Goal: Task Accomplishment & Management: Manage account settings

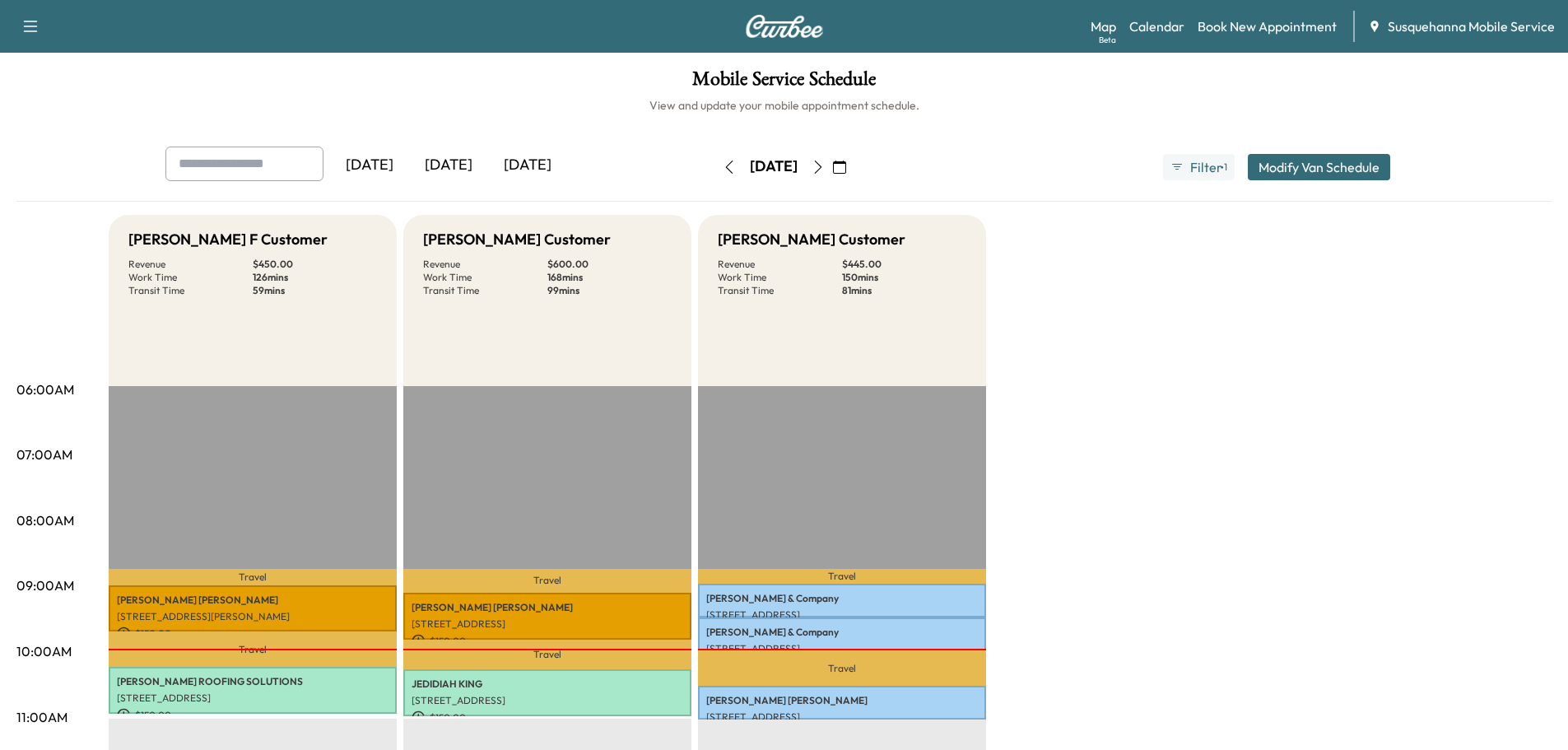
scroll to position [88, 0]
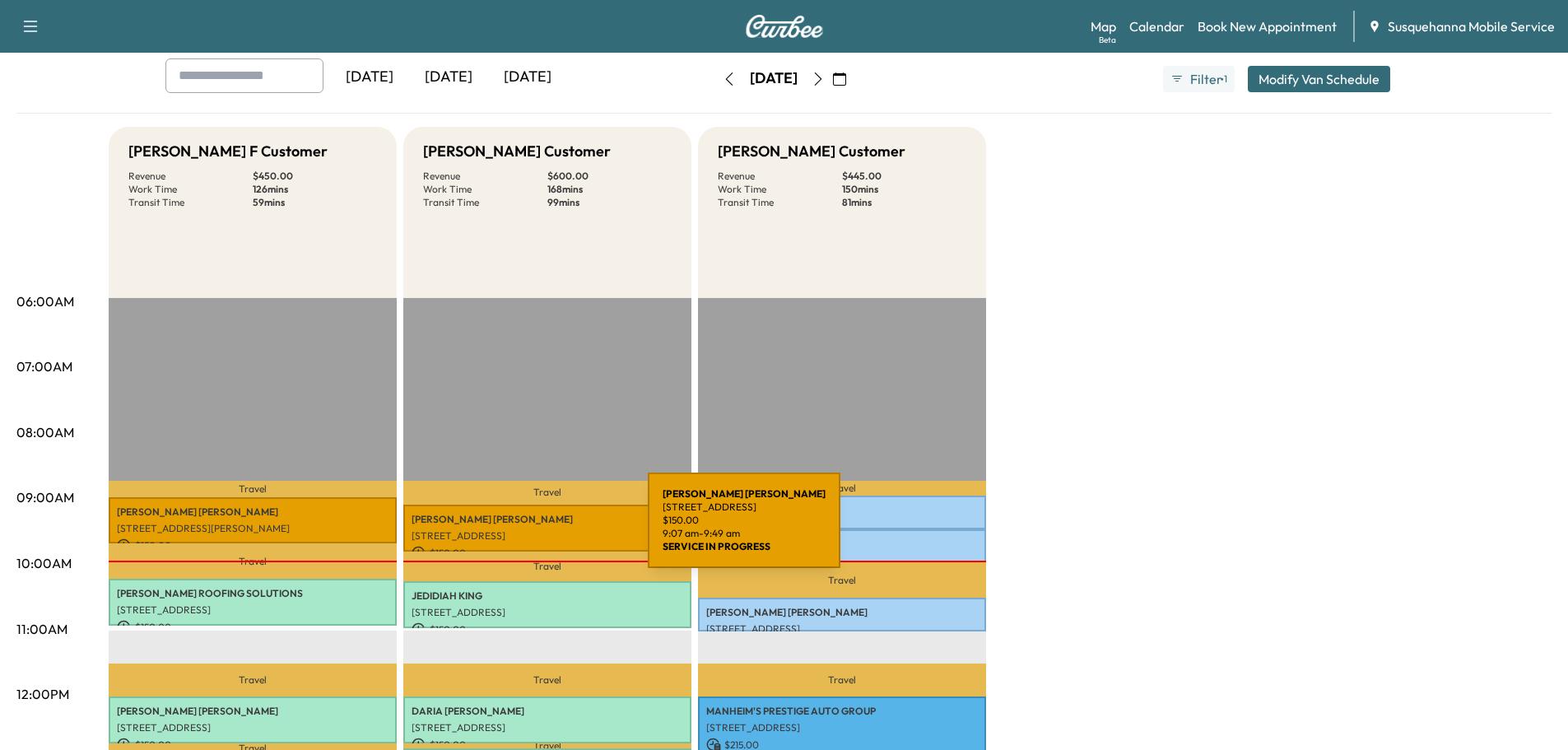
click at [524, 530] on p "[STREET_ADDRESS]" at bounding box center [547, 536] width 272 height 13
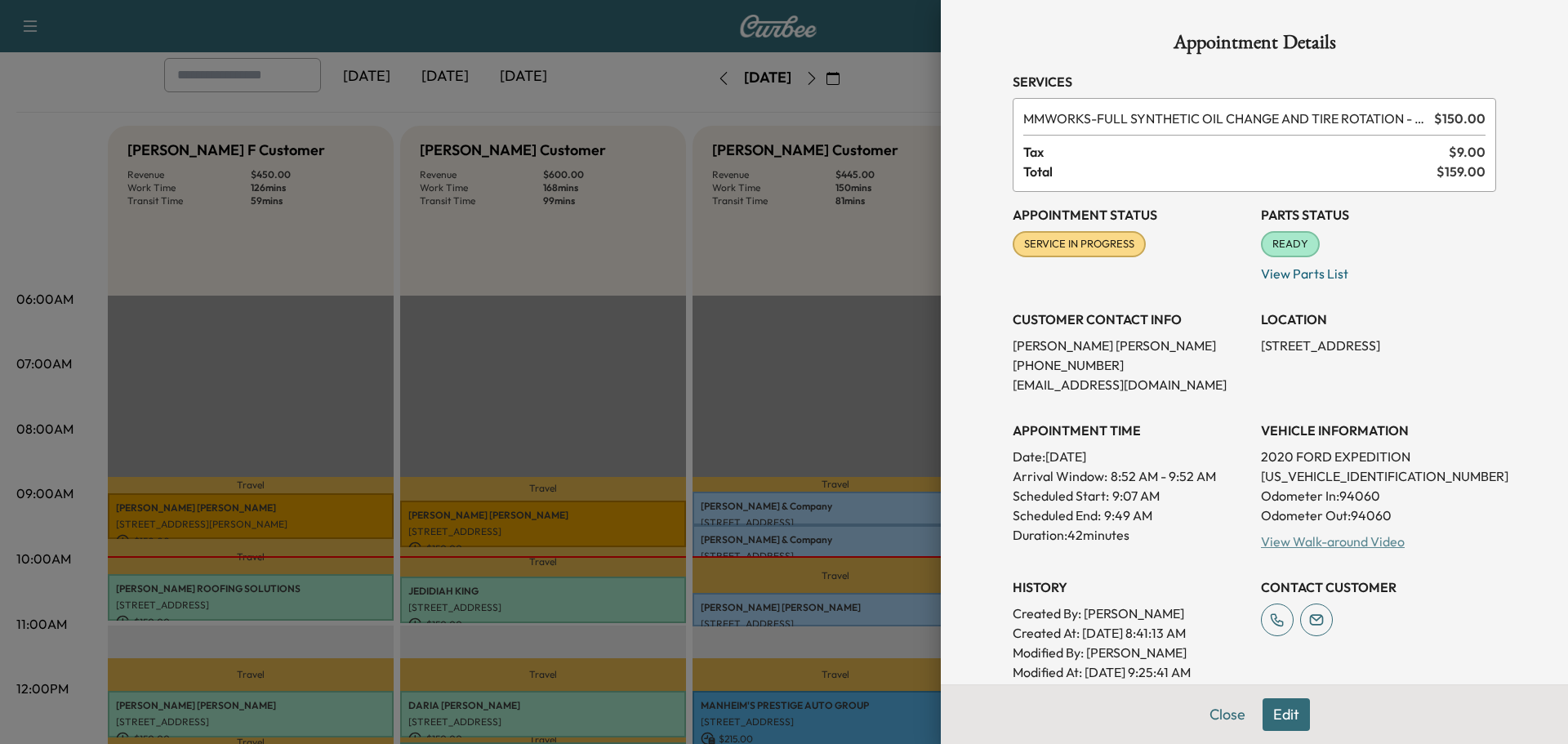
click at [1303, 537] on link "View Walk-around Video" at bounding box center [1333, 541] width 143 height 16
click at [294, 514] on div at bounding box center [784, 372] width 1568 height 744
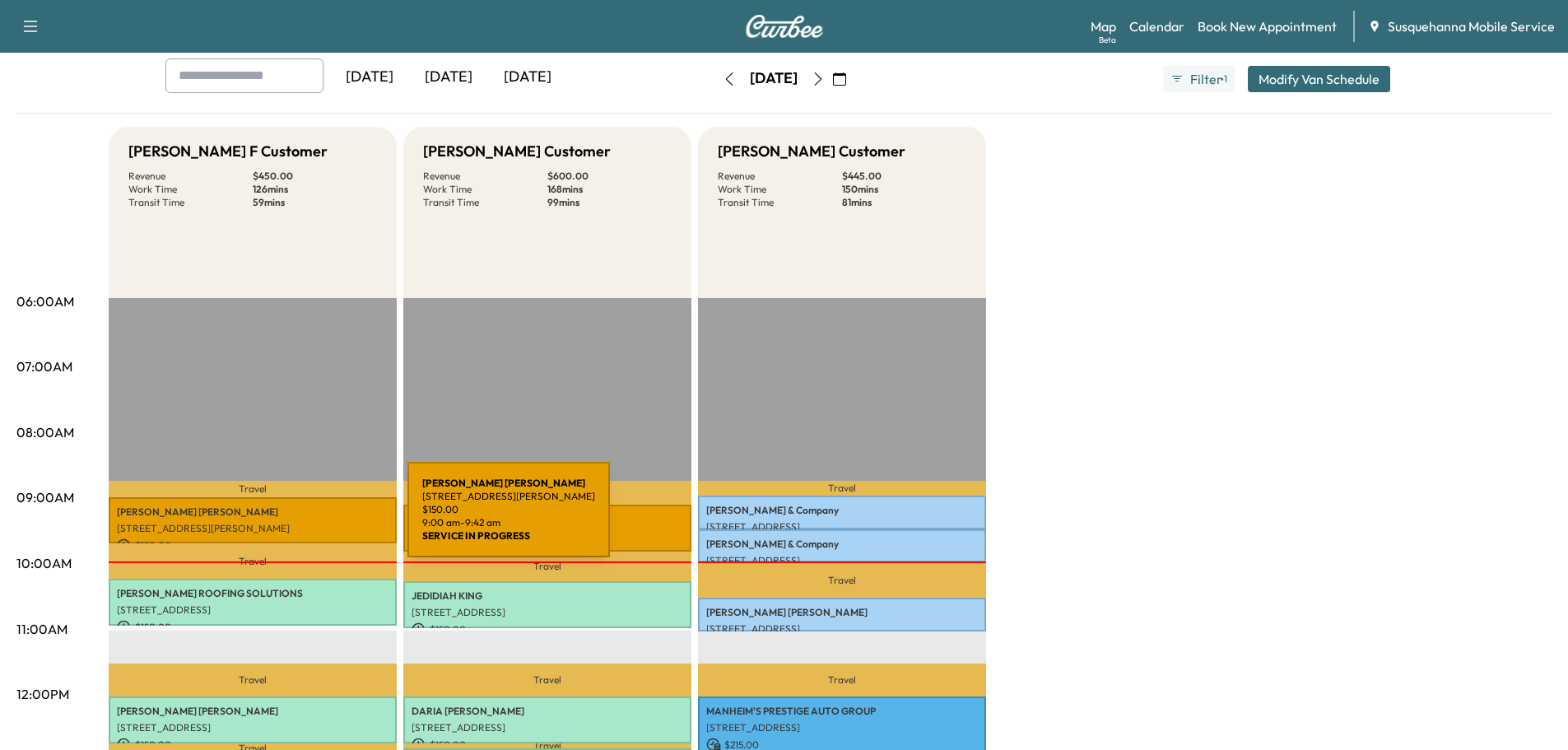
click at [284, 522] on p "[STREET_ADDRESS][PERSON_NAME]" at bounding box center [252, 528] width 272 height 13
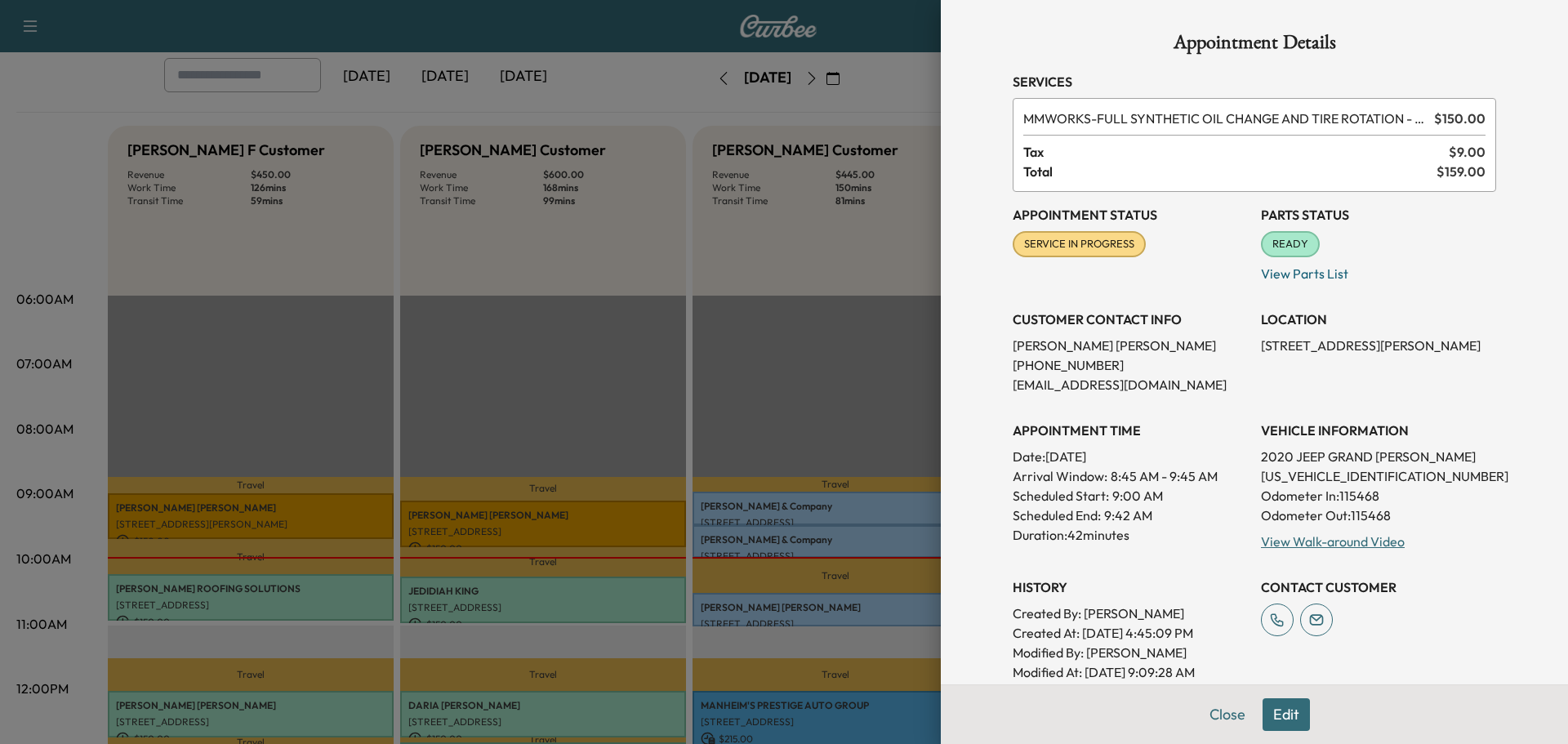
click at [1356, 550] on div "View Walk-around Video" at bounding box center [1379, 541] width 235 height 19
click at [1292, 547] on link "View Walk-around Video" at bounding box center [1333, 541] width 143 height 16
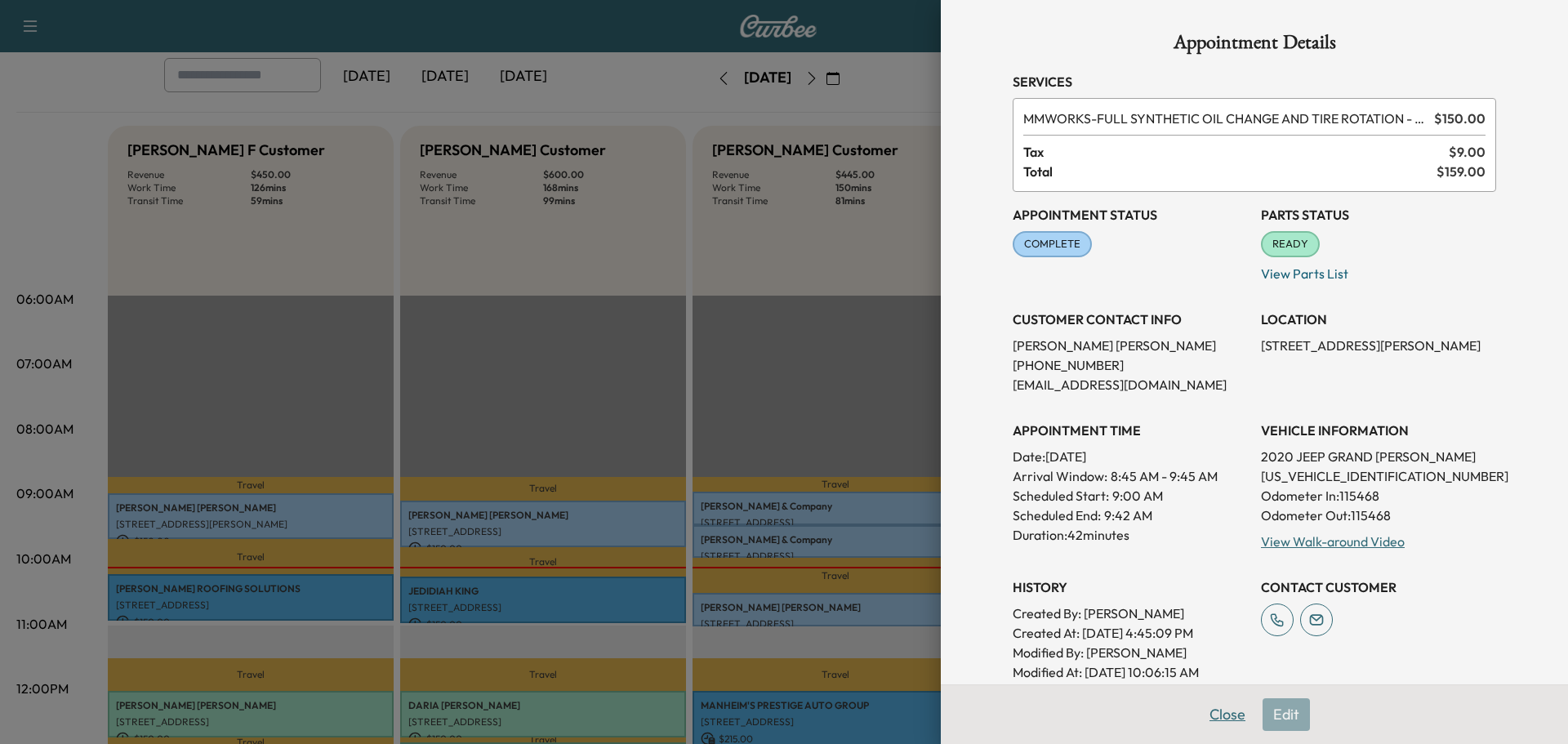
click at [1210, 713] on button "Close" at bounding box center [1228, 714] width 57 height 33
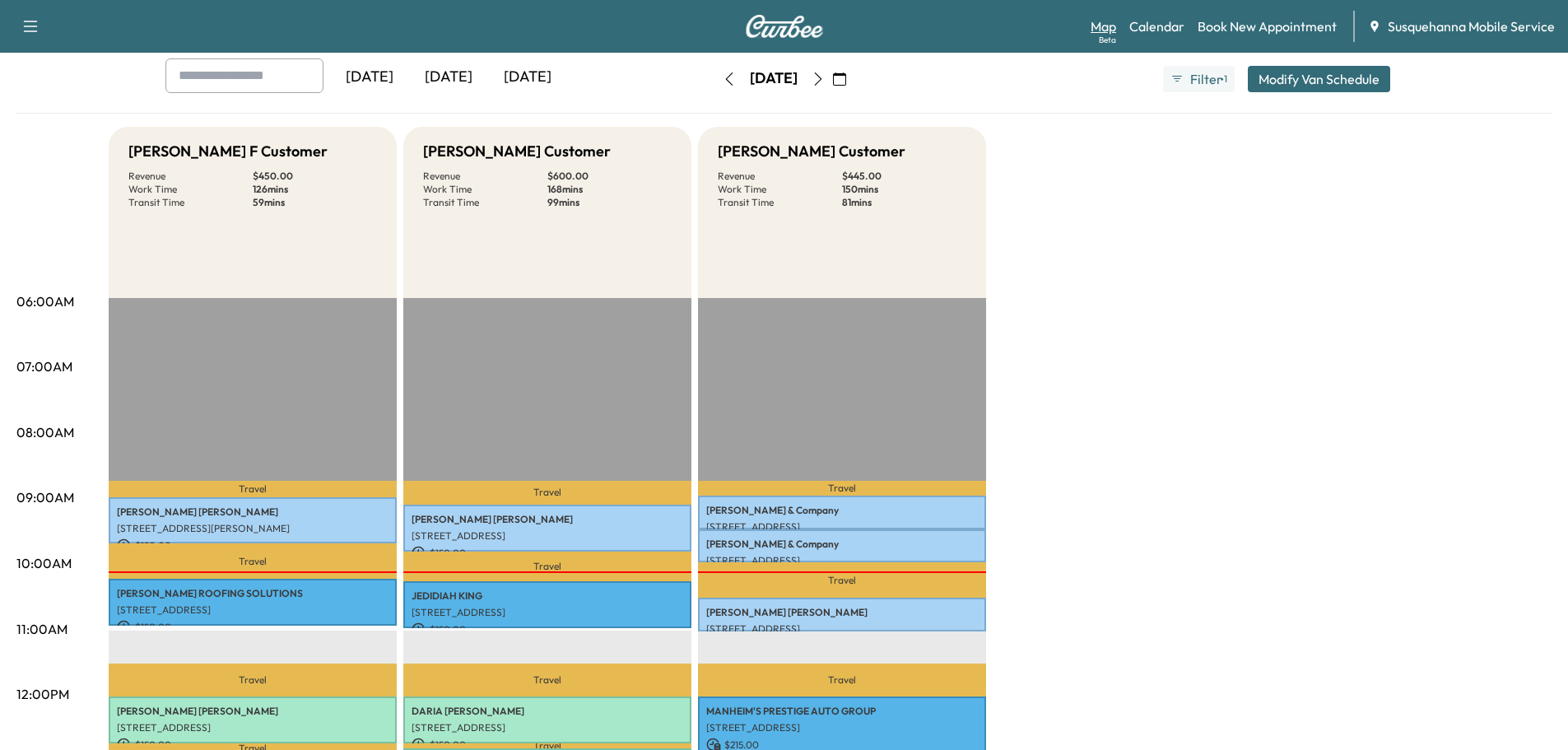
click at [1113, 31] on link "Map Beta" at bounding box center [1103, 26] width 25 height 19
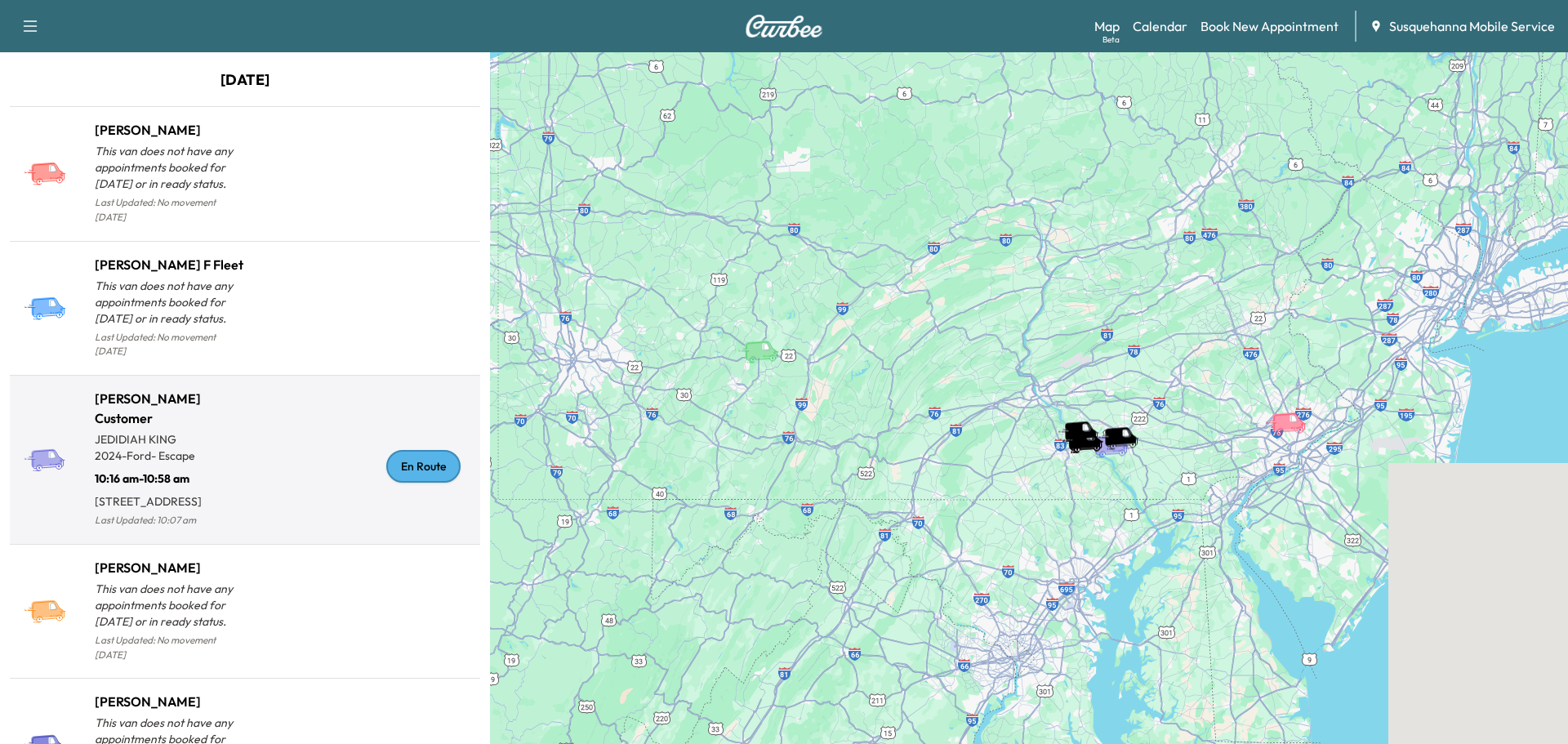
click at [403, 456] on div "En Route" at bounding box center [424, 467] width 75 height 33
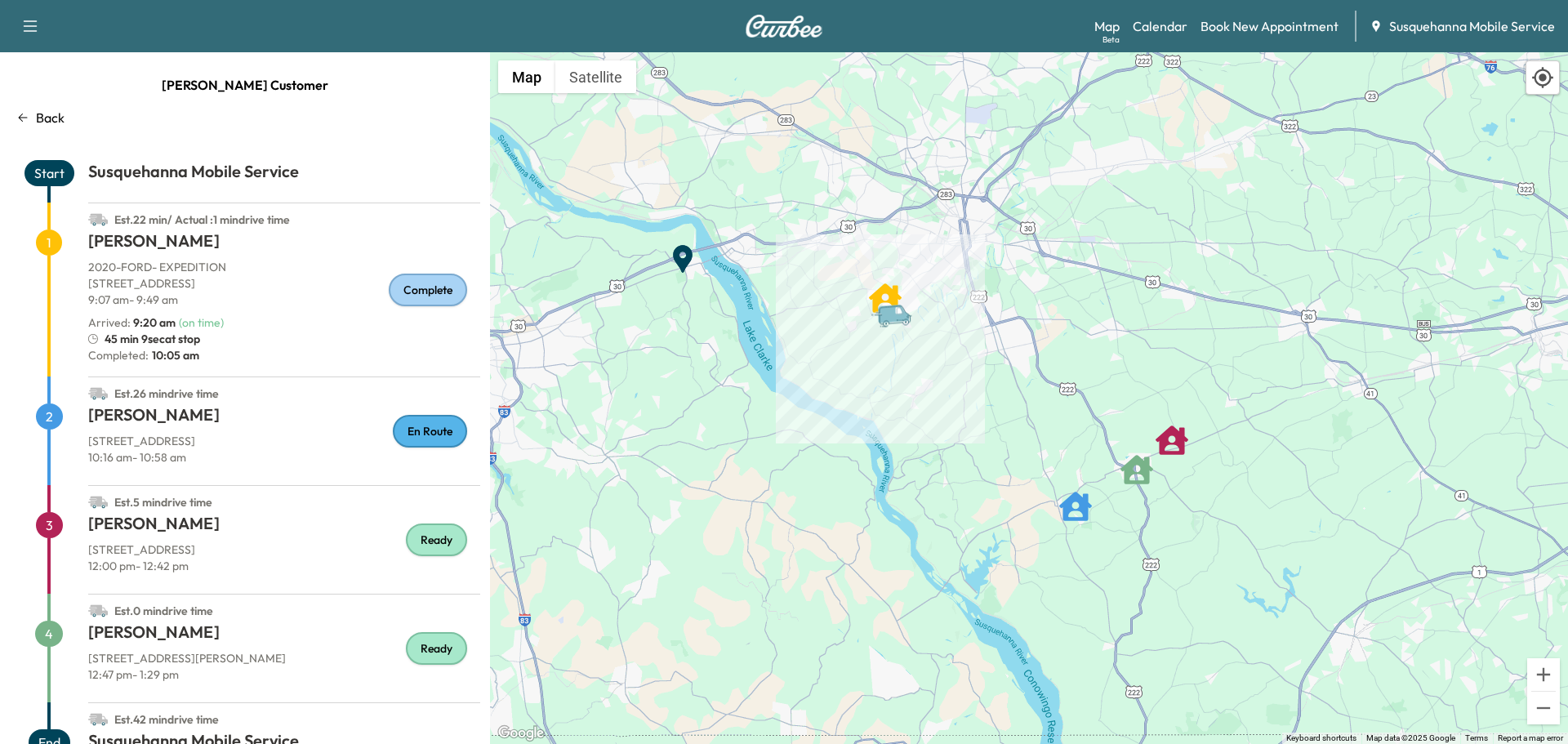
click at [34, 120] on div "Back" at bounding box center [245, 118] width 470 height 19
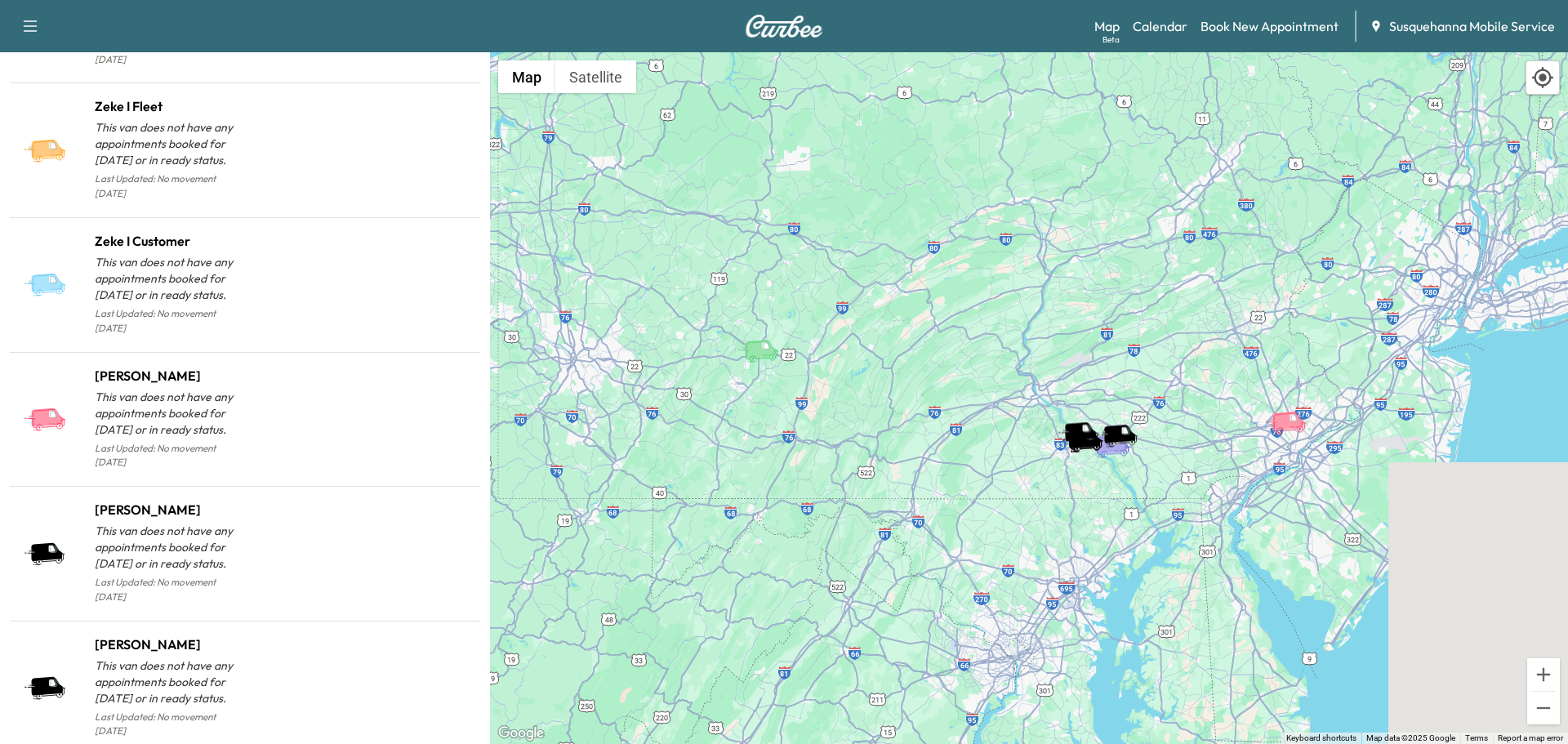
scroll to position [1654, 0]
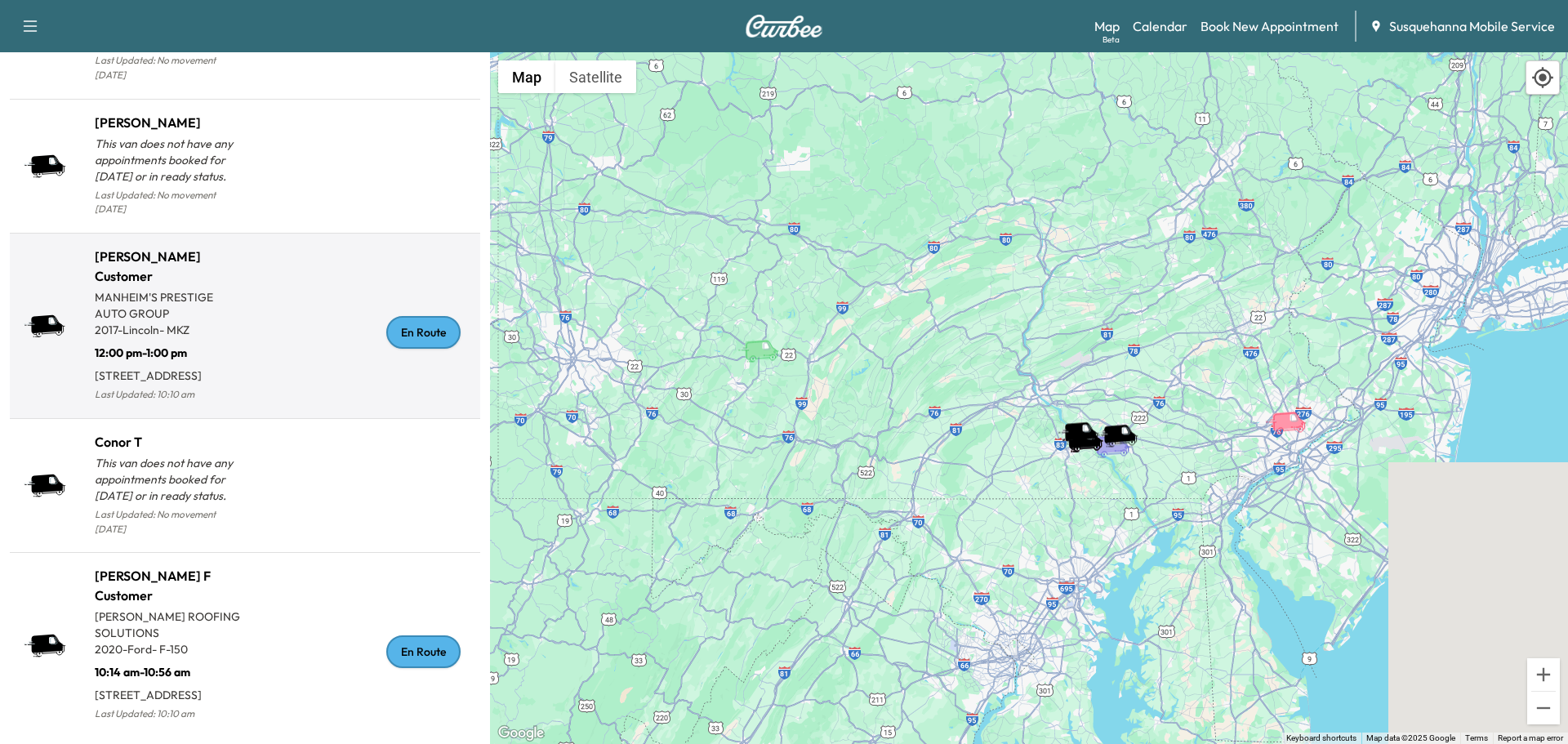
click at [403, 325] on div "En Route" at bounding box center [424, 332] width 75 height 33
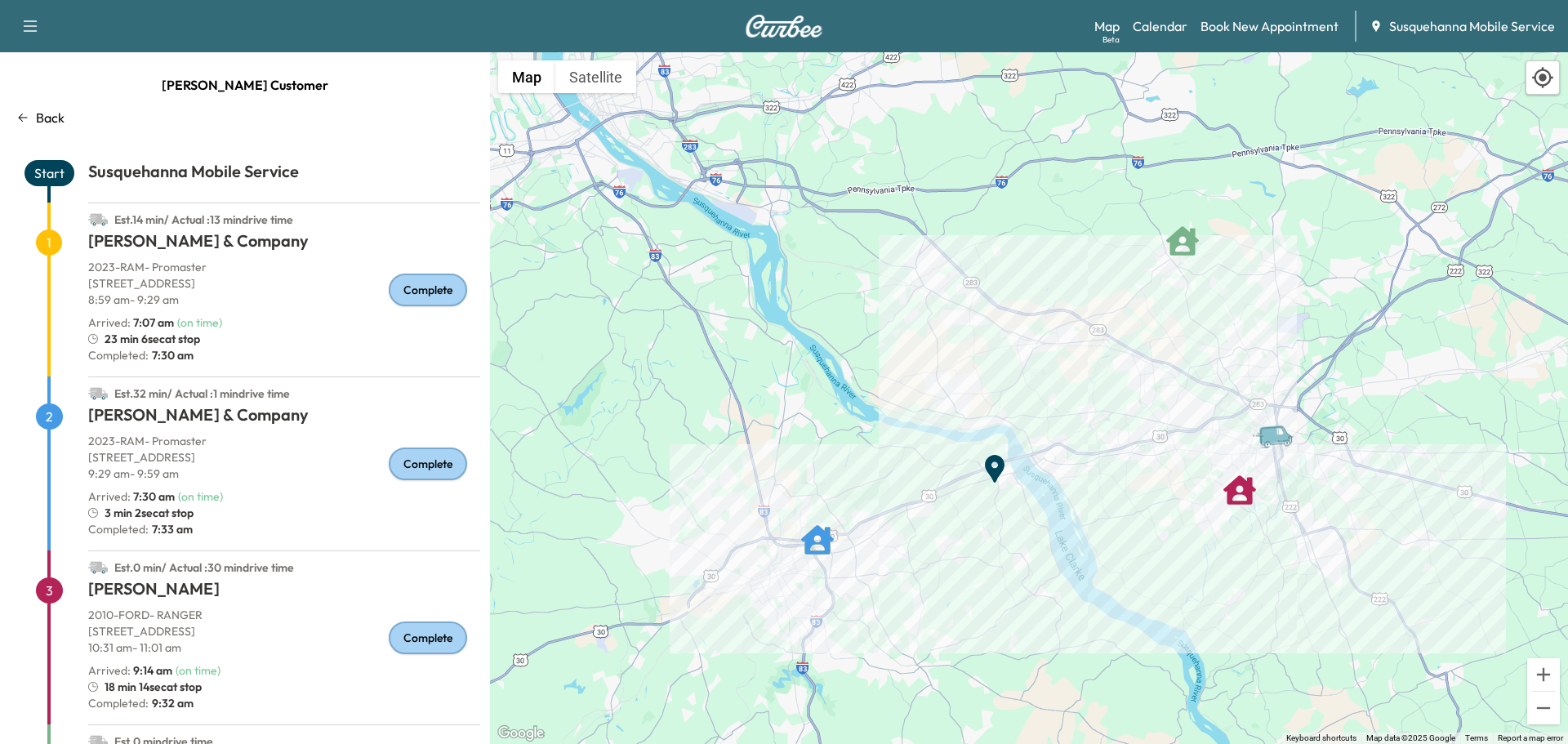
click at [54, 124] on p "Back" at bounding box center [51, 118] width 29 height 19
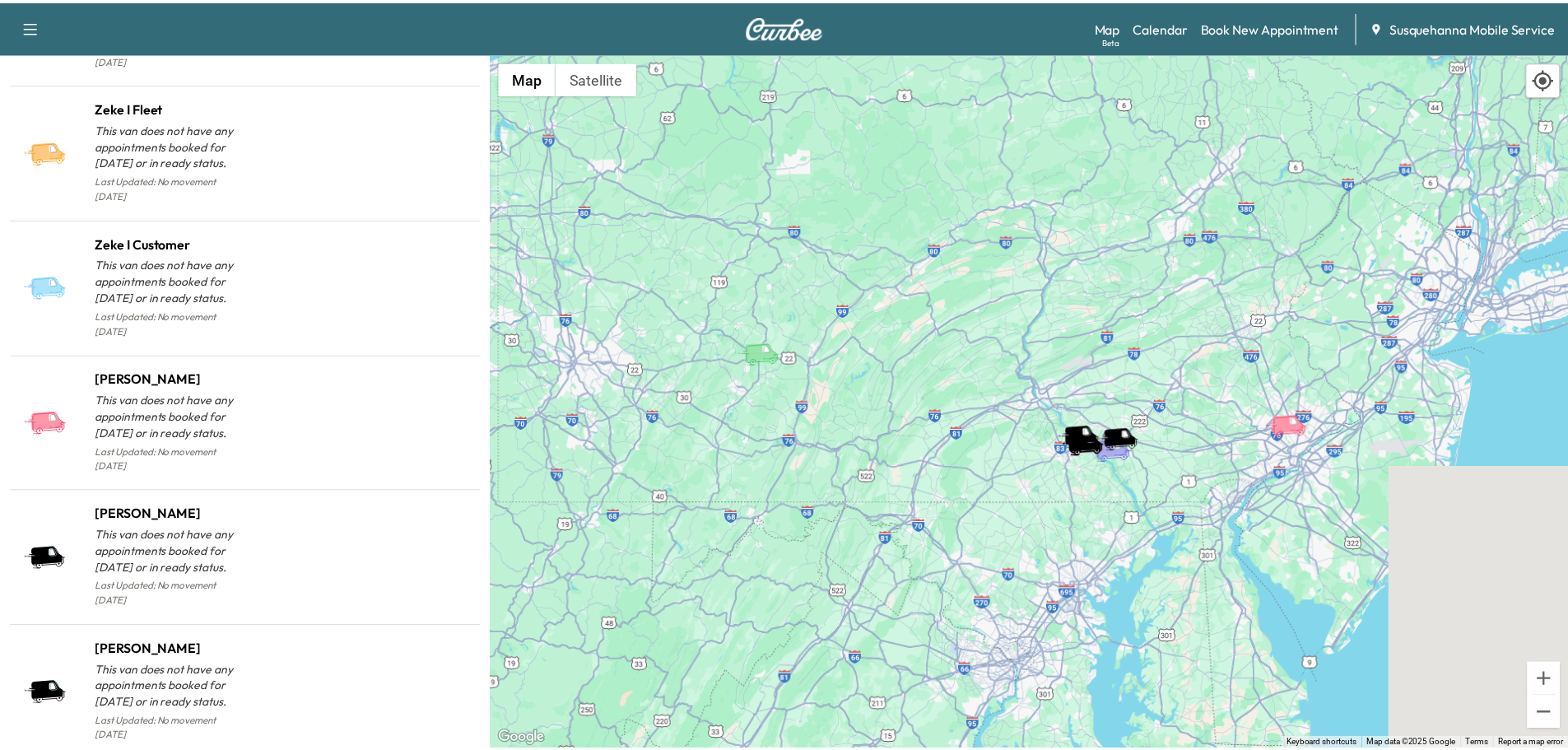
scroll to position [1668, 0]
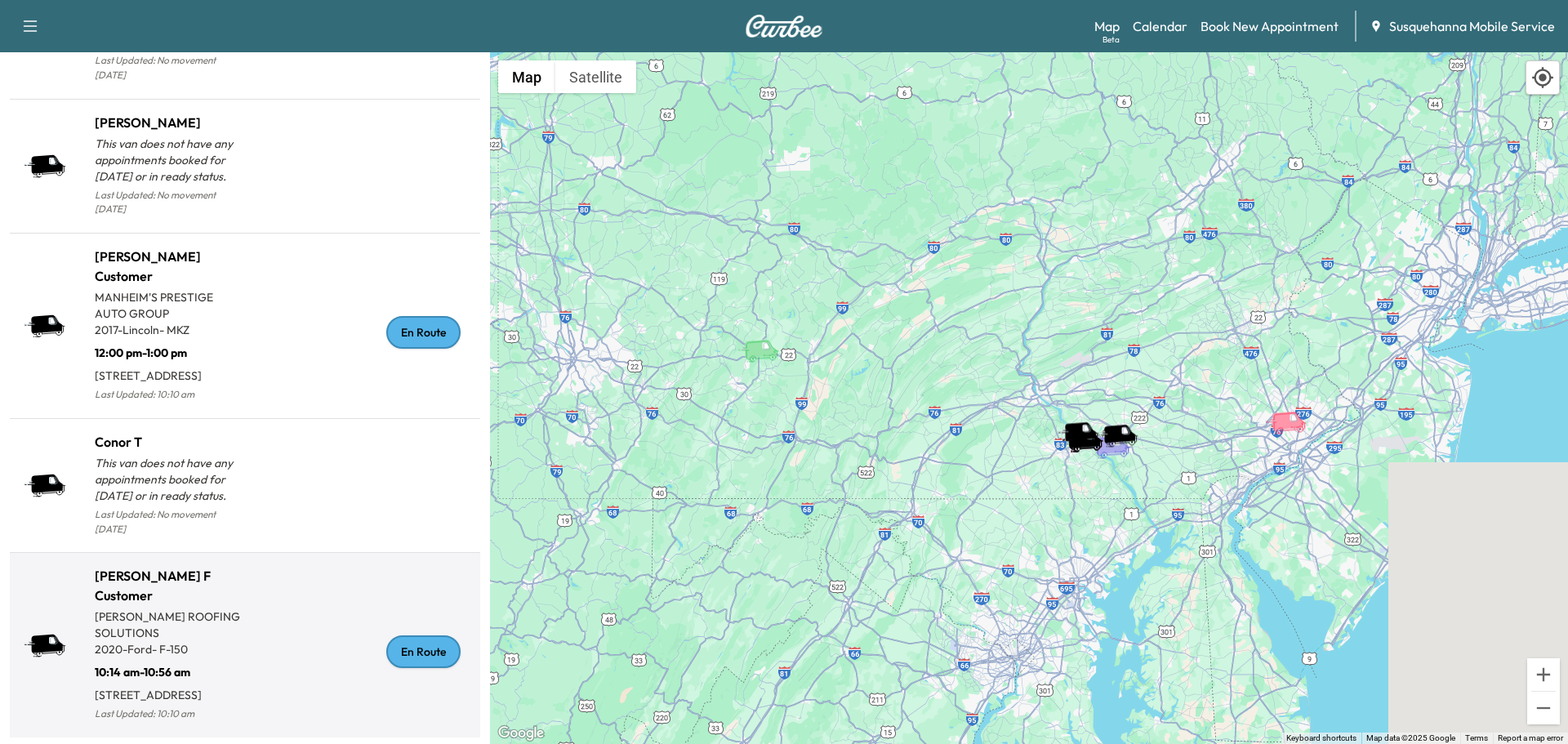
click at [409, 650] on div "En Route" at bounding box center [424, 651] width 75 height 33
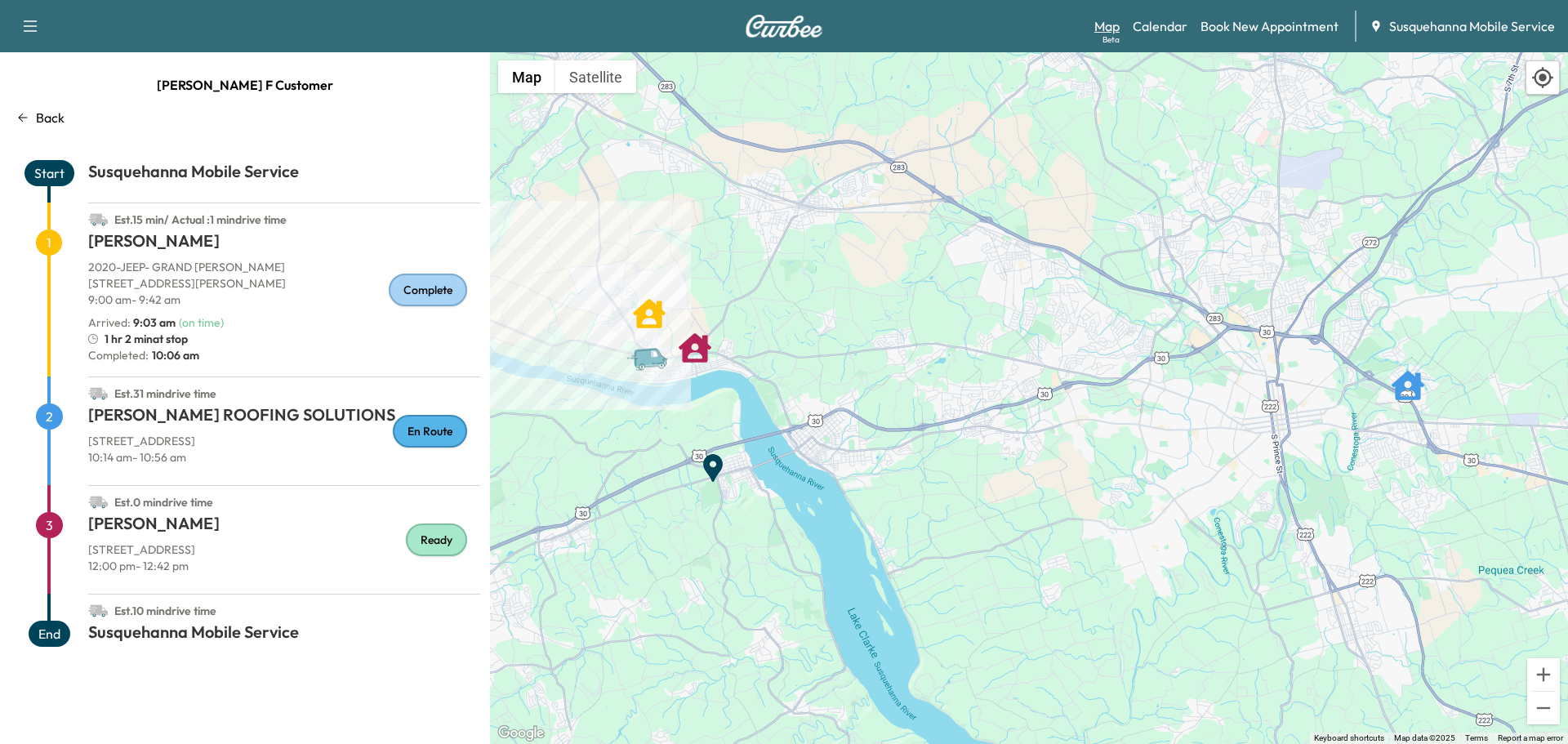
click at [1104, 25] on link "Map Beta" at bounding box center [1106, 26] width 25 height 19
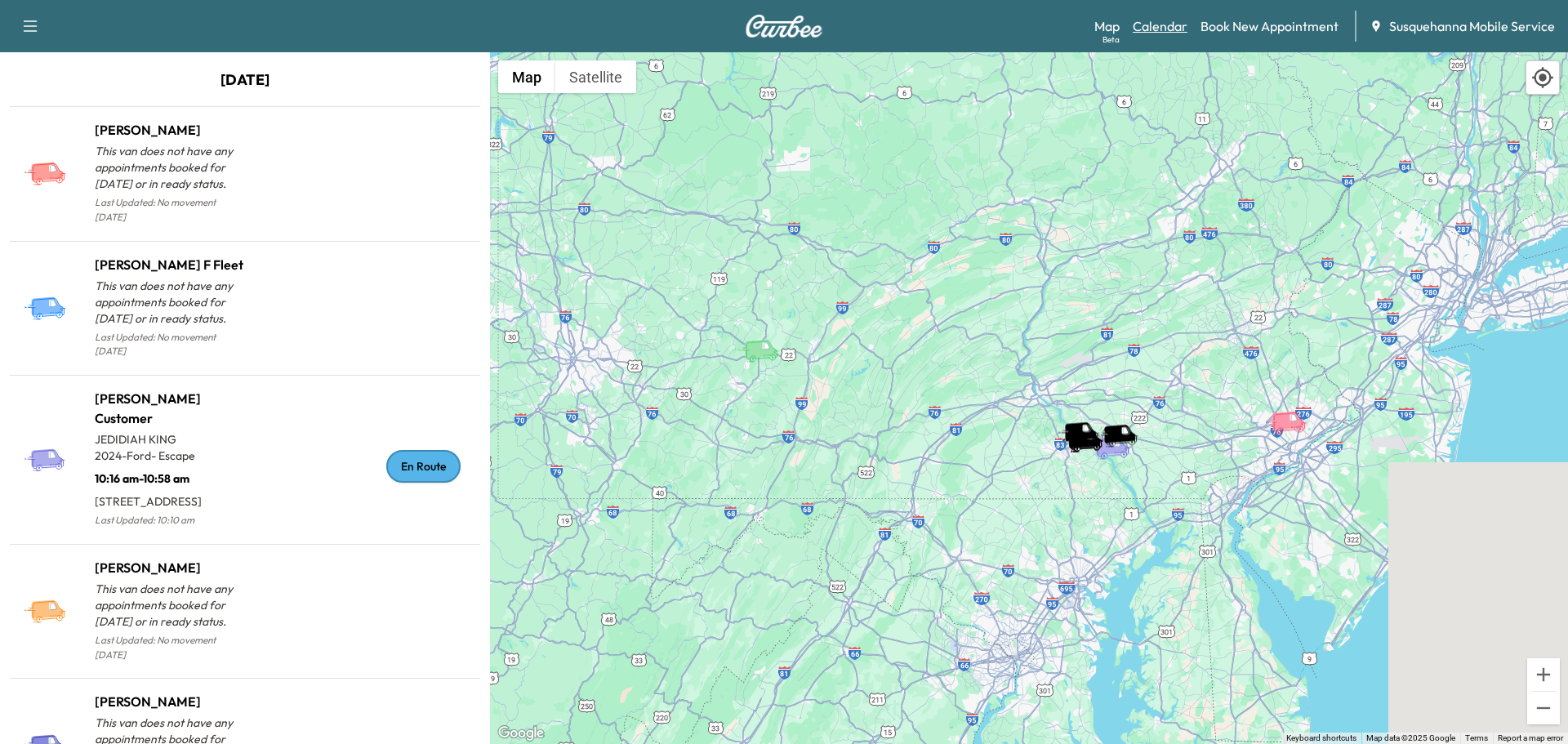
click at [1178, 29] on link "Calendar" at bounding box center [1160, 26] width 54 height 19
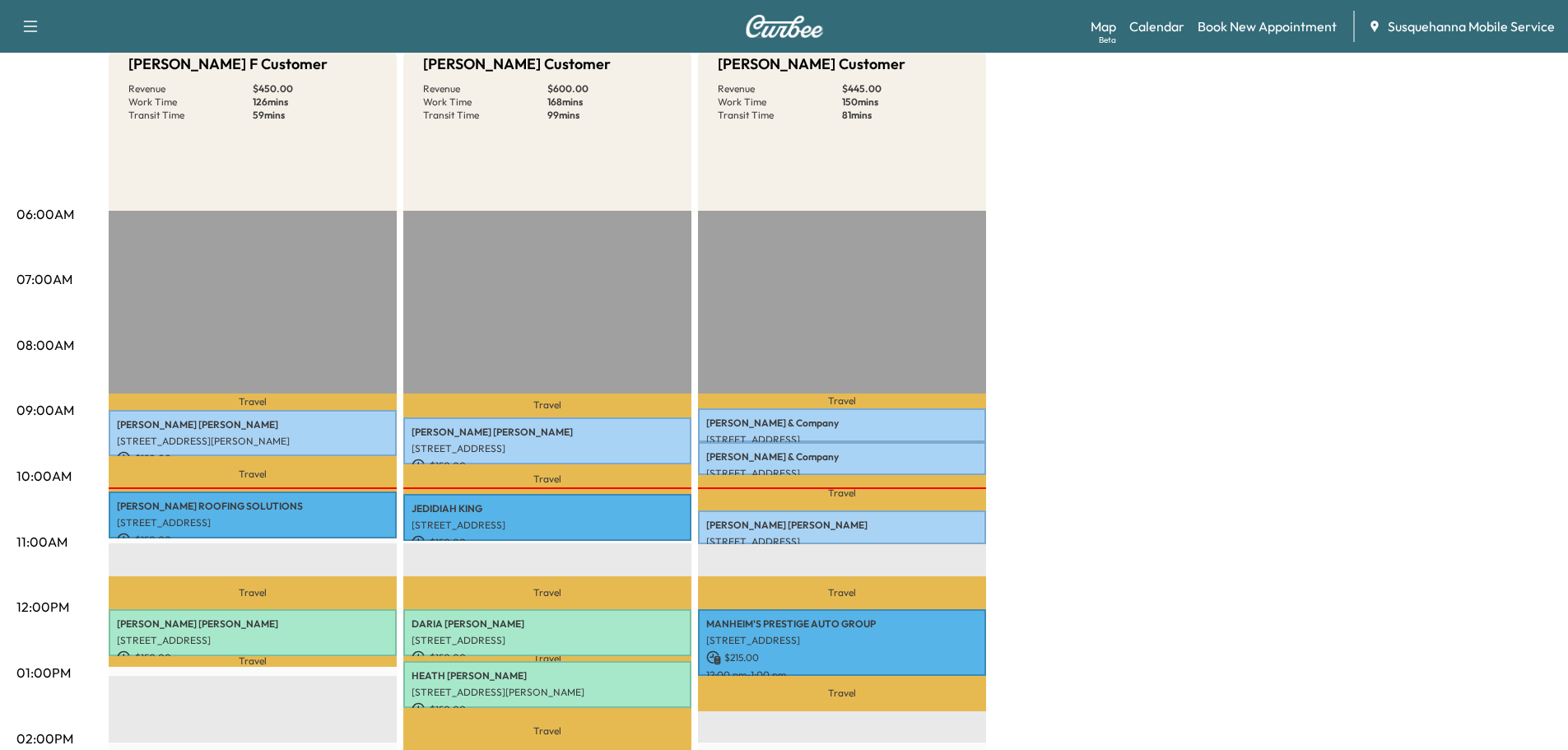
scroll to position [263, 0]
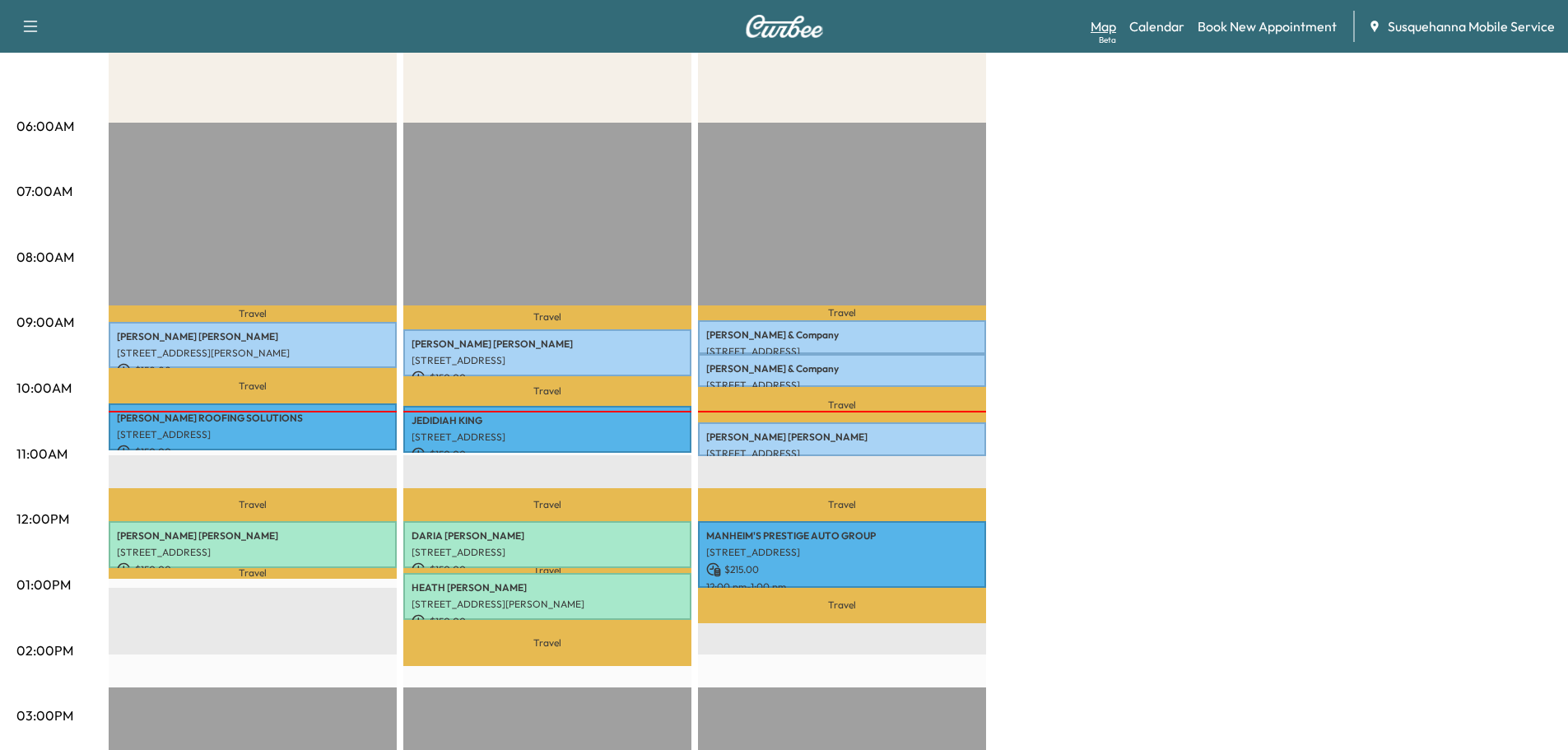
click at [1113, 37] on div "Beta" at bounding box center [1107, 40] width 17 height 13
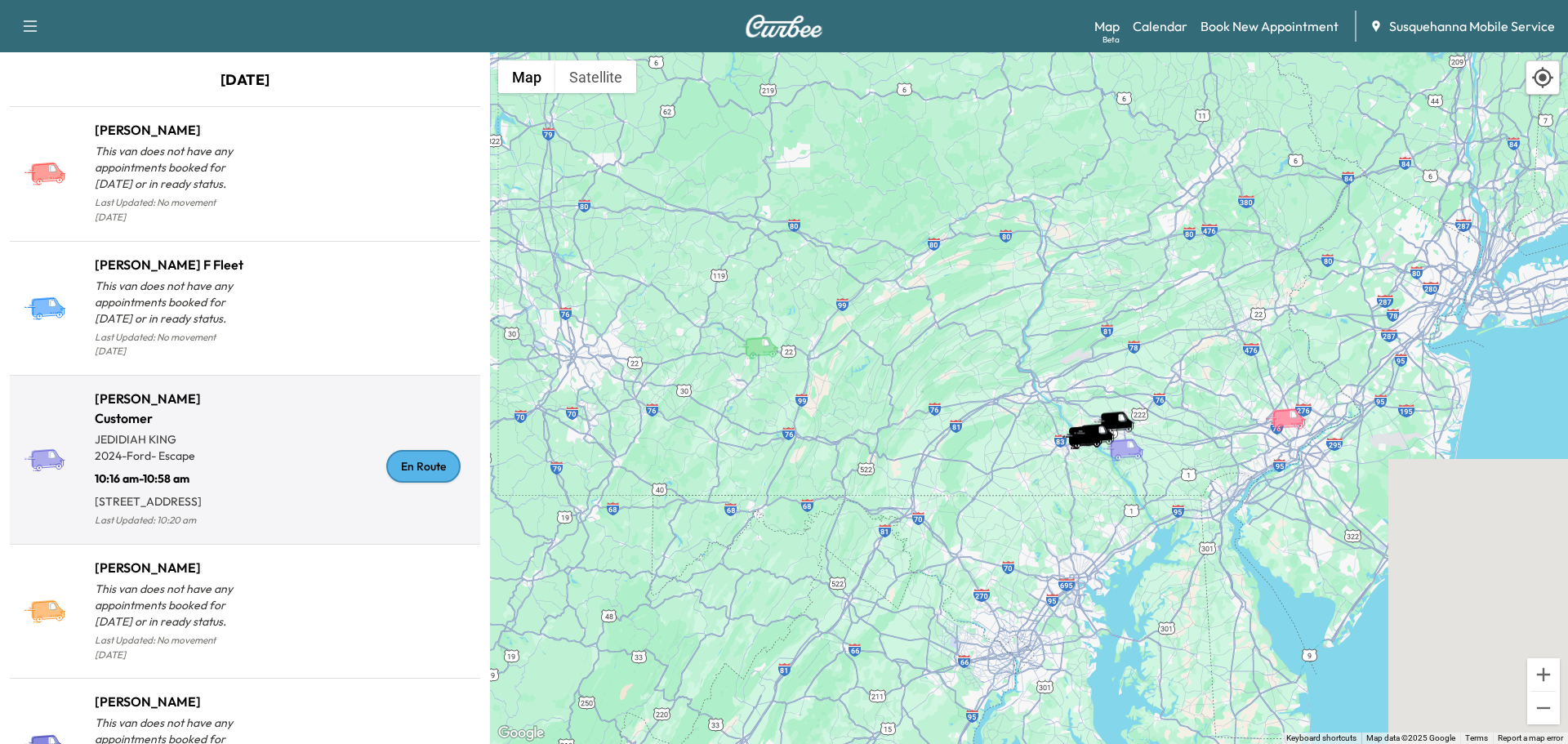
click at [404, 467] on div "En Route" at bounding box center [424, 467] width 75 height 33
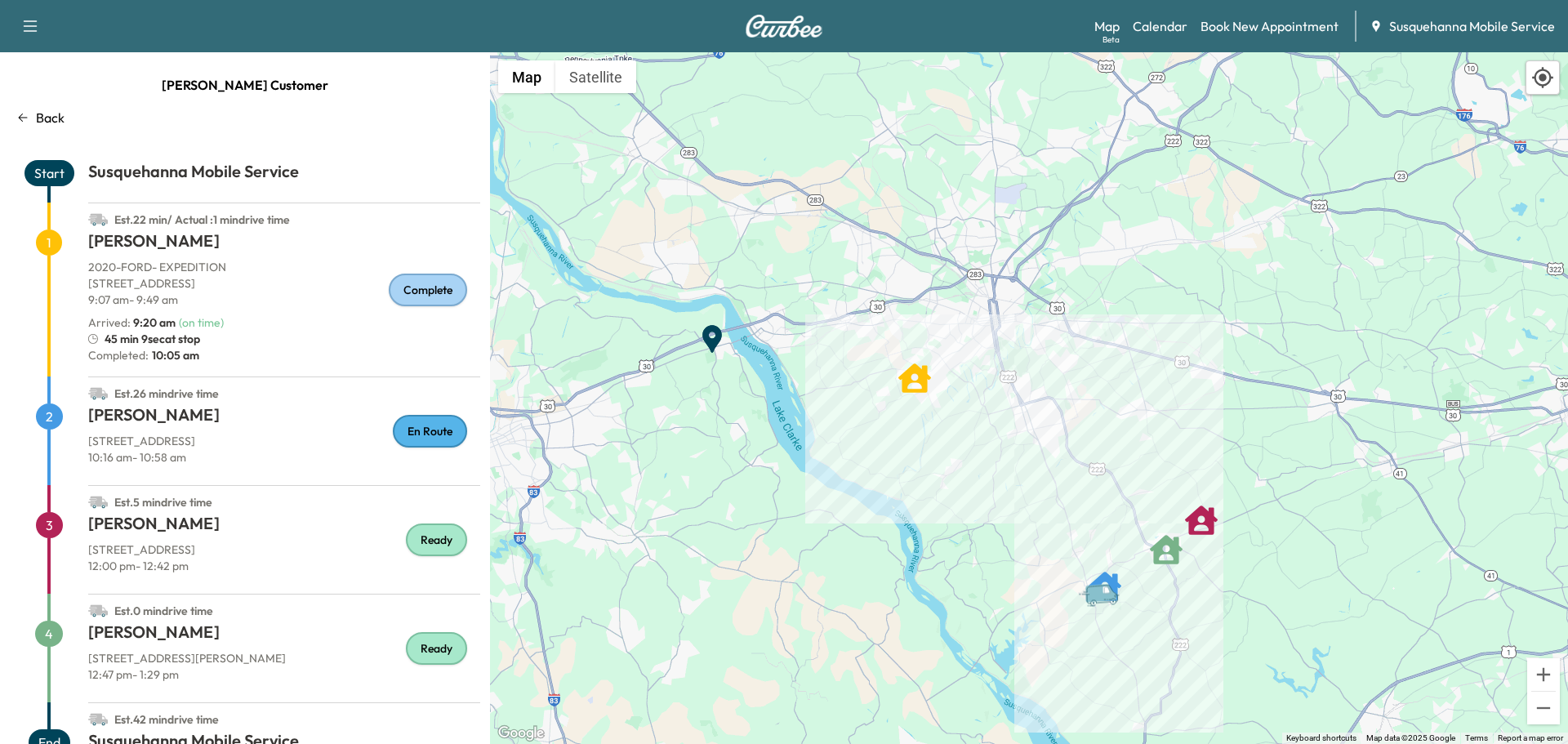
drag, startPoint x: 582, startPoint y: 400, endPoint x: 997, endPoint y: 574, distance: 450.0
click at [997, 574] on div "To activate drag with keyboard, press Alt + Enter. Once in keyboard drag state,…" at bounding box center [1028, 398] width 1078 height 691
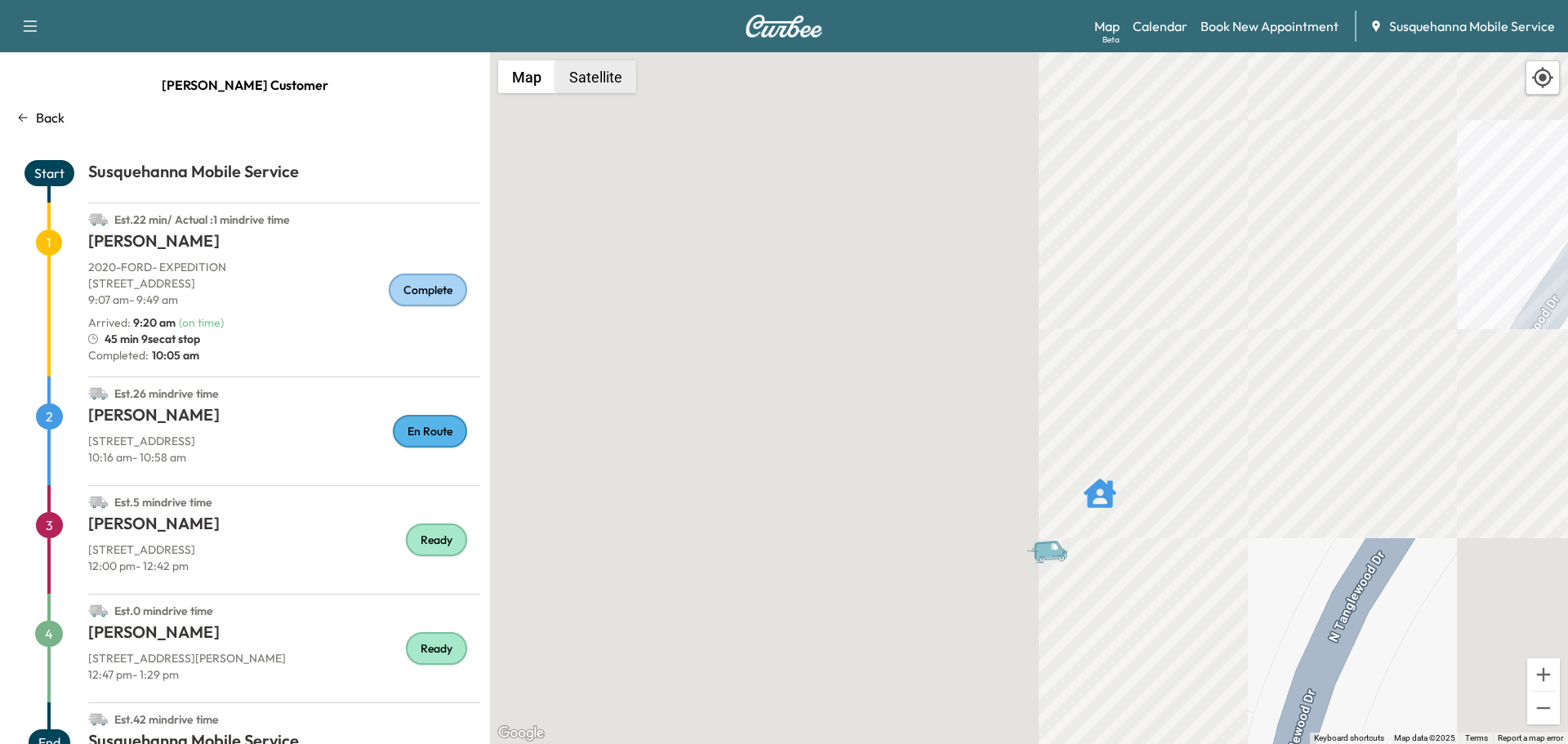
click at [621, 71] on button "Satellite" at bounding box center [596, 77] width 81 height 33
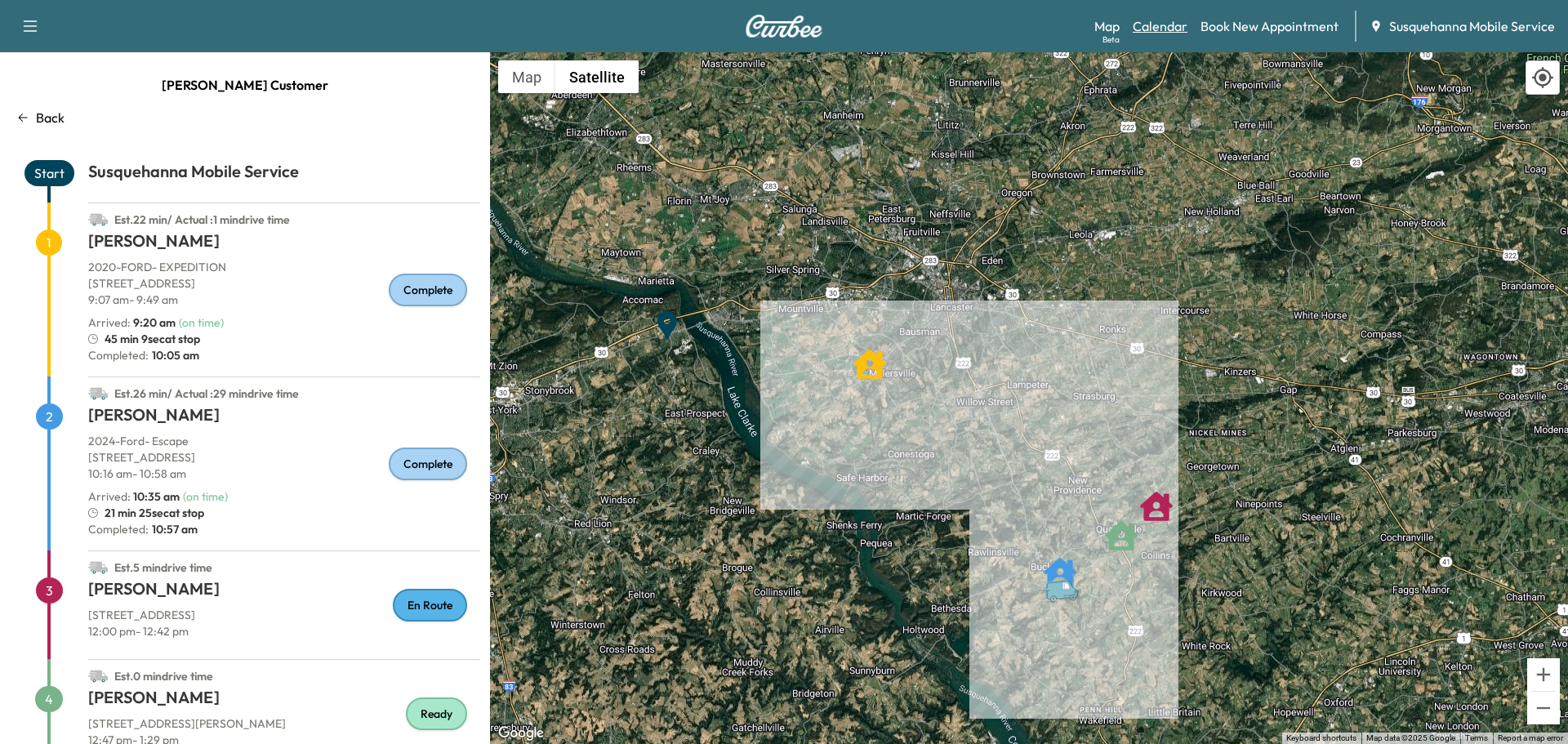
click at [1164, 33] on link "Calendar" at bounding box center [1160, 26] width 54 height 19
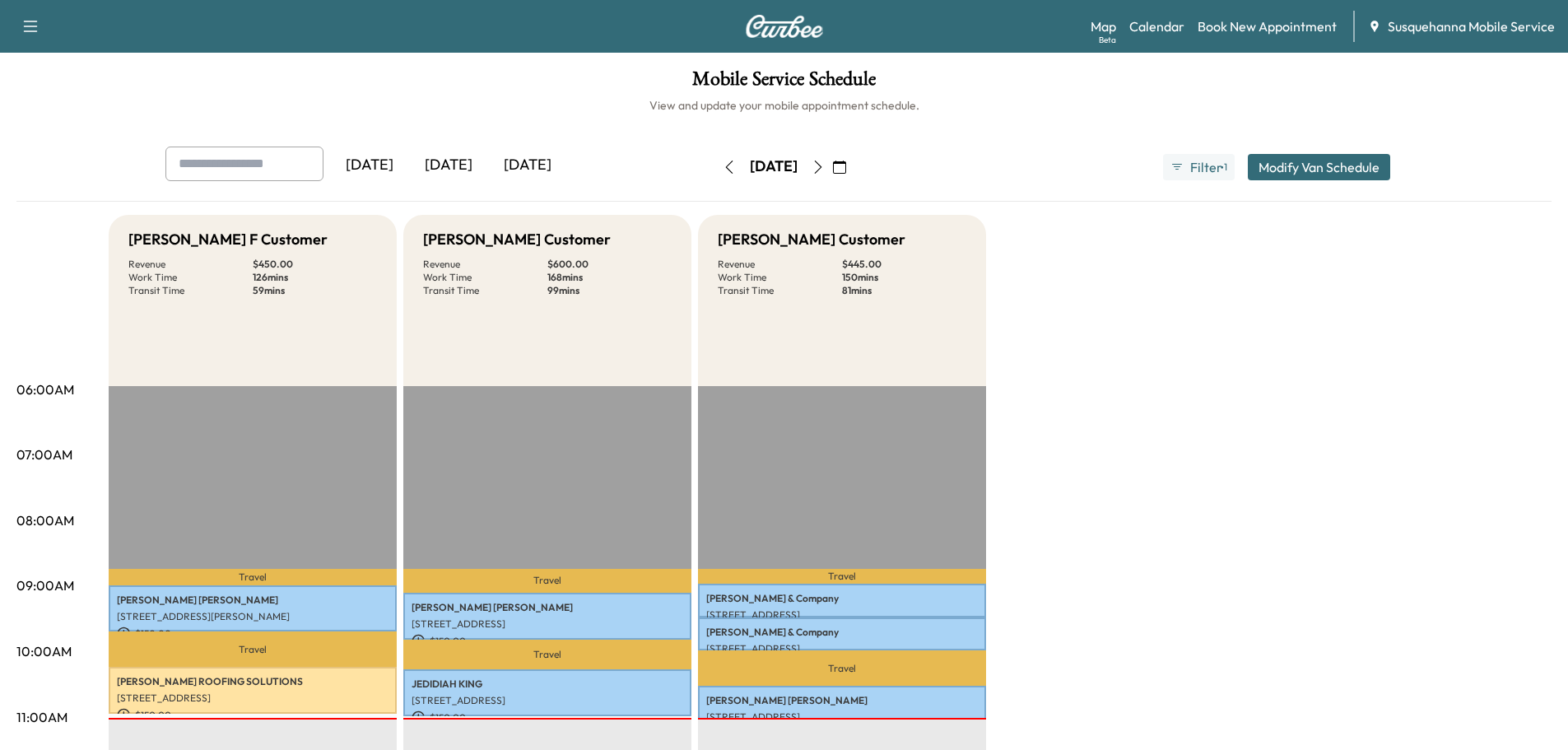
scroll to position [439, 0]
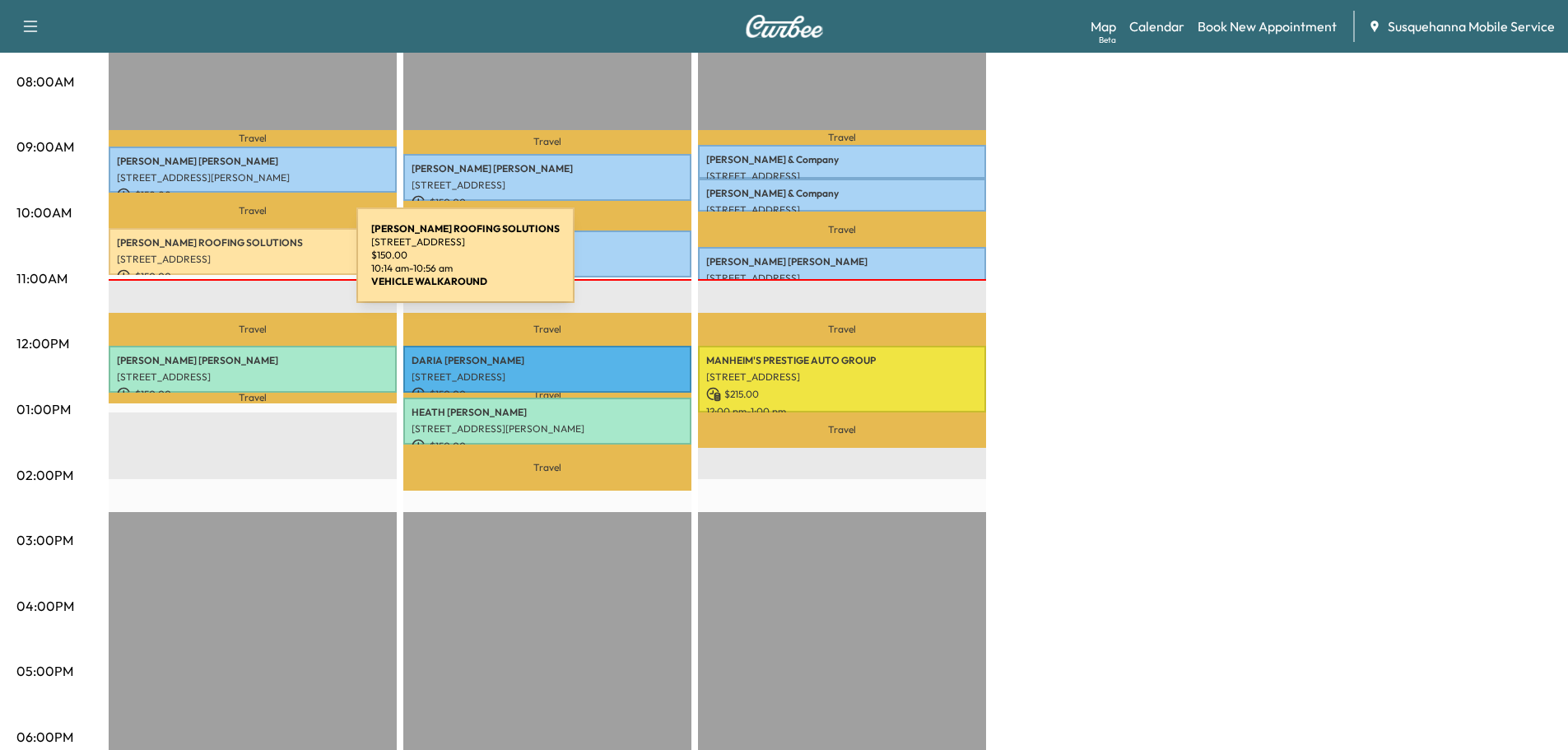
click at [233, 253] on p "[STREET_ADDRESS]" at bounding box center [252, 259] width 272 height 13
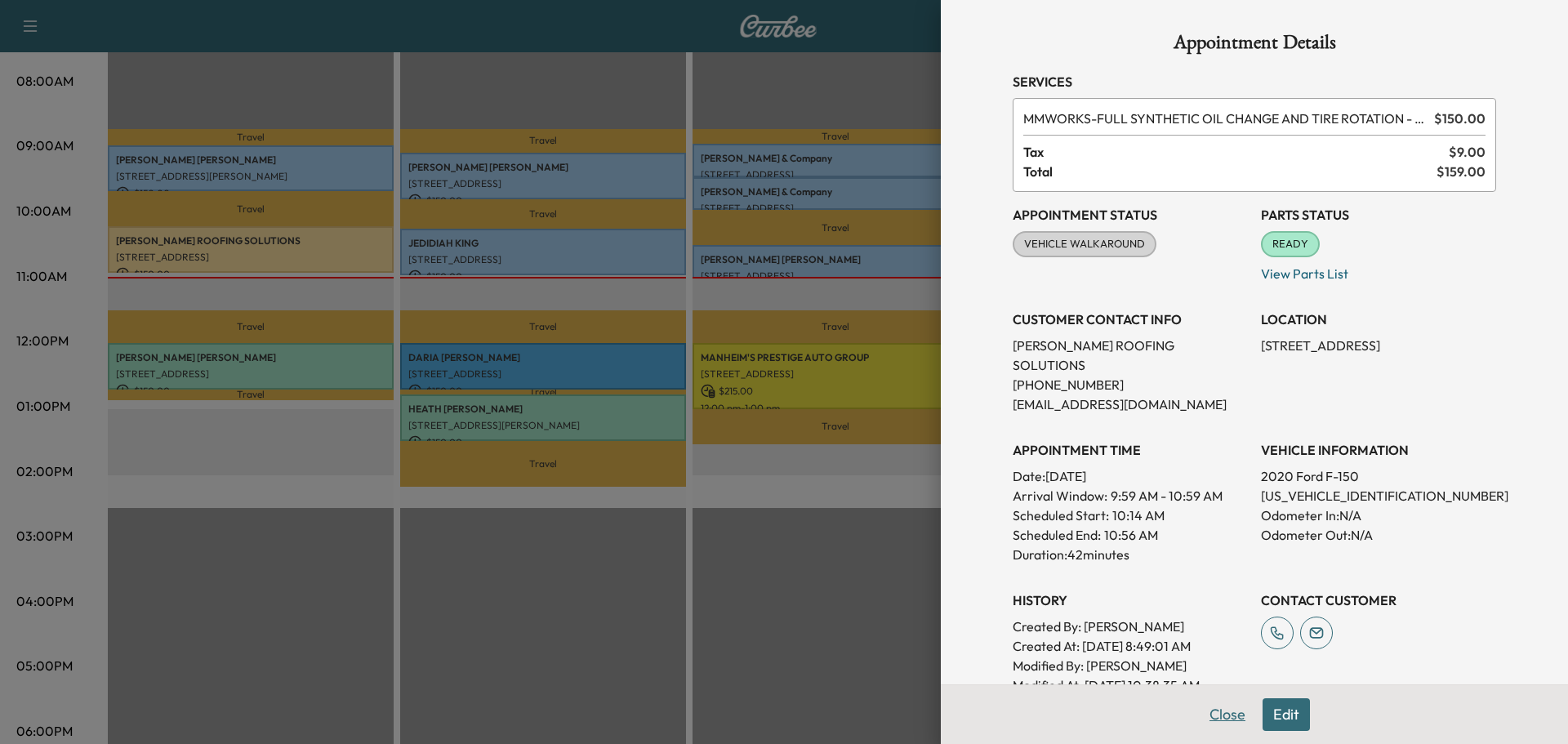
click at [1200, 715] on button "Close" at bounding box center [1228, 714] width 57 height 33
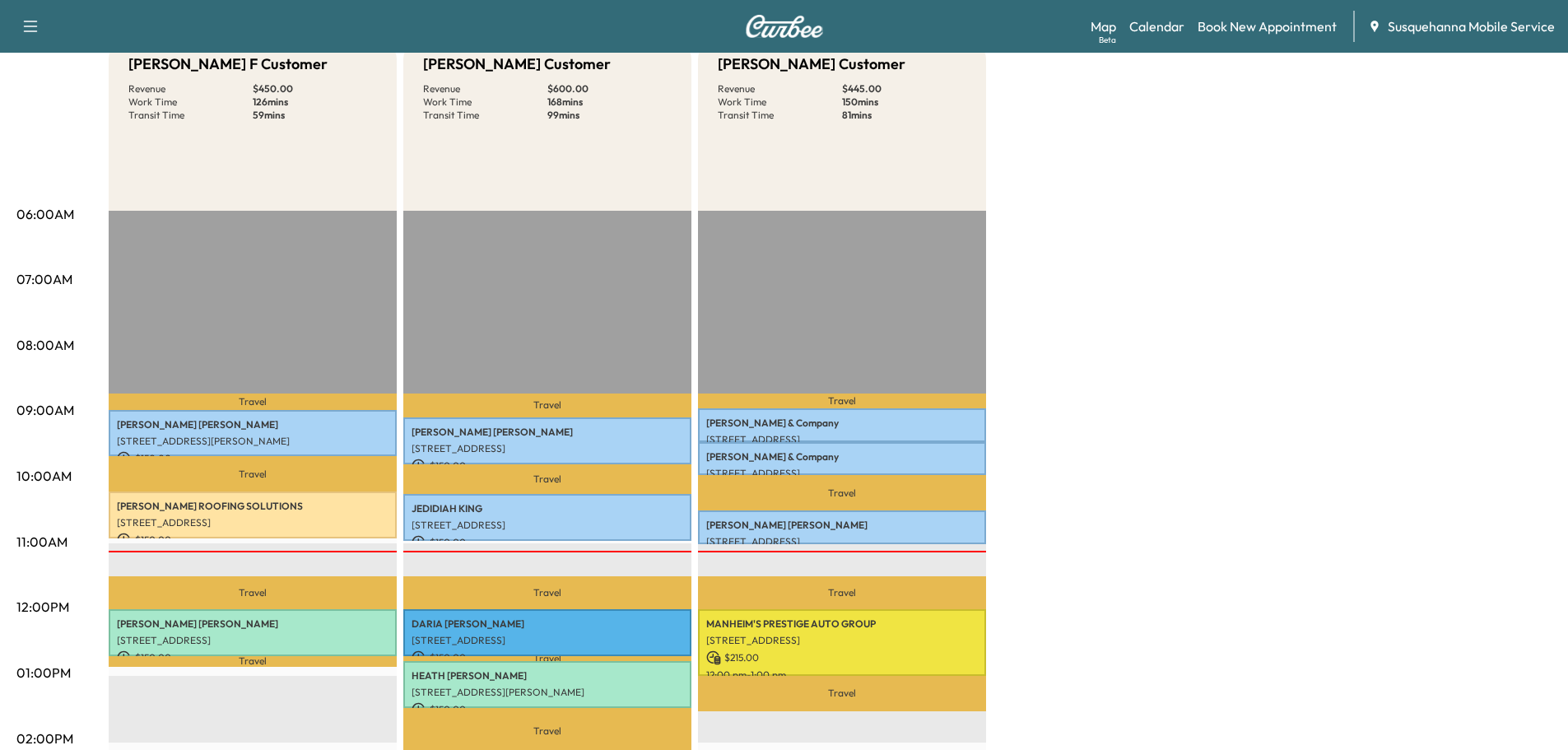
scroll to position [88, 0]
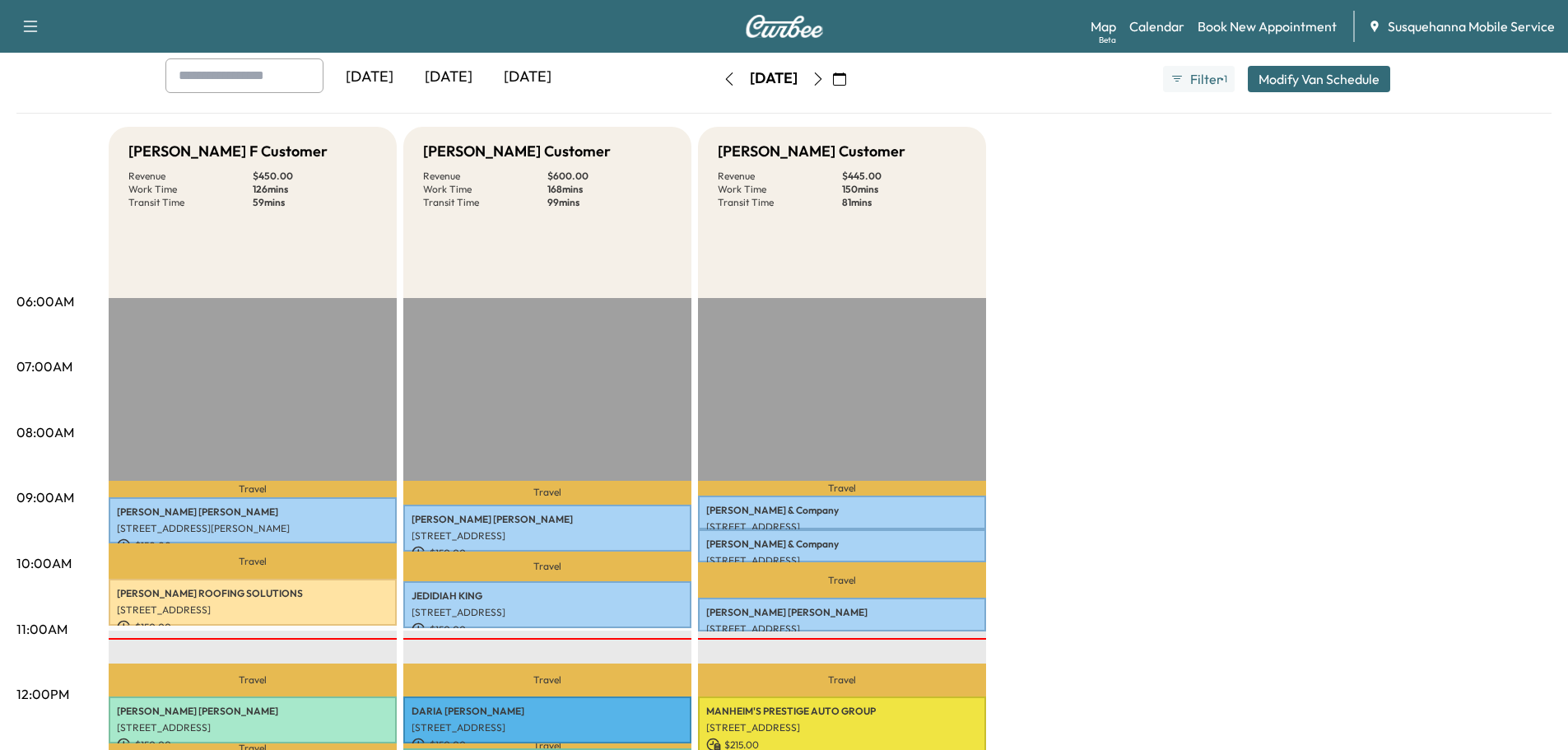
click at [825, 82] on icon "button" at bounding box center [818, 79] width 13 height 13
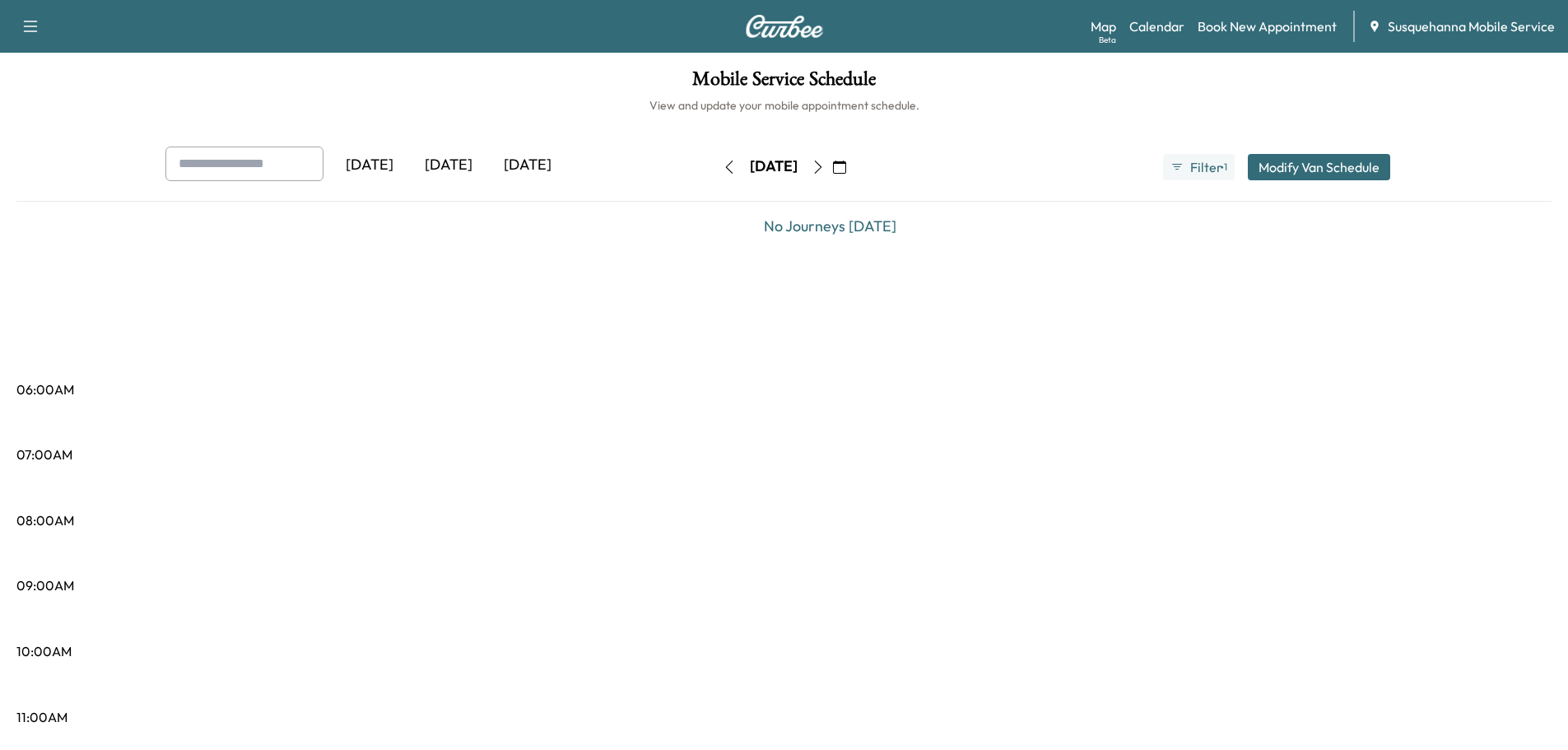
click at [825, 165] on icon "button" at bounding box center [818, 168] width 13 height 13
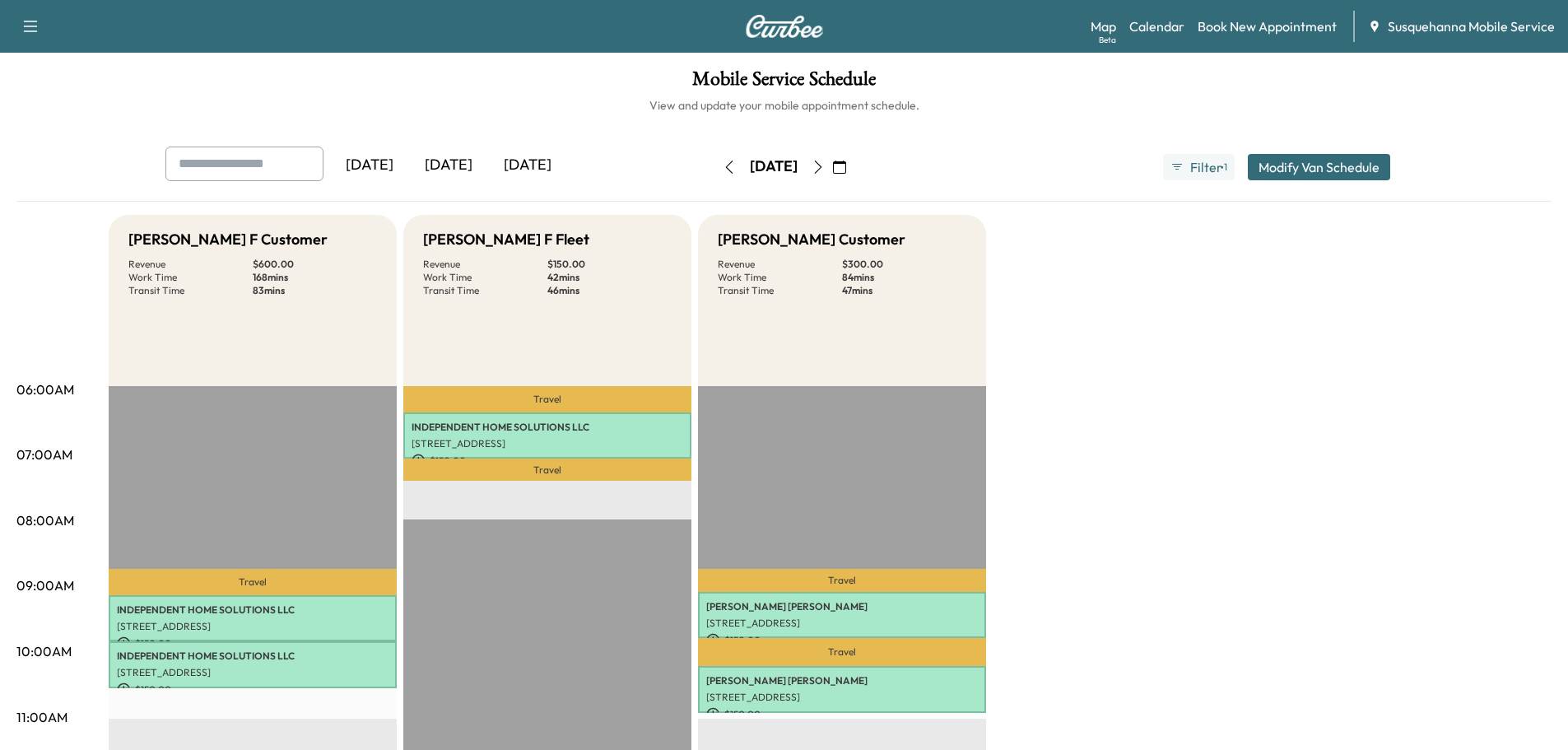
click at [723, 167] on icon "button" at bounding box center [730, 168] width 13 height 13
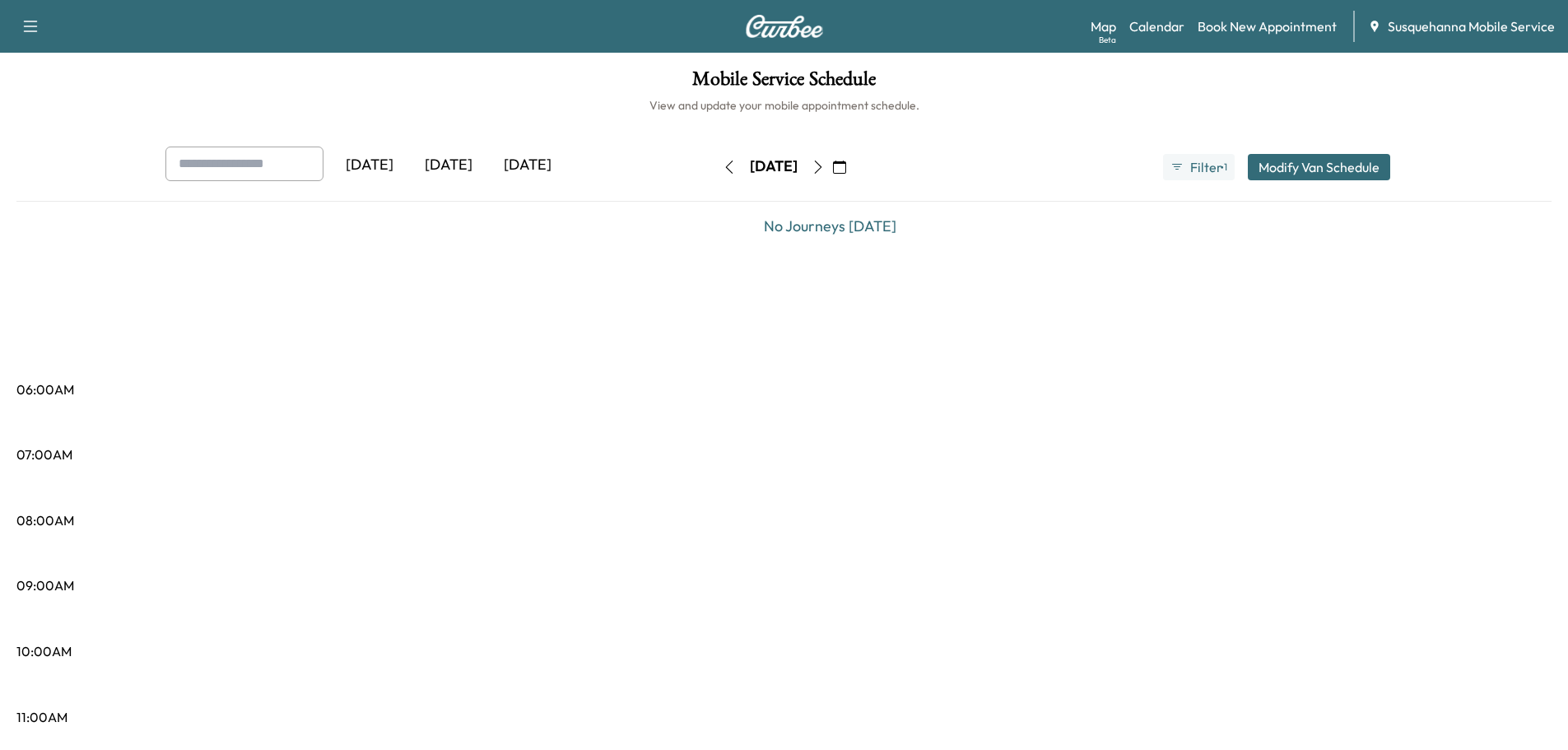
click at [723, 167] on icon "button" at bounding box center [730, 168] width 13 height 13
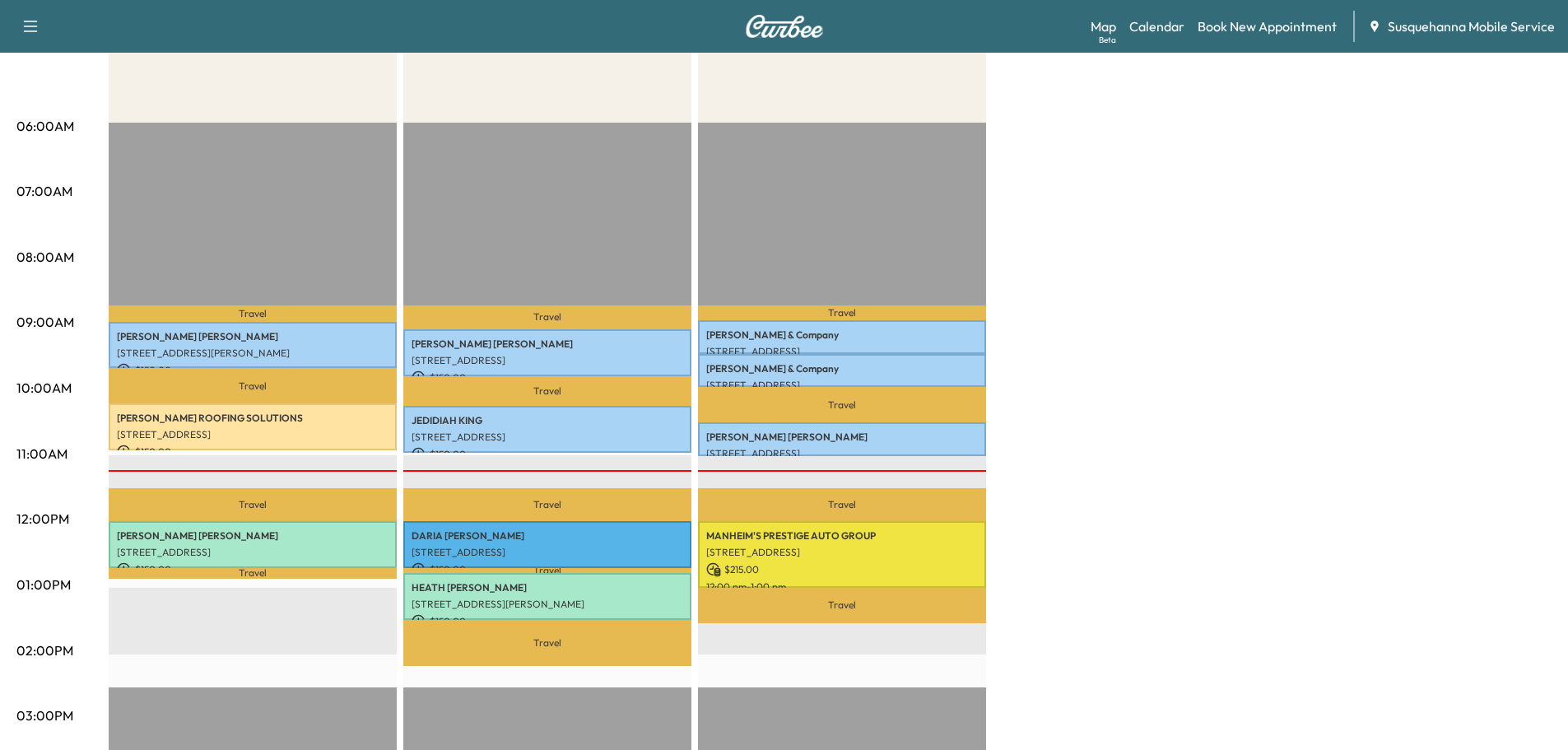
scroll to position [352, 0]
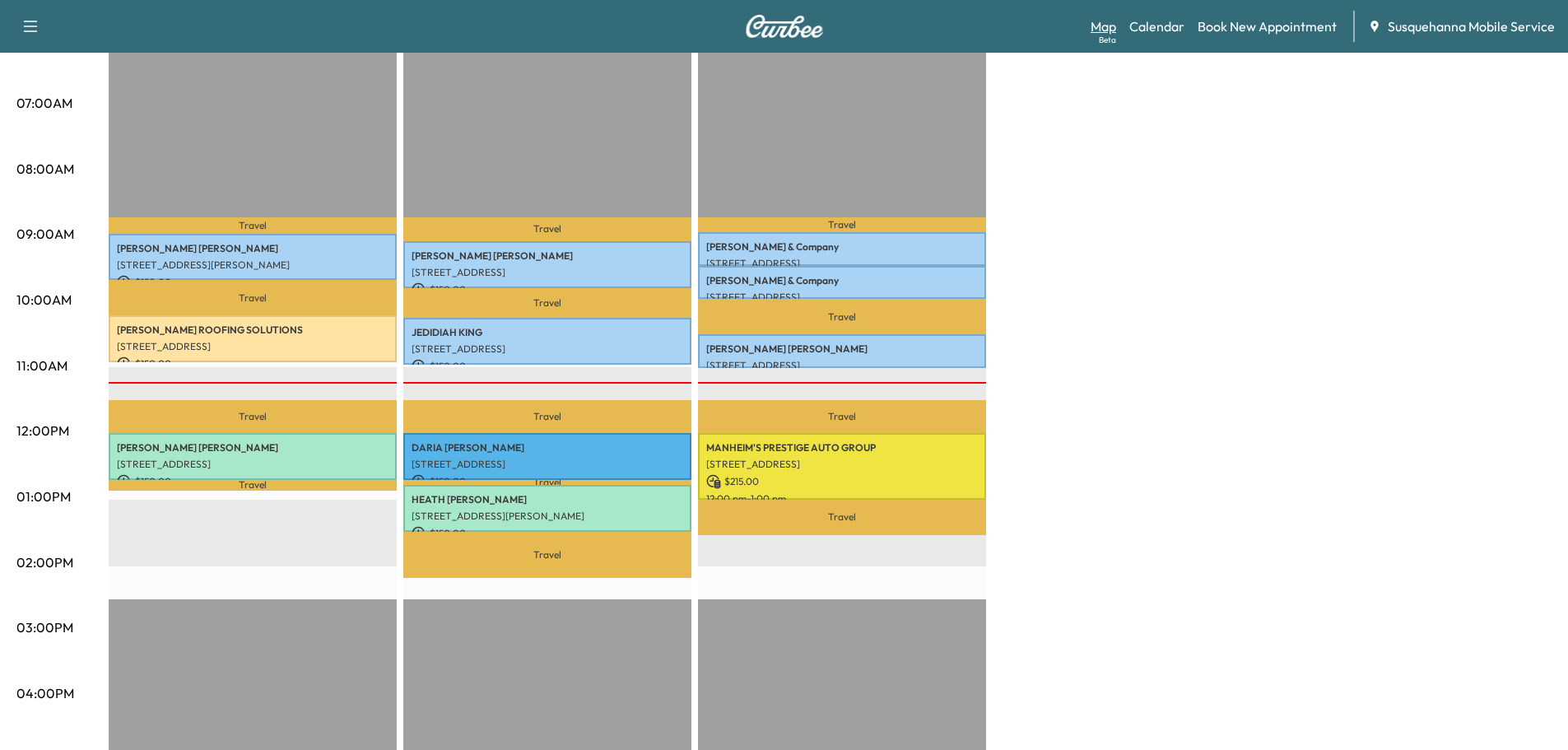
click at [1103, 22] on link "Map Beta" at bounding box center [1103, 26] width 25 height 19
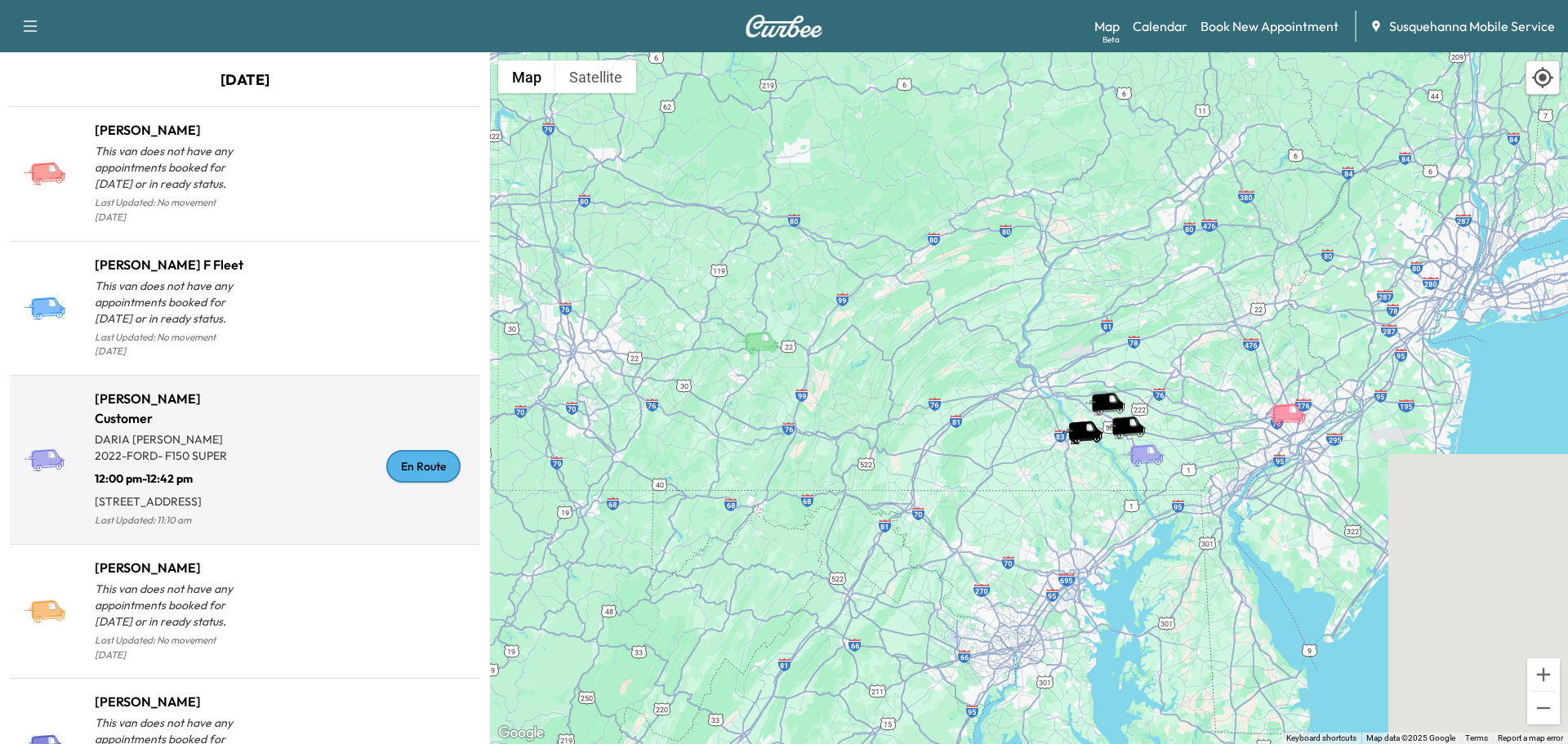
click at [403, 470] on div "En Route" at bounding box center [424, 467] width 75 height 33
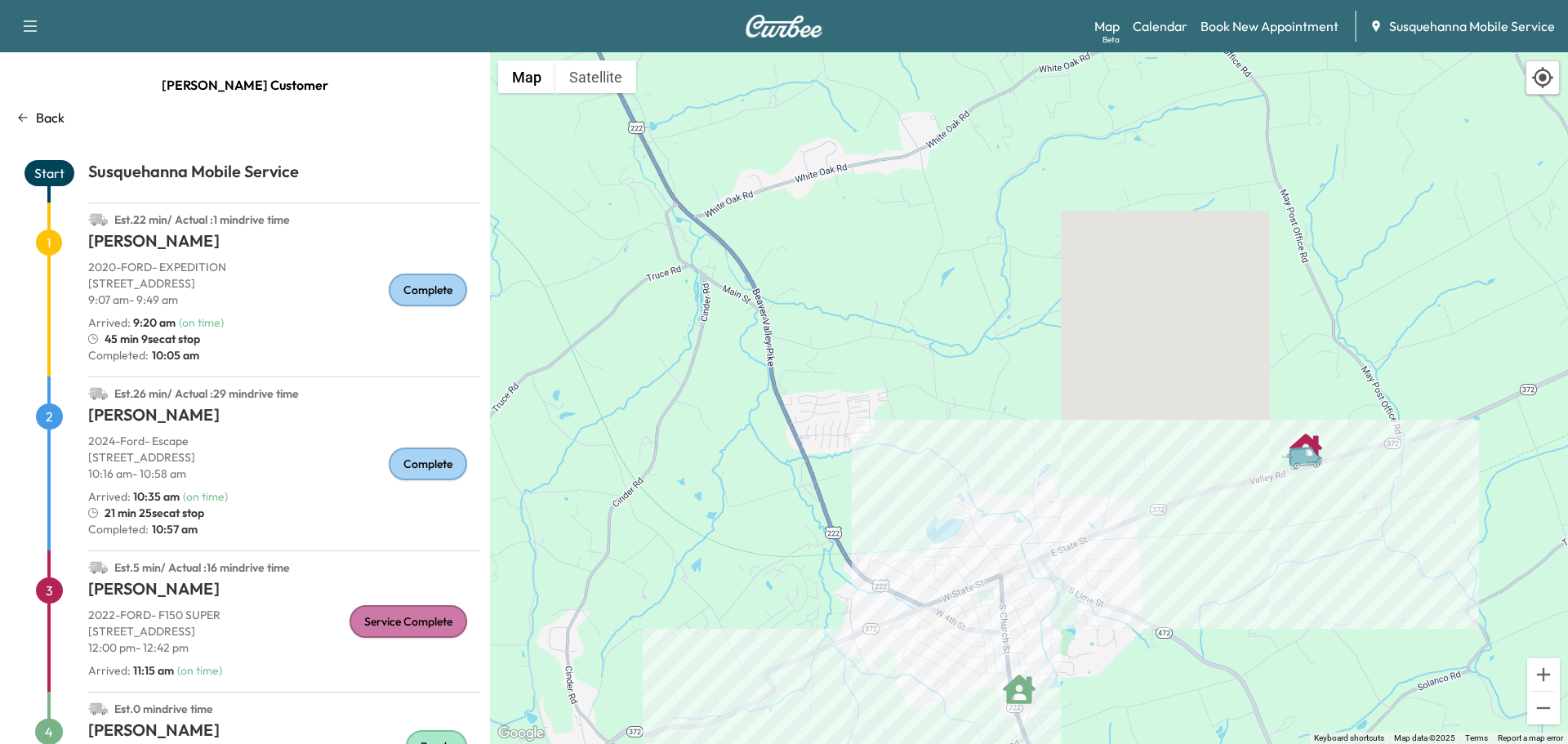
click at [53, 120] on p "Back" at bounding box center [51, 118] width 29 height 19
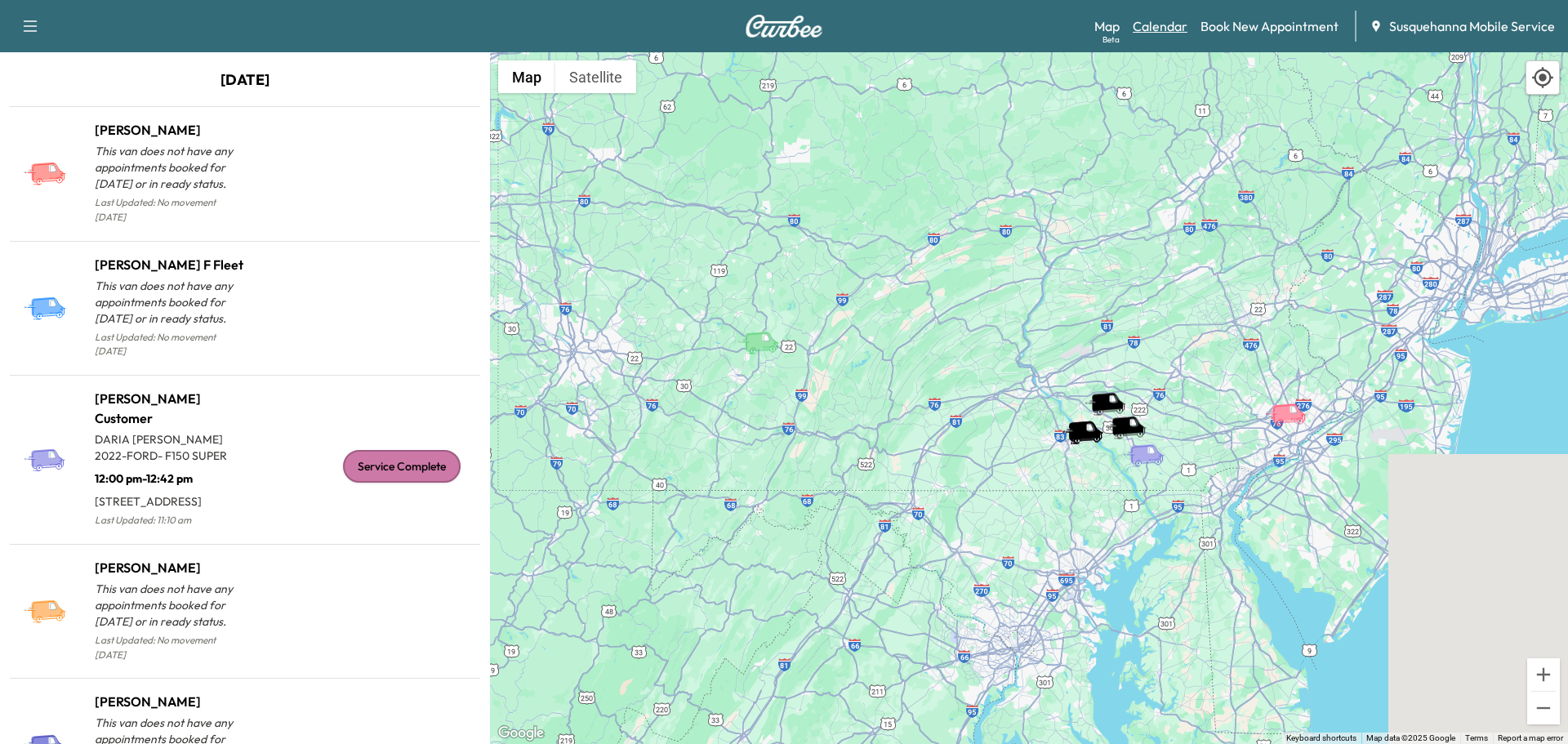
click at [1155, 35] on link "Calendar" at bounding box center [1160, 26] width 54 height 19
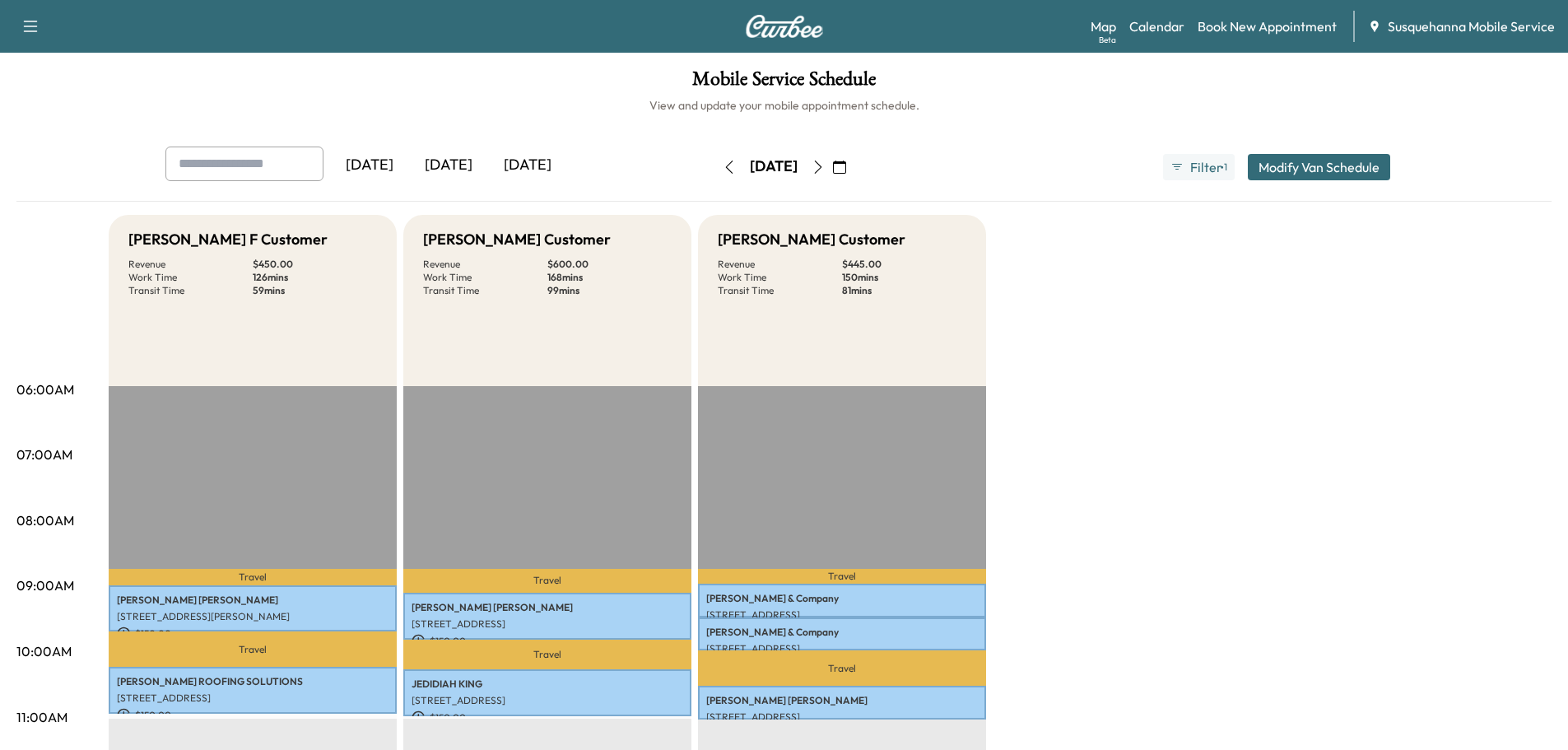
scroll to position [352, 0]
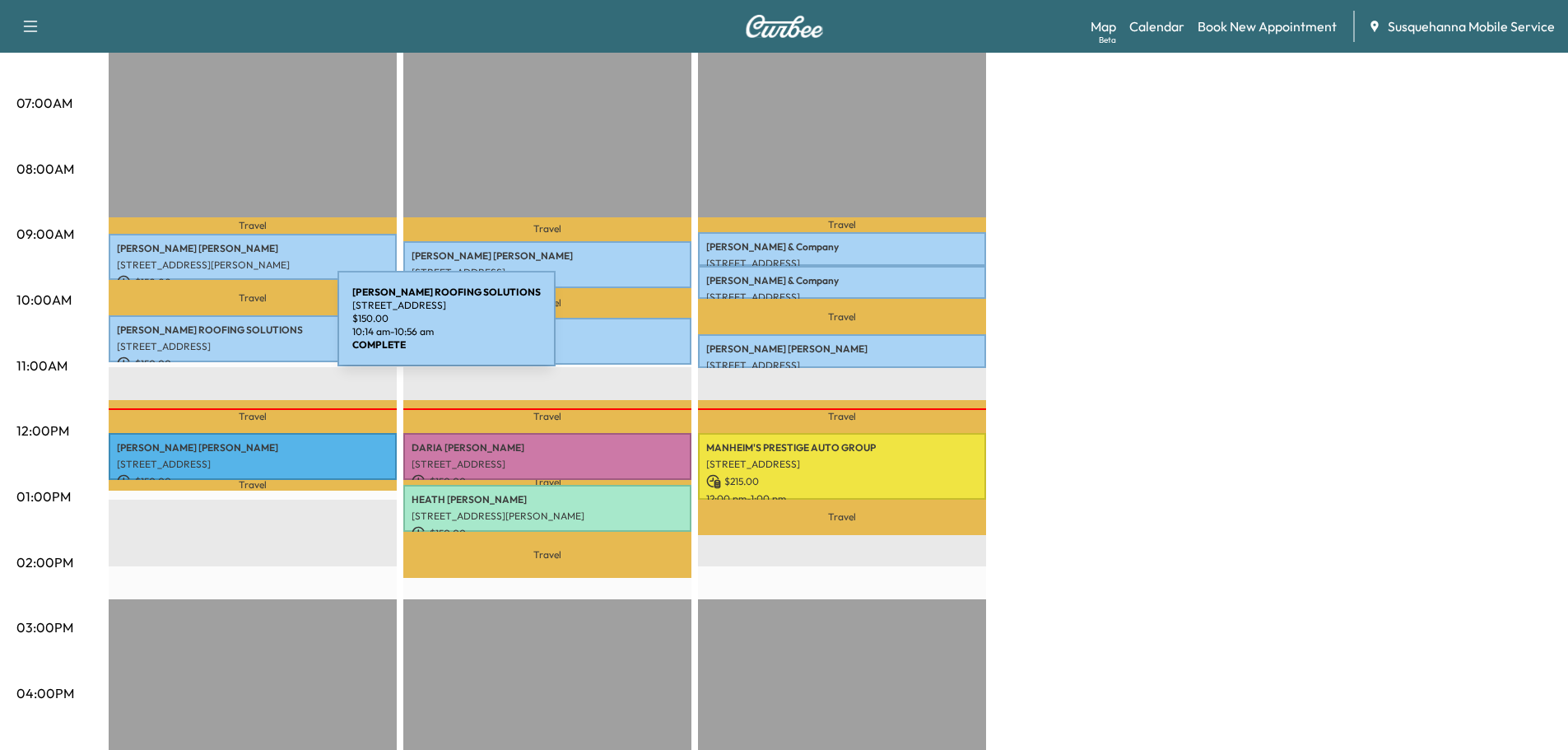
click at [214, 329] on p "[PERSON_NAME] ROOFING SOLUTIONS" at bounding box center [252, 331] width 272 height 13
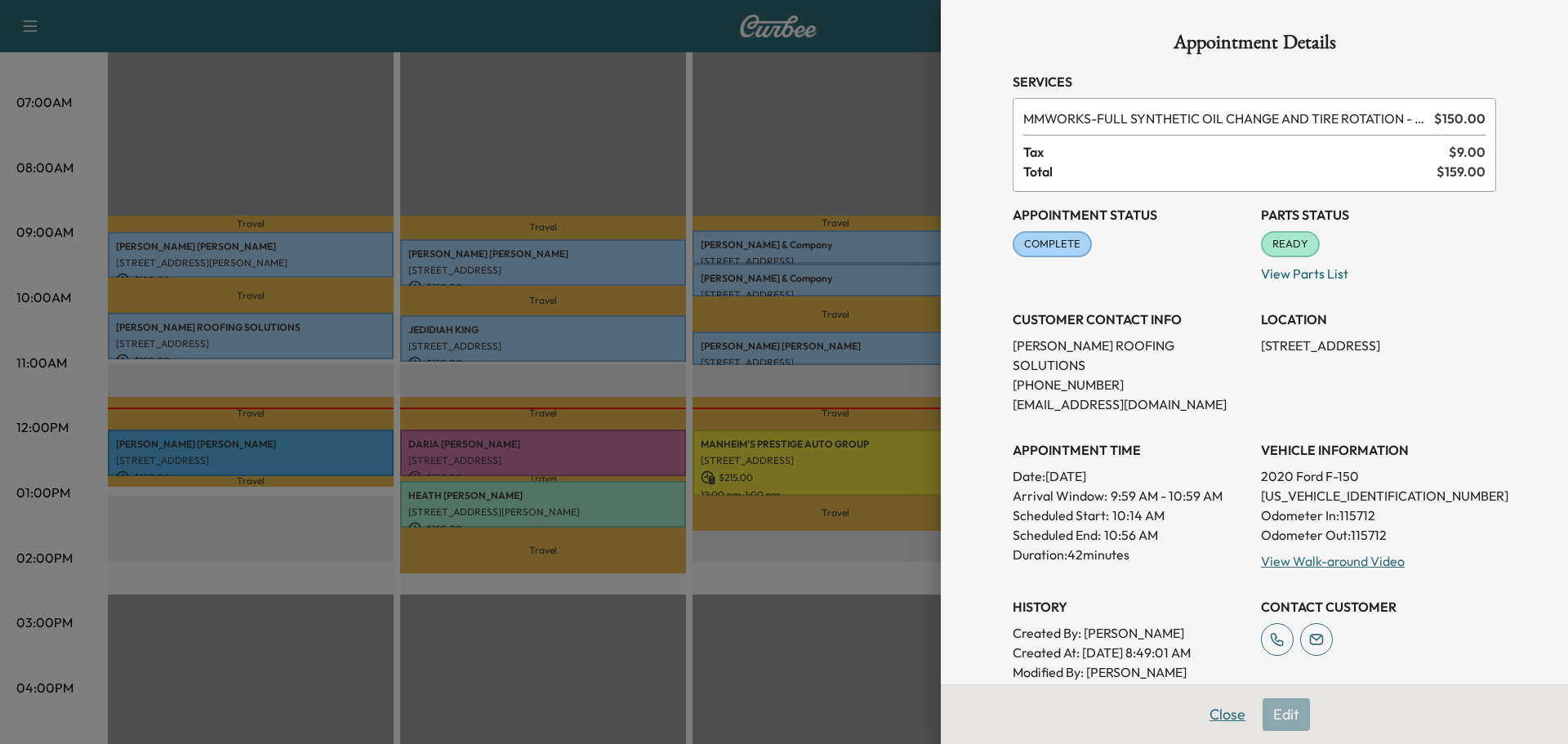
click at [1212, 714] on button "Close" at bounding box center [1228, 714] width 57 height 33
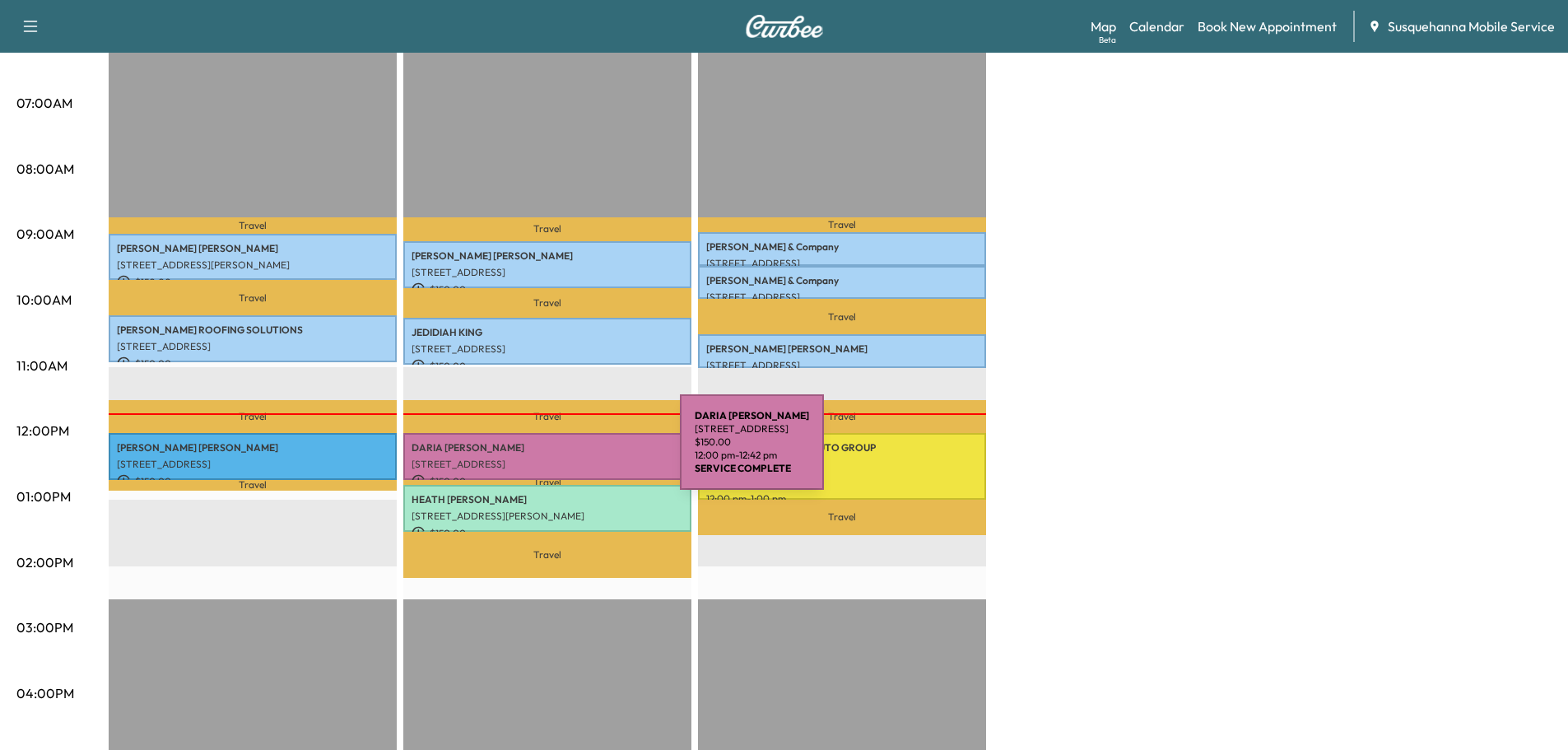
click at [556, 452] on div "[PERSON_NAME] [STREET_ADDRESS] $ 150.00 12:00 pm - 12:42 pm" at bounding box center [546, 456] width 288 height 47
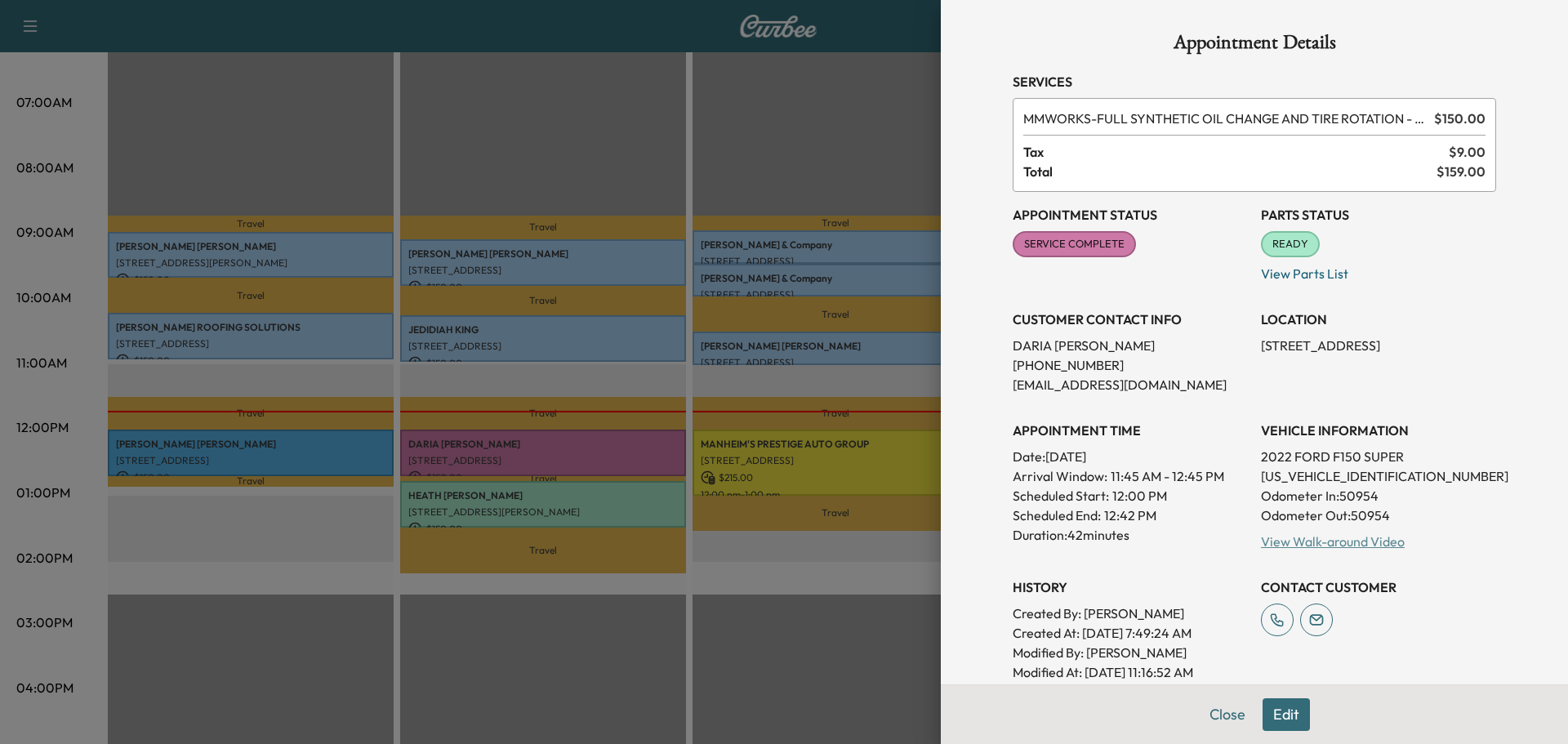
click at [1274, 538] on link "View Walk-around Video" at bounding box center [1333, 541] width 143 height 16
click at [288, 337] on div at bounding box center [784, 372] width 1568 height 744
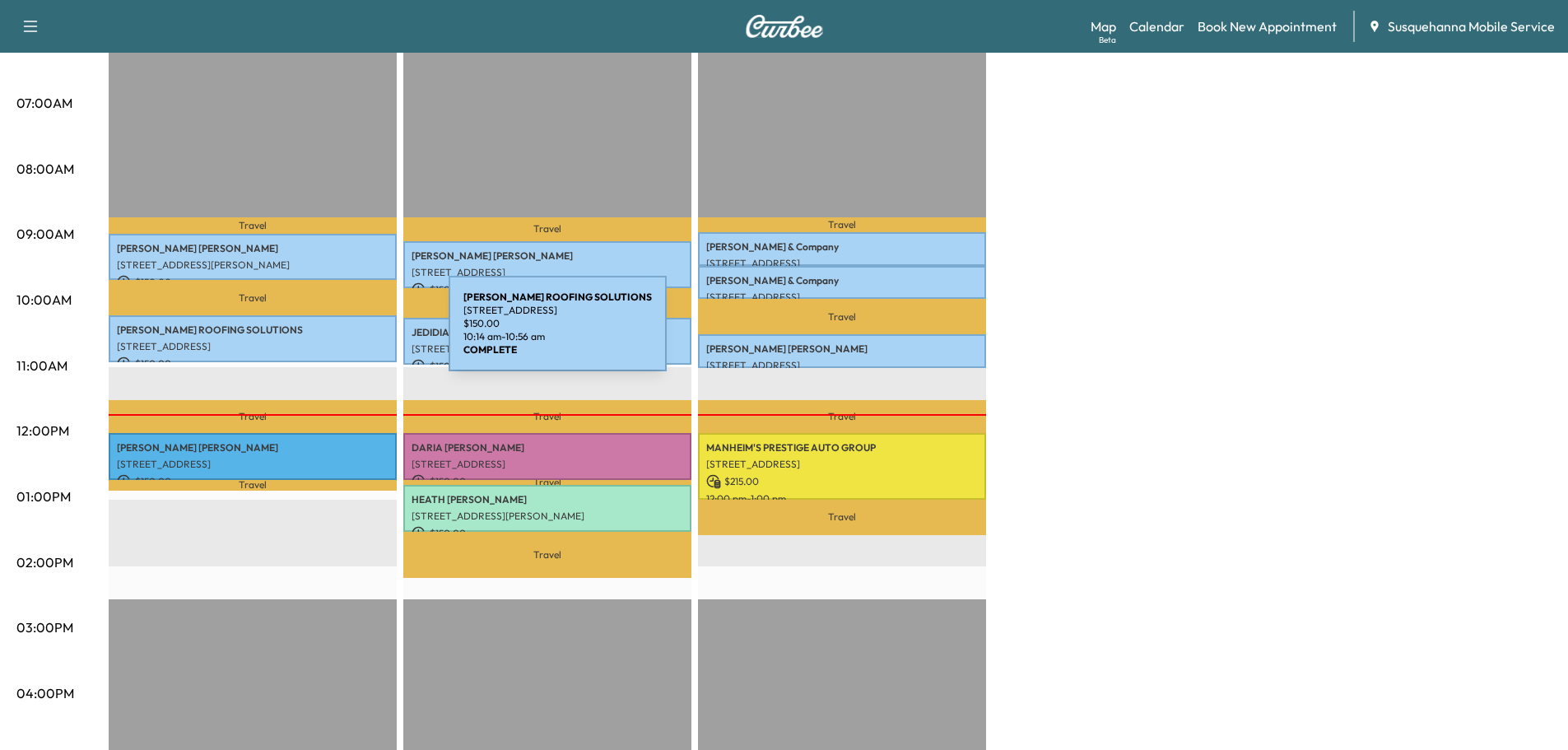
click at [325, 334] on p "[PERSON_NAME] ROOFING SOLUTIONS" at bounding box center [252, 331] width 272 height 13
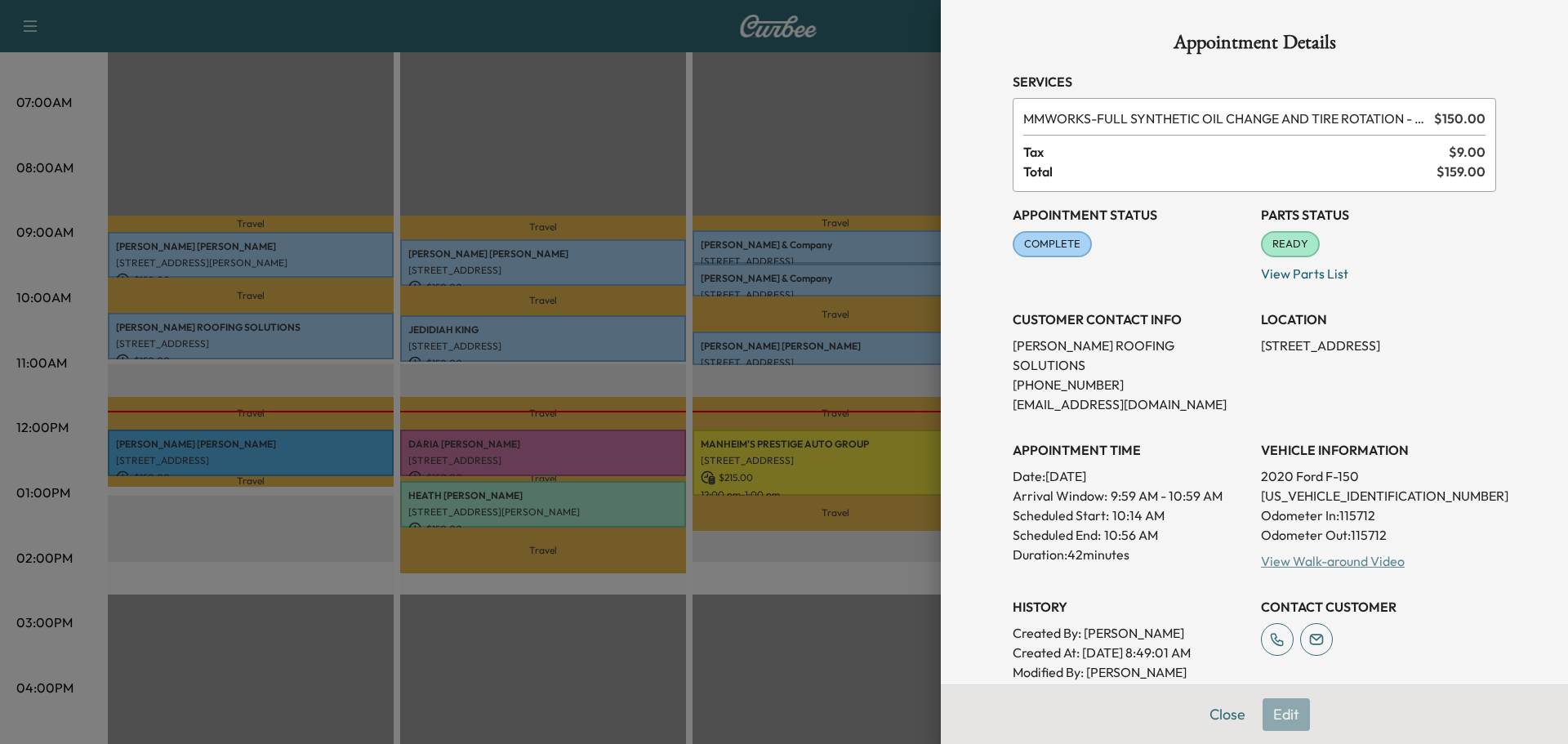
click at [1309, 553] on link "View Walk-around Video" at bounding box center [1333, 560] width 143 height 16
click at [1210, 714] on button "Close" at bounding box center [1228, 714] width 57 height 33
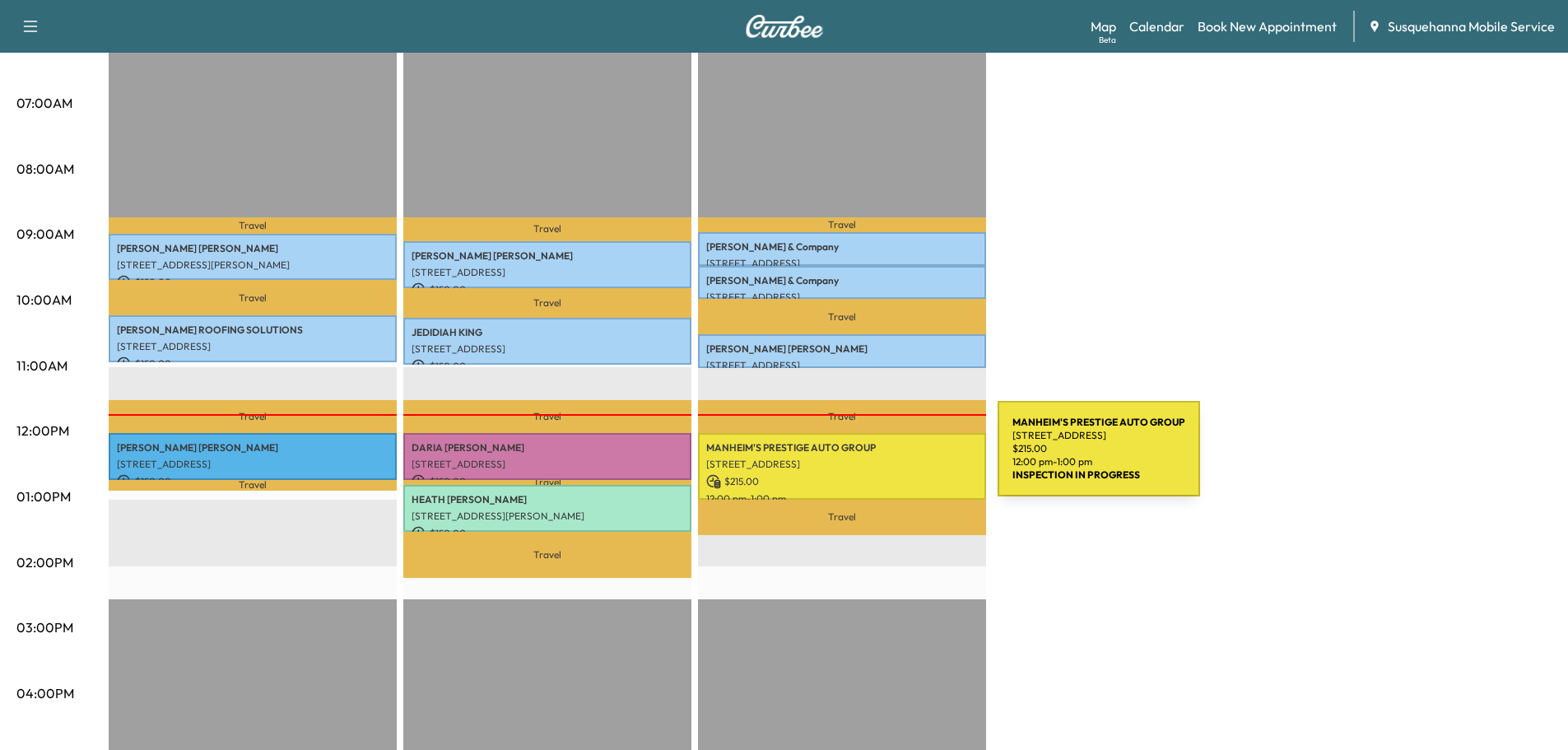
click at [874, 459] on p "[STREET_ADDRESS]" at bounding box center [842, 465] width 272 height 13
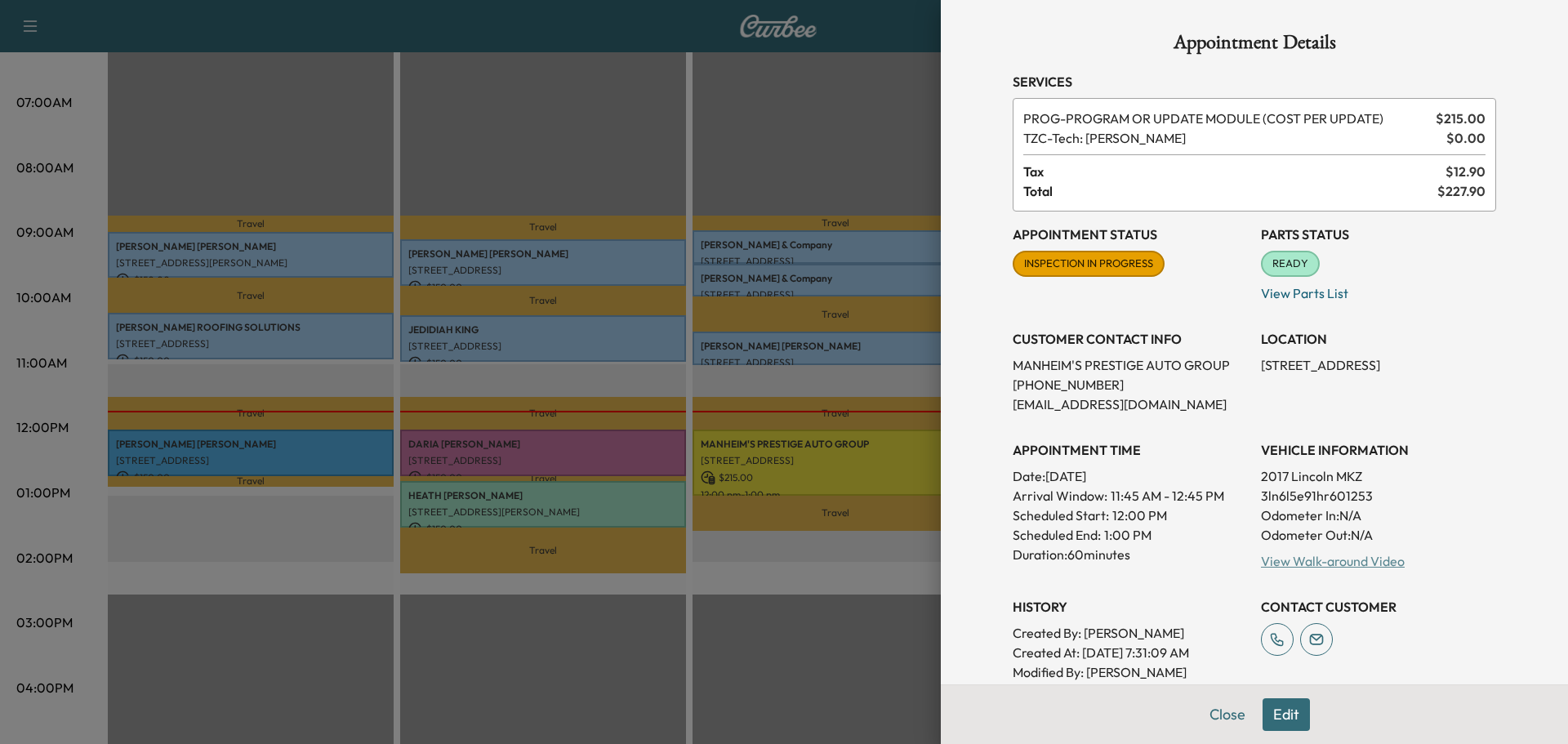
click at [1316, 557] on link "View Walk-around Video" at bounding box center [1333, 560] width 143 height 16
click at [1209, 715] on button "Close" at bounding box center [1228, 714] width 57 height 33
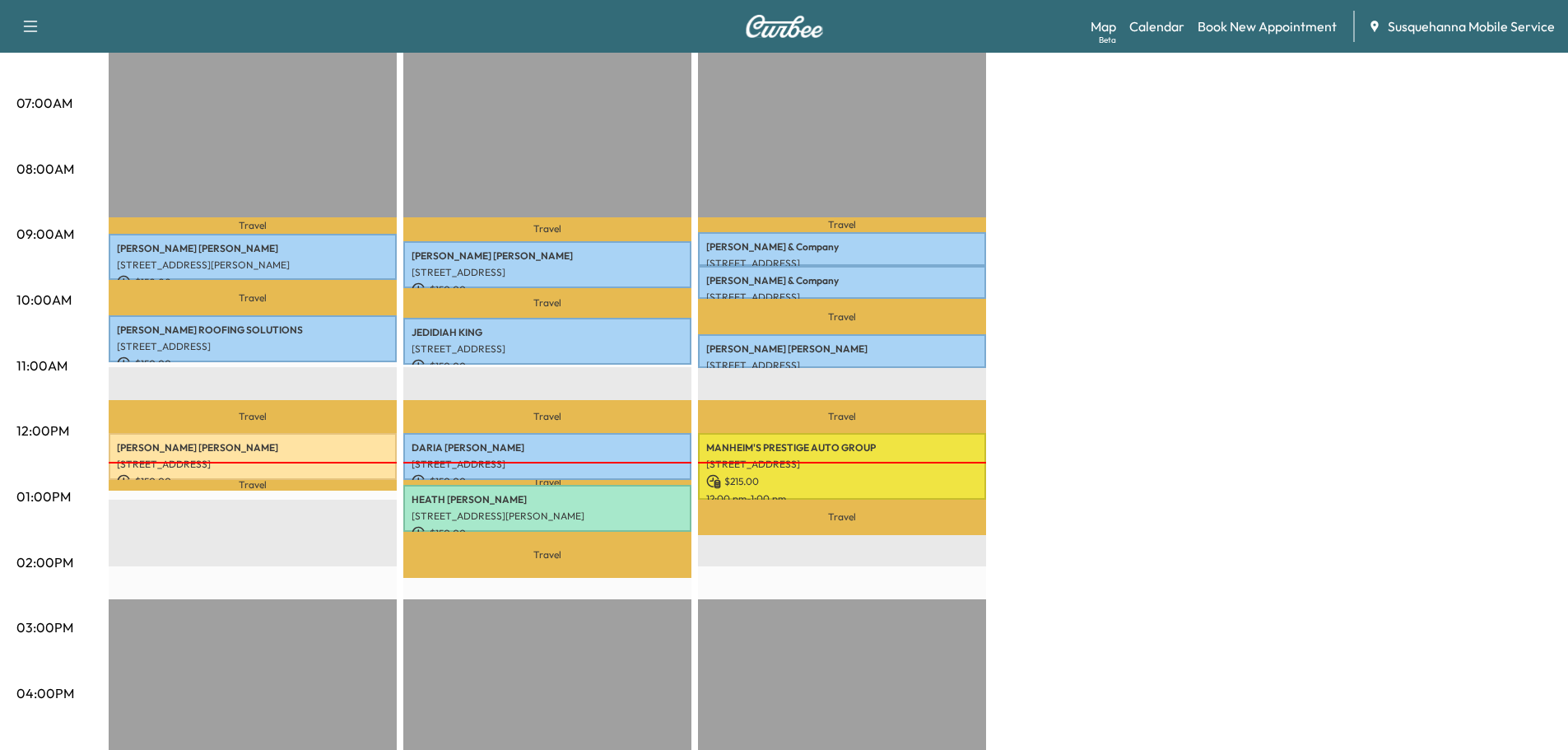
scroll to position [527, 0]
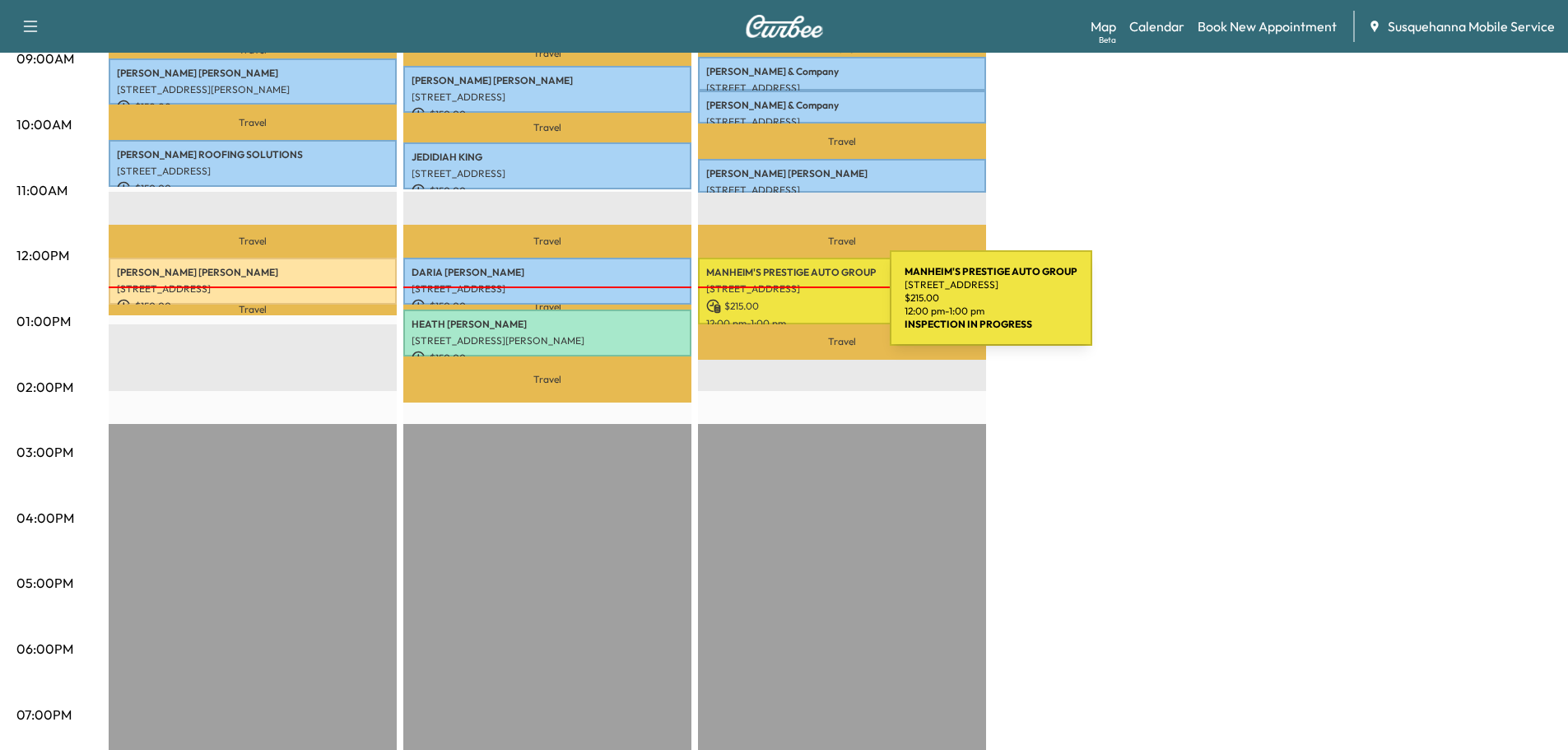
click at [766, 308] on p "$ 215.00" at bounding box center [842, 306] width 272 height 14
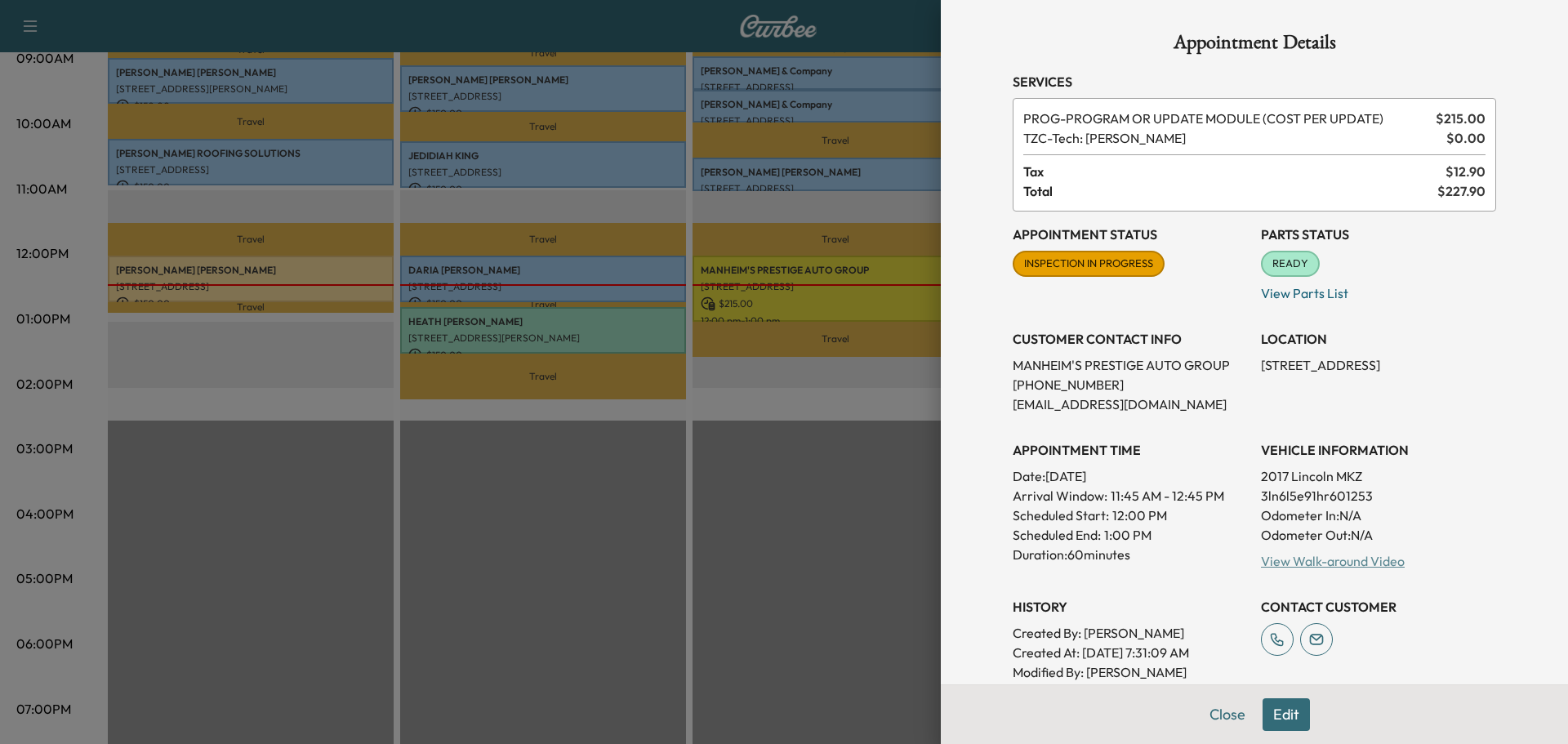
click at [1334, 557] on link "View Walk-around Video" at bounding box center [1333, 560] width 143 height 16
click at [1217, 718] on button "Close" at bounding box center [1228, 714] width 57 height 33
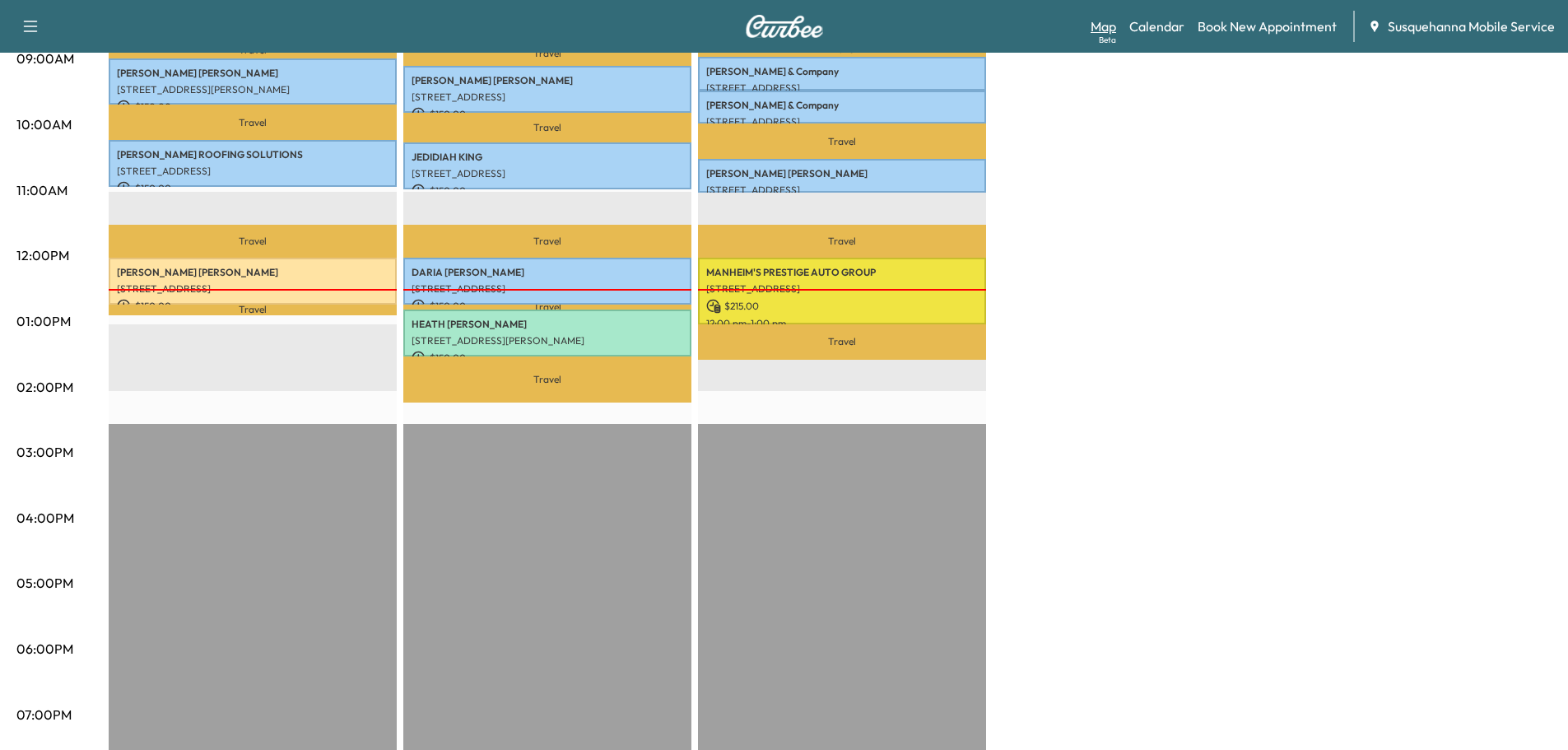
click at [1108, 24] on link "Map Beta" at bounding box center [1103, 26] width 25 height 19
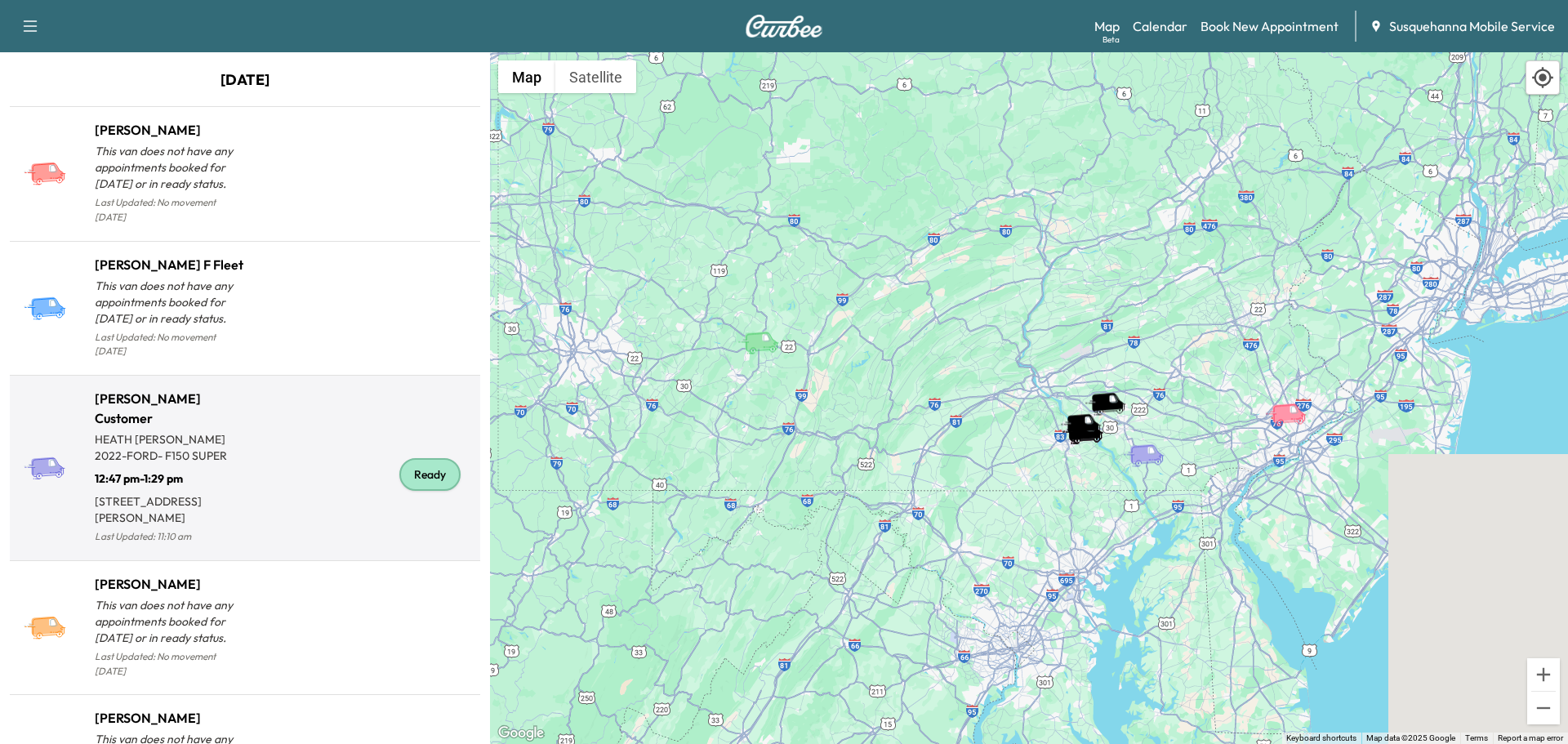
click at [415, 470] on div "Ready" at bounding box center [430, 474] width 61 height 33
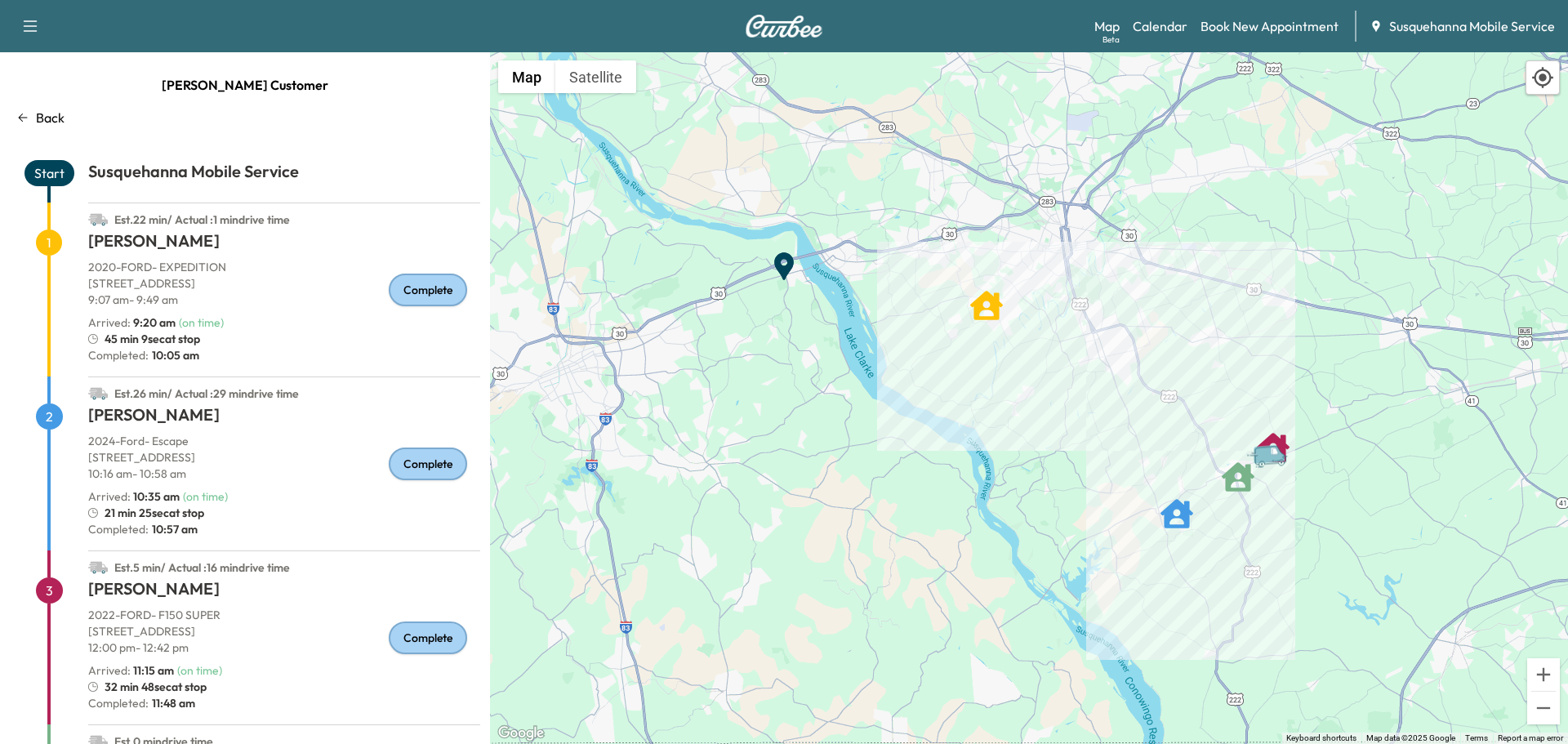
click at [43, 117] on p "Back" at bounding box center [51, 118] width 29 height 19
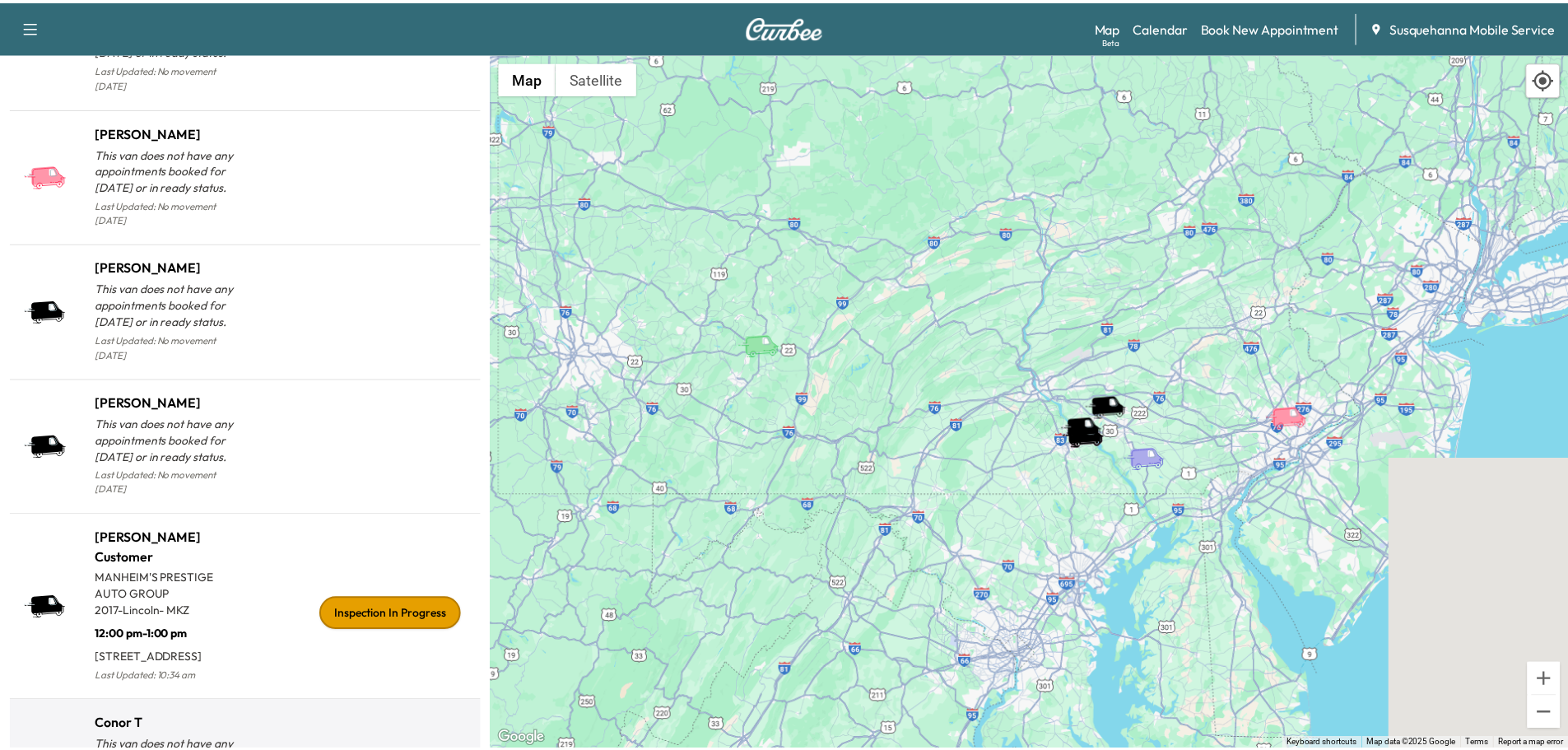
scroll to position [1651, 0]
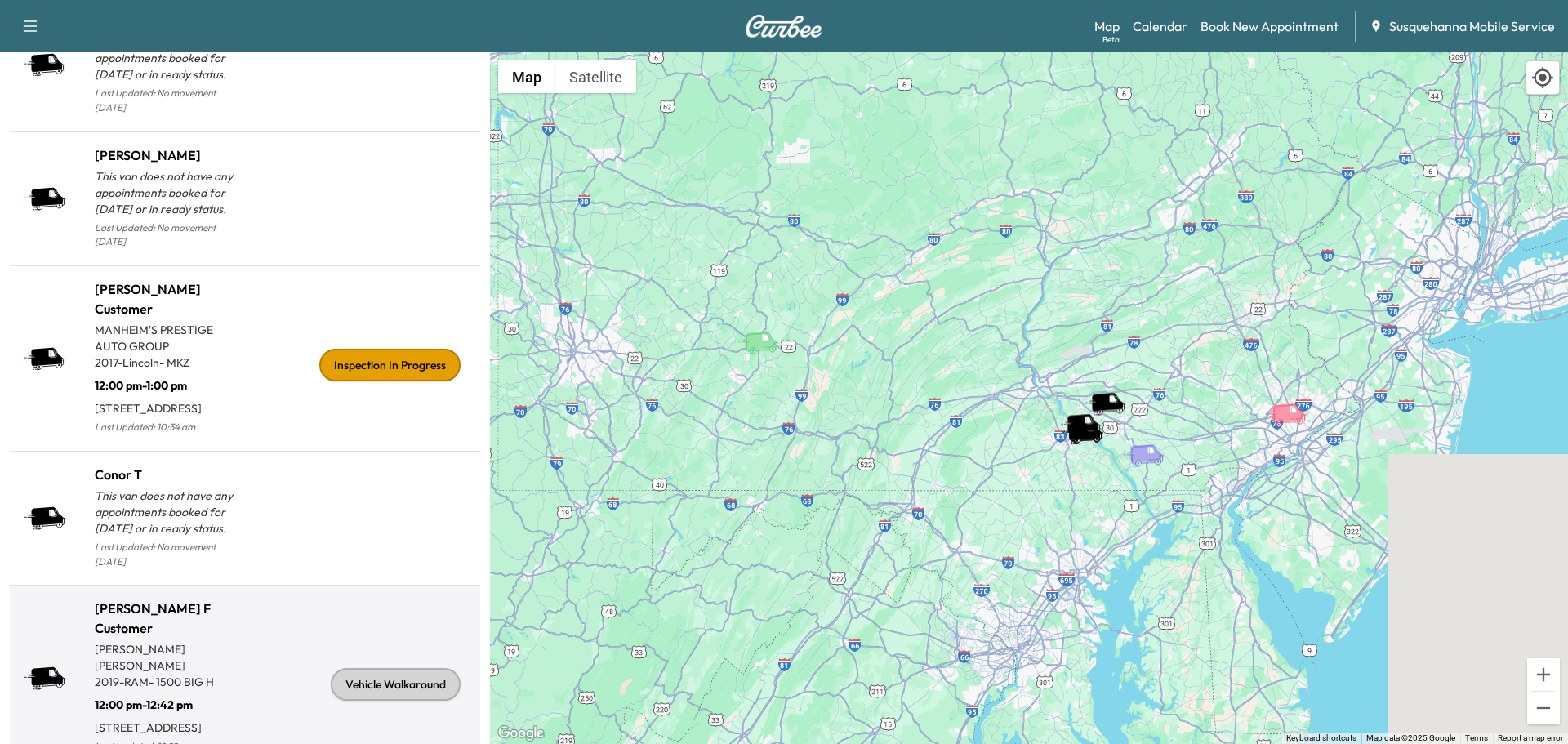
click at [367, 668] on div "Vehicle Walkaround" at bounding box center [396, 685] width 130 height 33
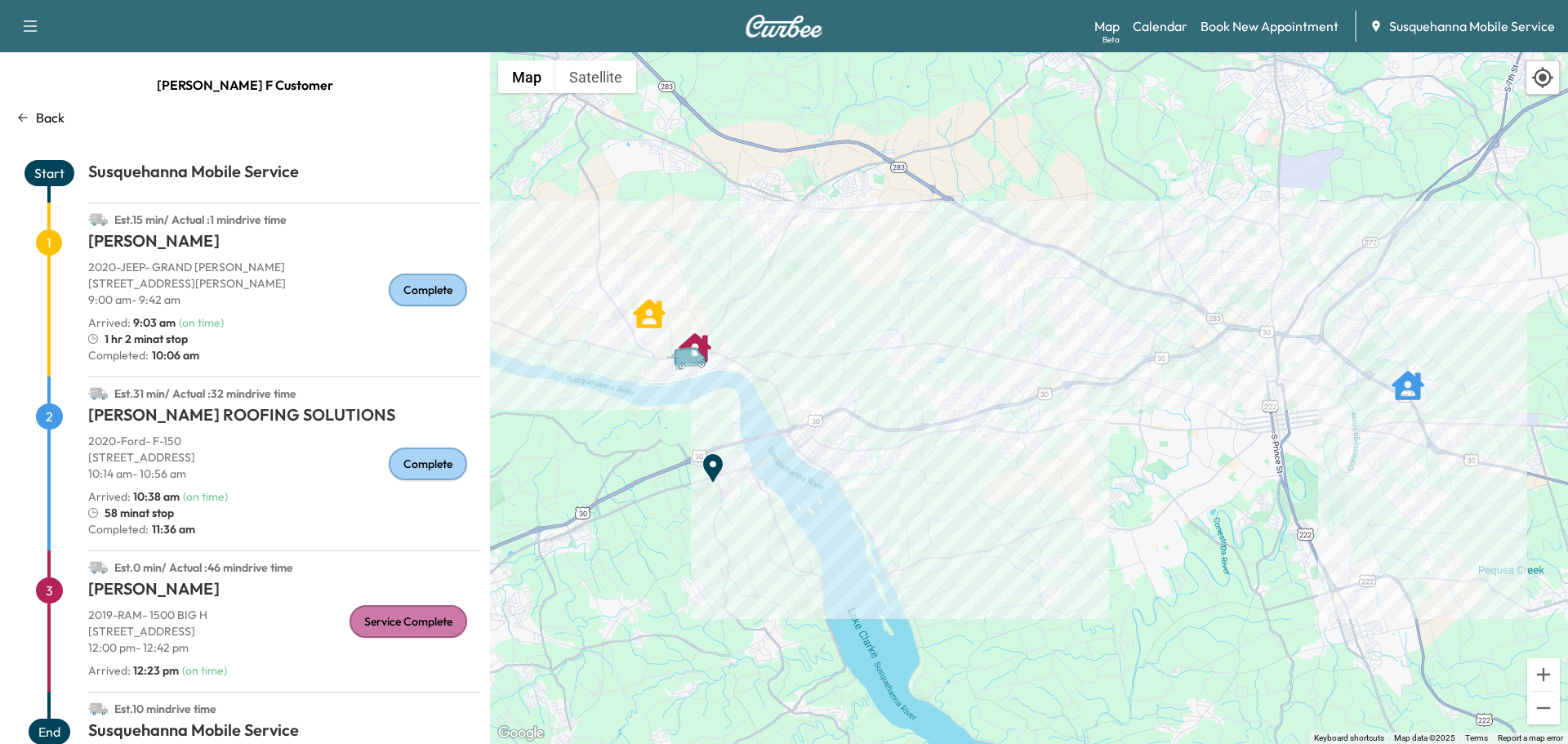
click at [48, 120] on p "Back" at bounding box center [51, 118] width 29 height 19
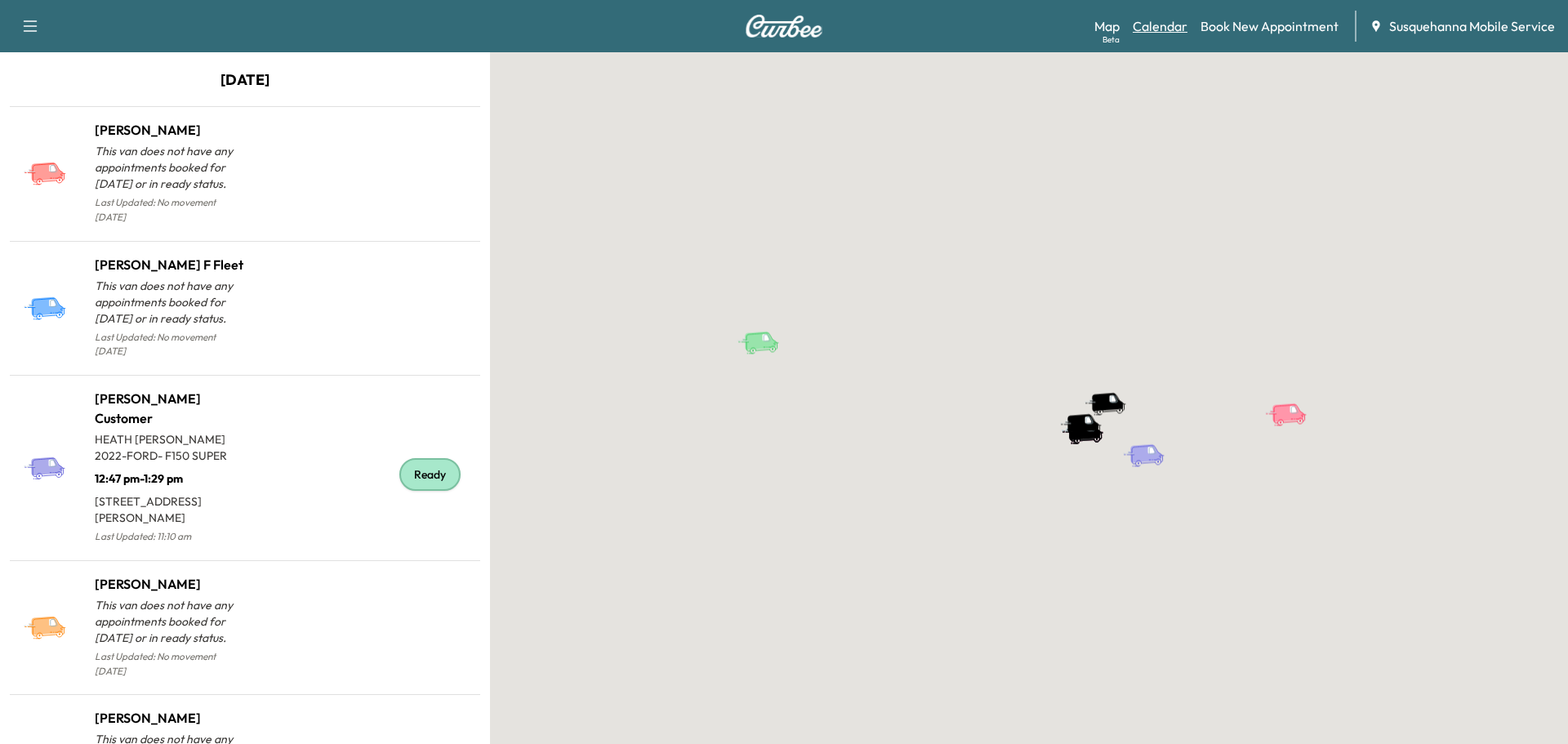
click at [1145, 20] on link "Calendar" at bounding box center [1160, 26] width 54 height 19
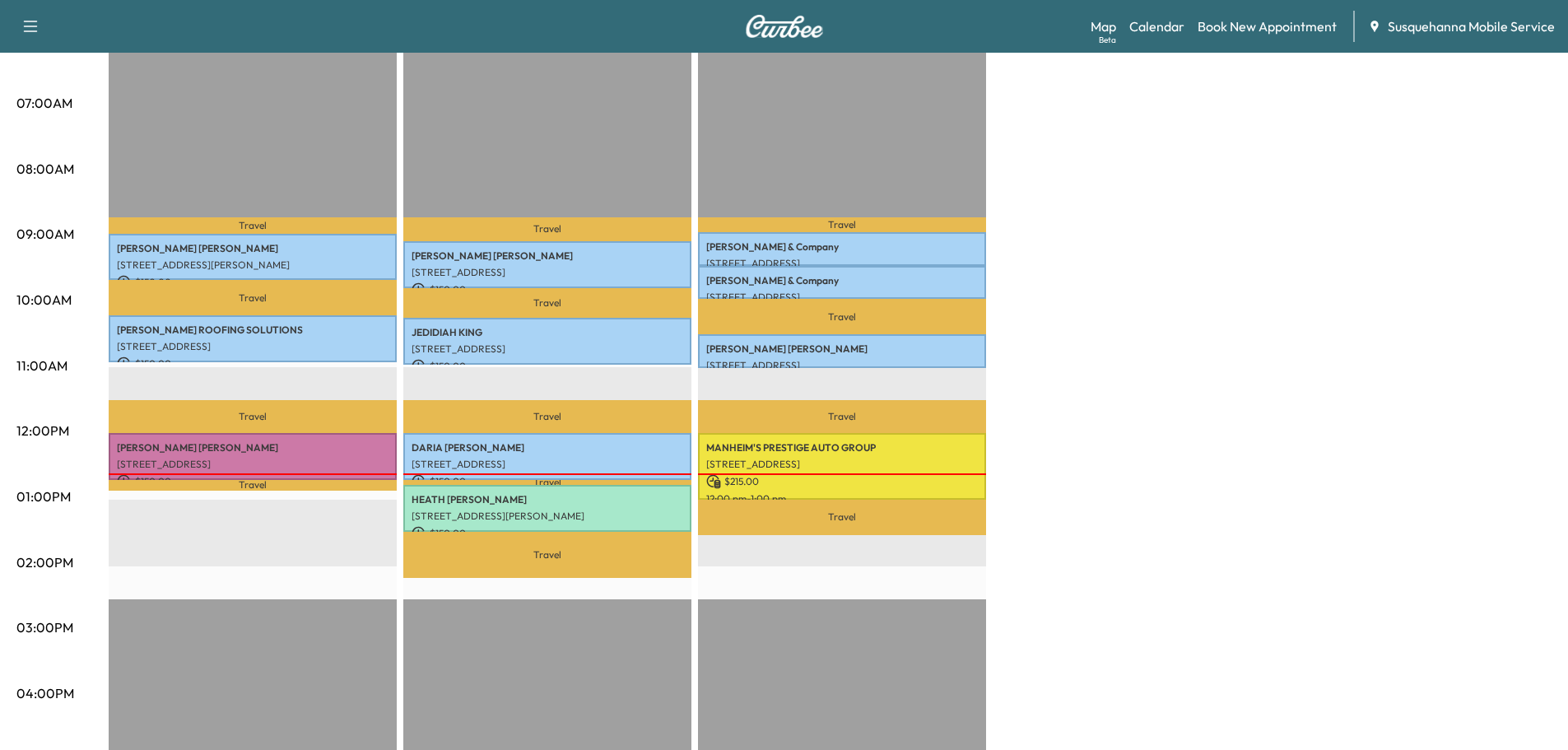
scroll to position [439, 0]
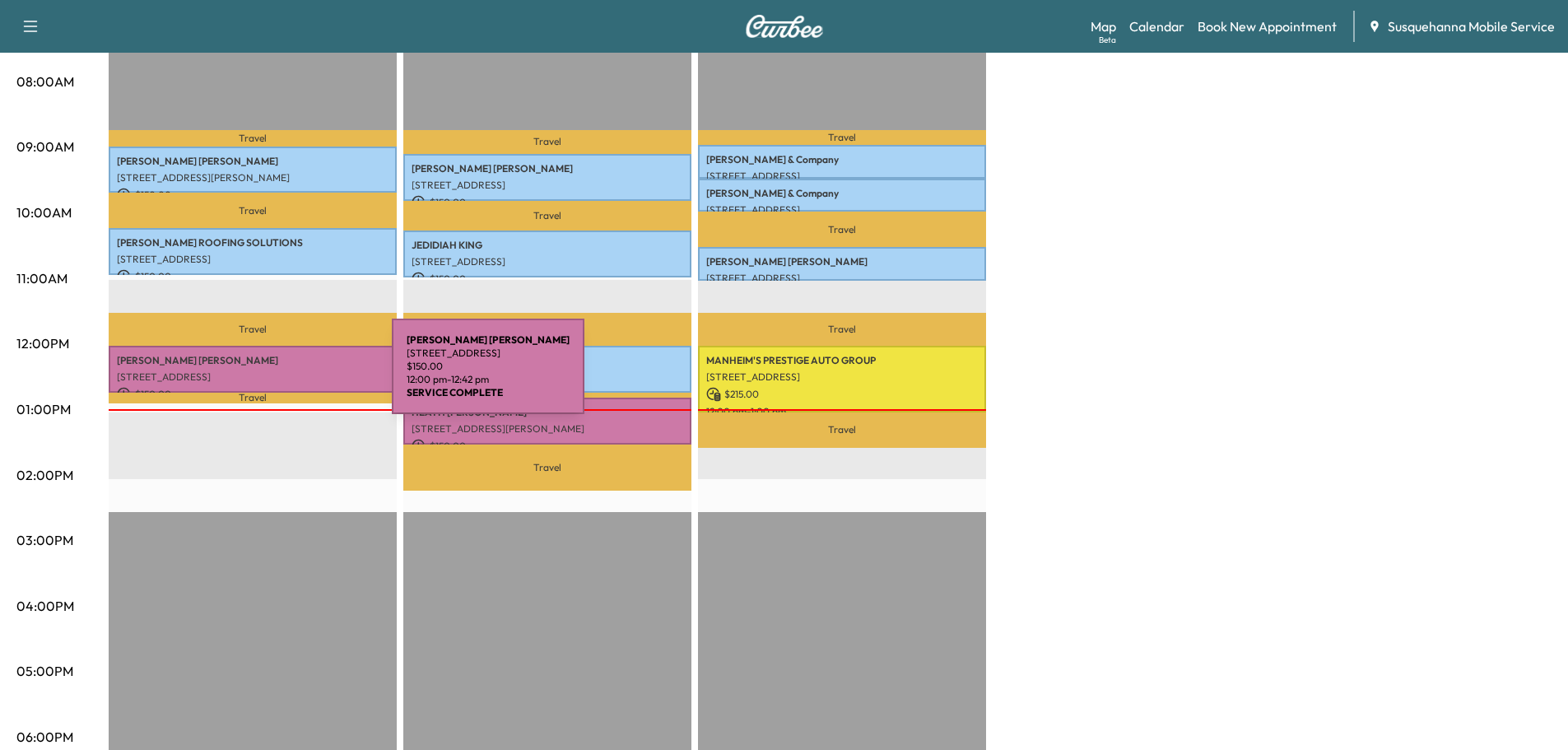
click at [268, 376] on p "[STREET_ADDRESS]" at bounding box center [252, 377] width 272 height 13
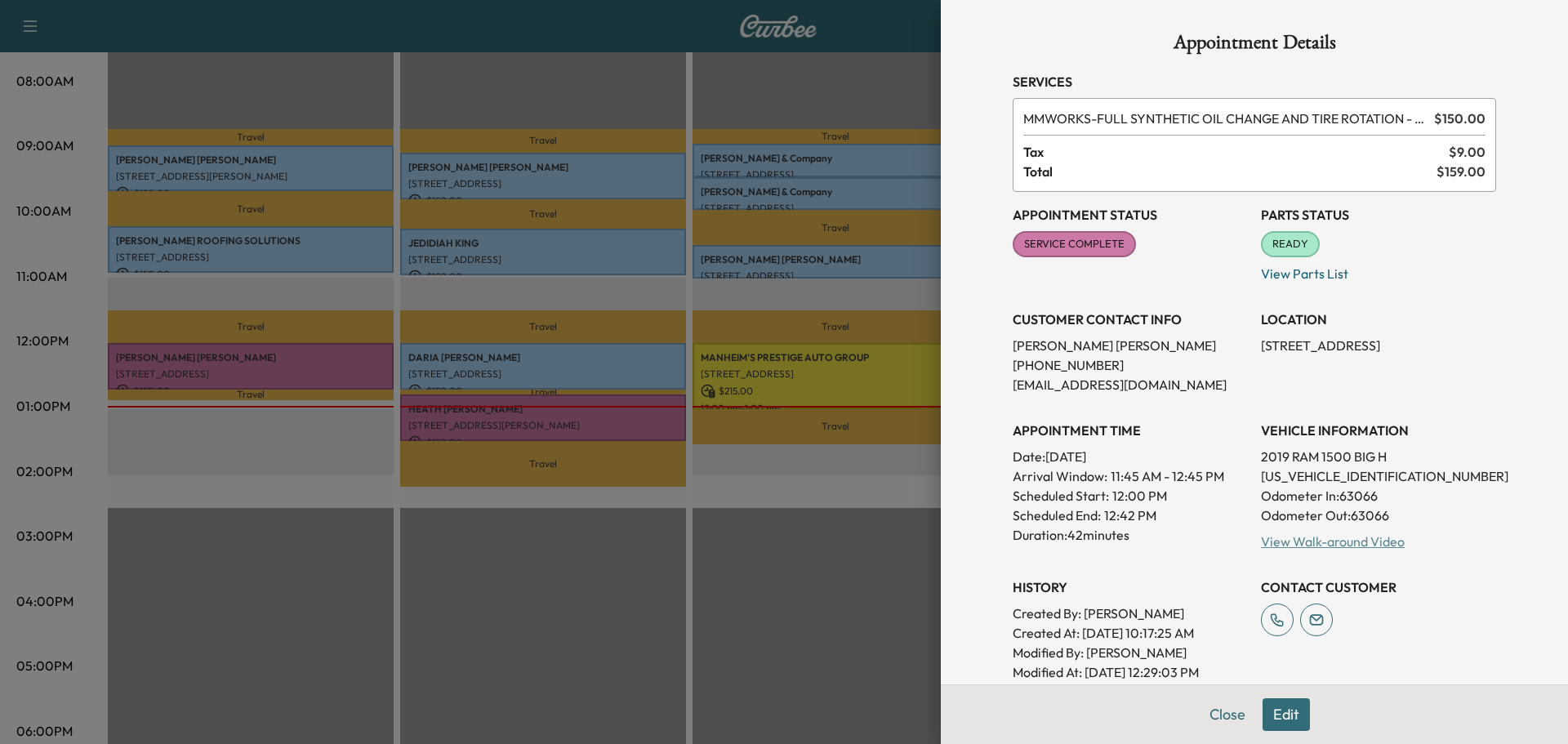
click at [1289, 544] on link "View Walk-around Video" at bounding box center [1333, 541] width 143 height 16
click at [1213, 712] on button "Close" at bounding box center [1228, 714] width 57 height 33
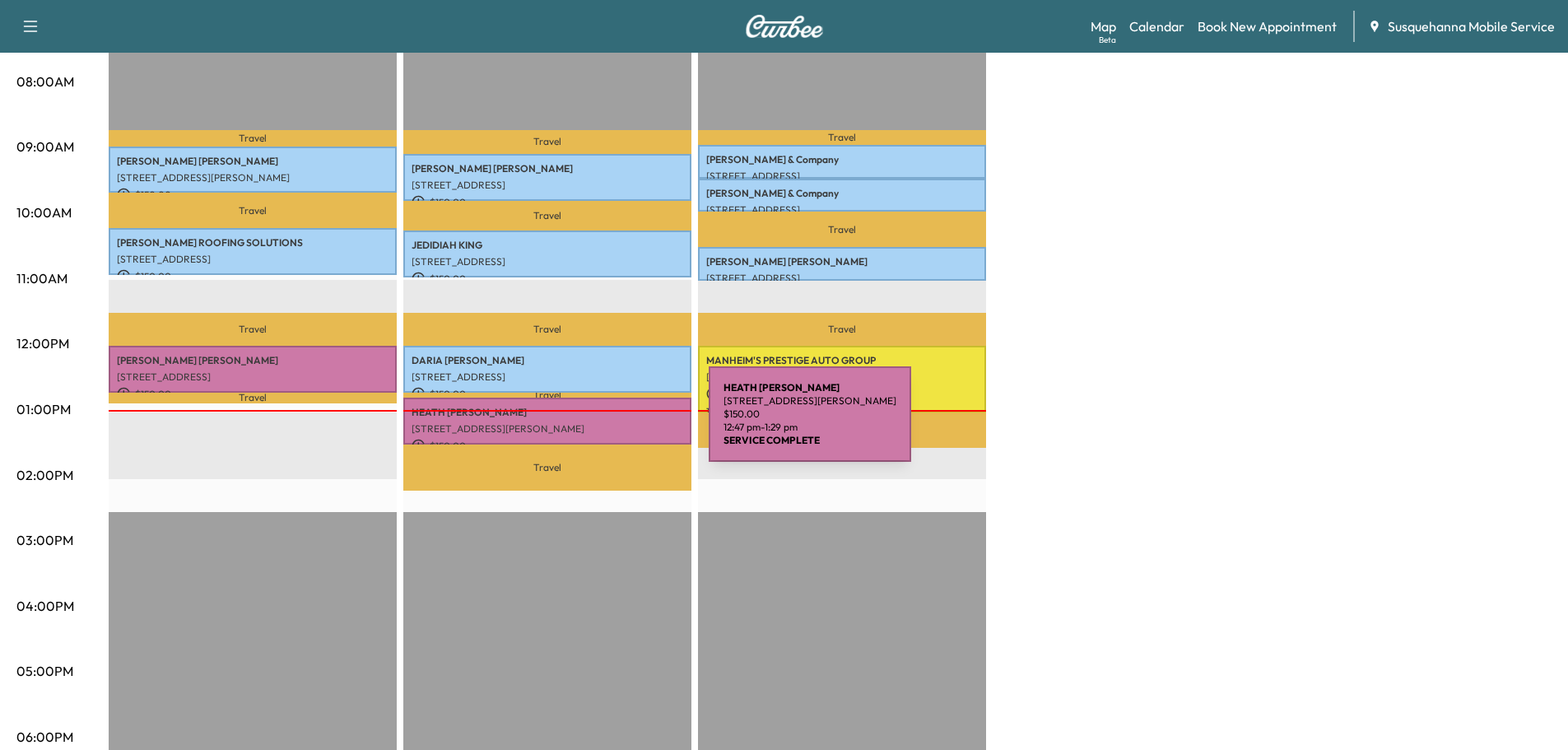
click at [585, 428] on p "[STREET_ADDRESS][PERSON_NAME]" at bounding box center [547, 429] width 272 height 13
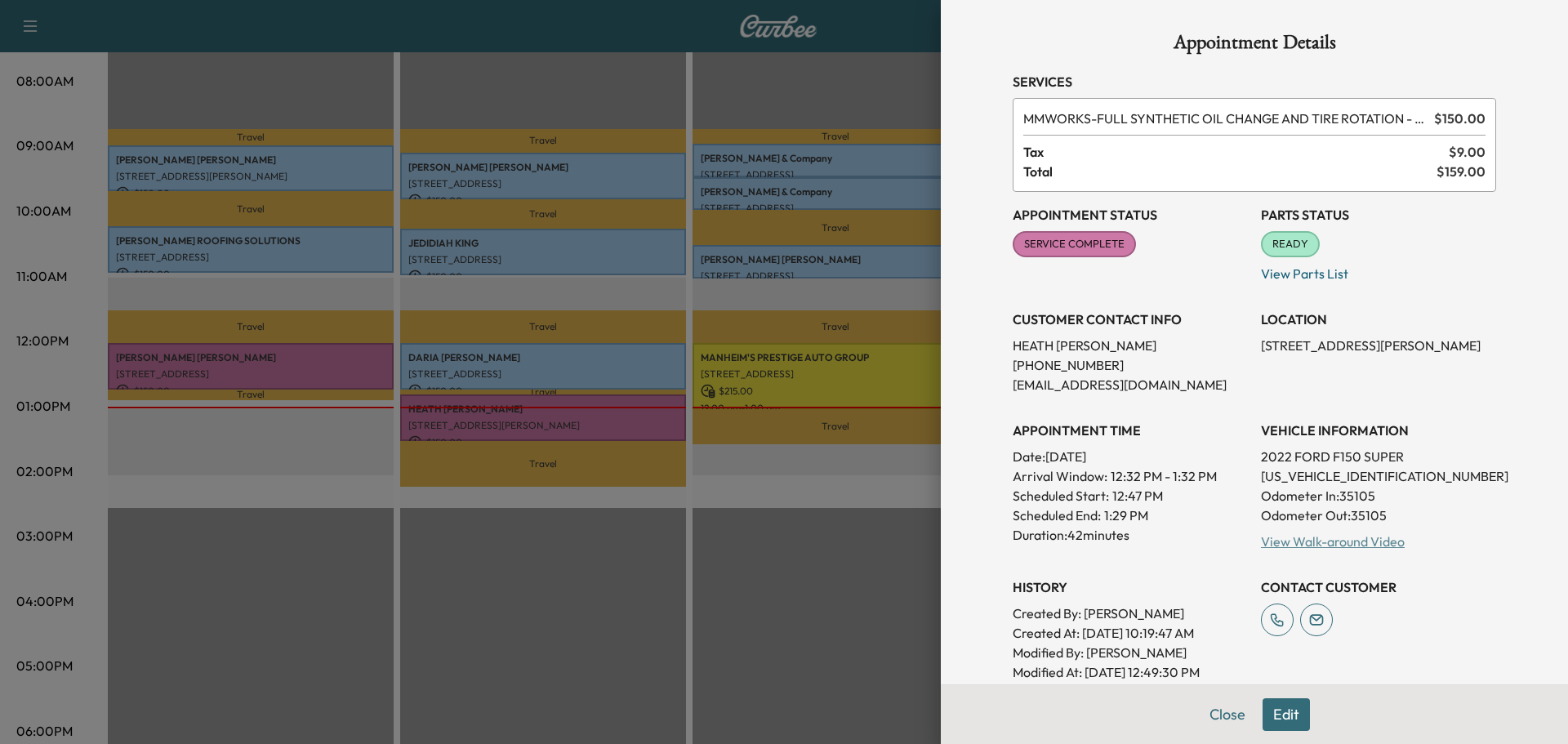
click at [1318, 543] on link "View Walk-around Video" at bounding box center [1333, 541] width 143 height 16
click at [1202, 722] on button "Close" at bounding box center [1228, 714] width 57 height 33
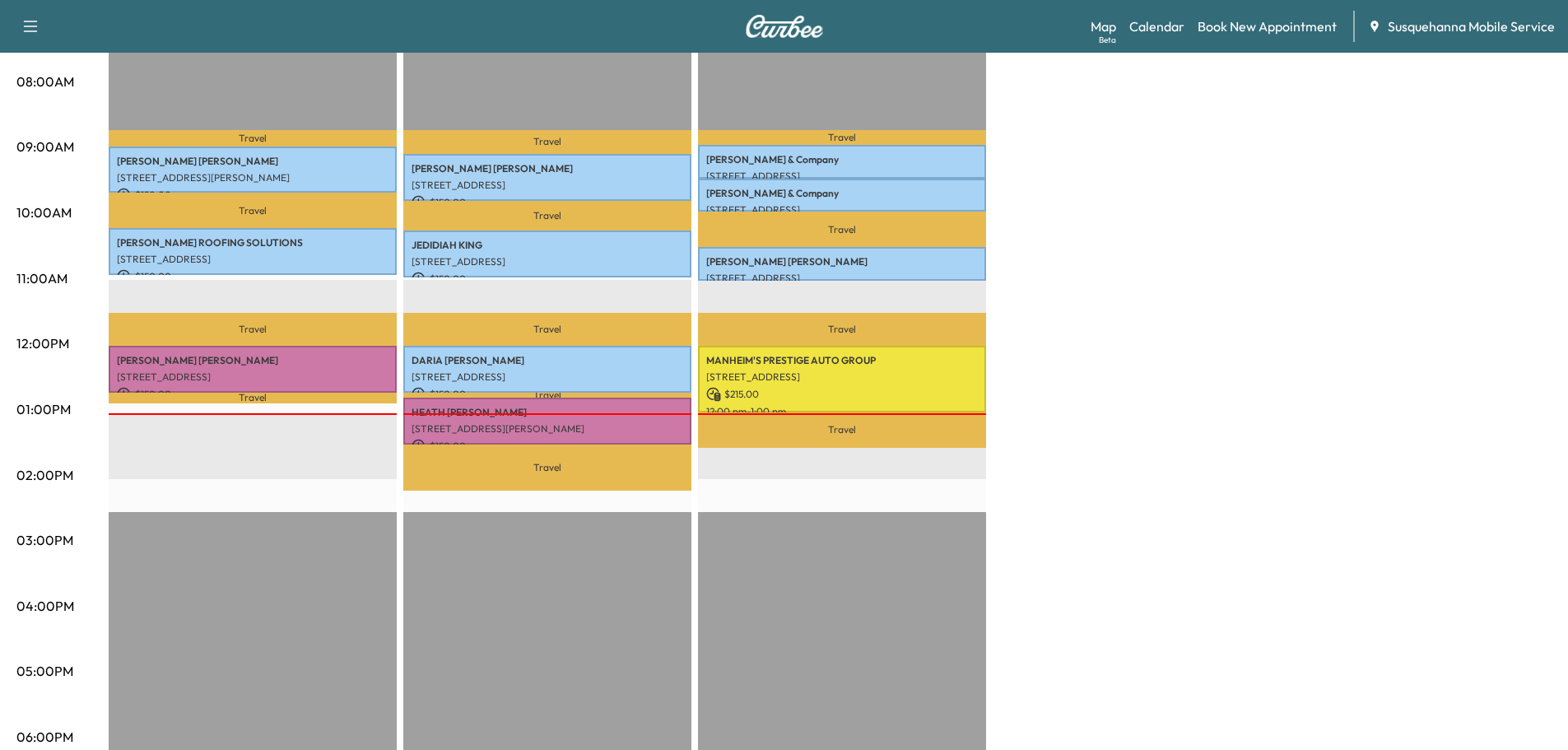
click at [494, 422] on p "[STREET_ADDRESS][PERSON_NAME]" at bounding box center [547, 429] width 272 height 13
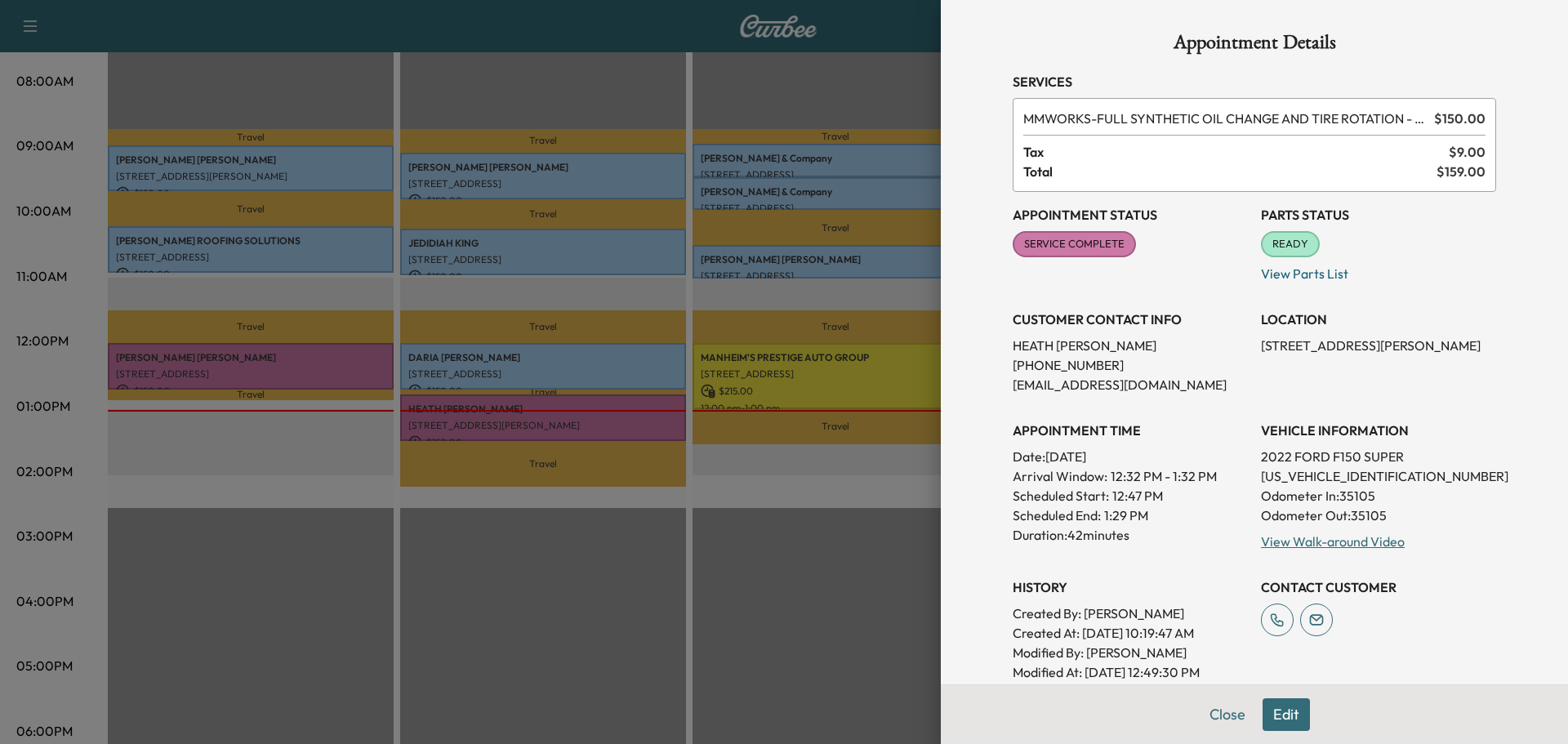
click at [1222, 714] on button "Close" at bounding box center [1228, 714] width 57 height 33
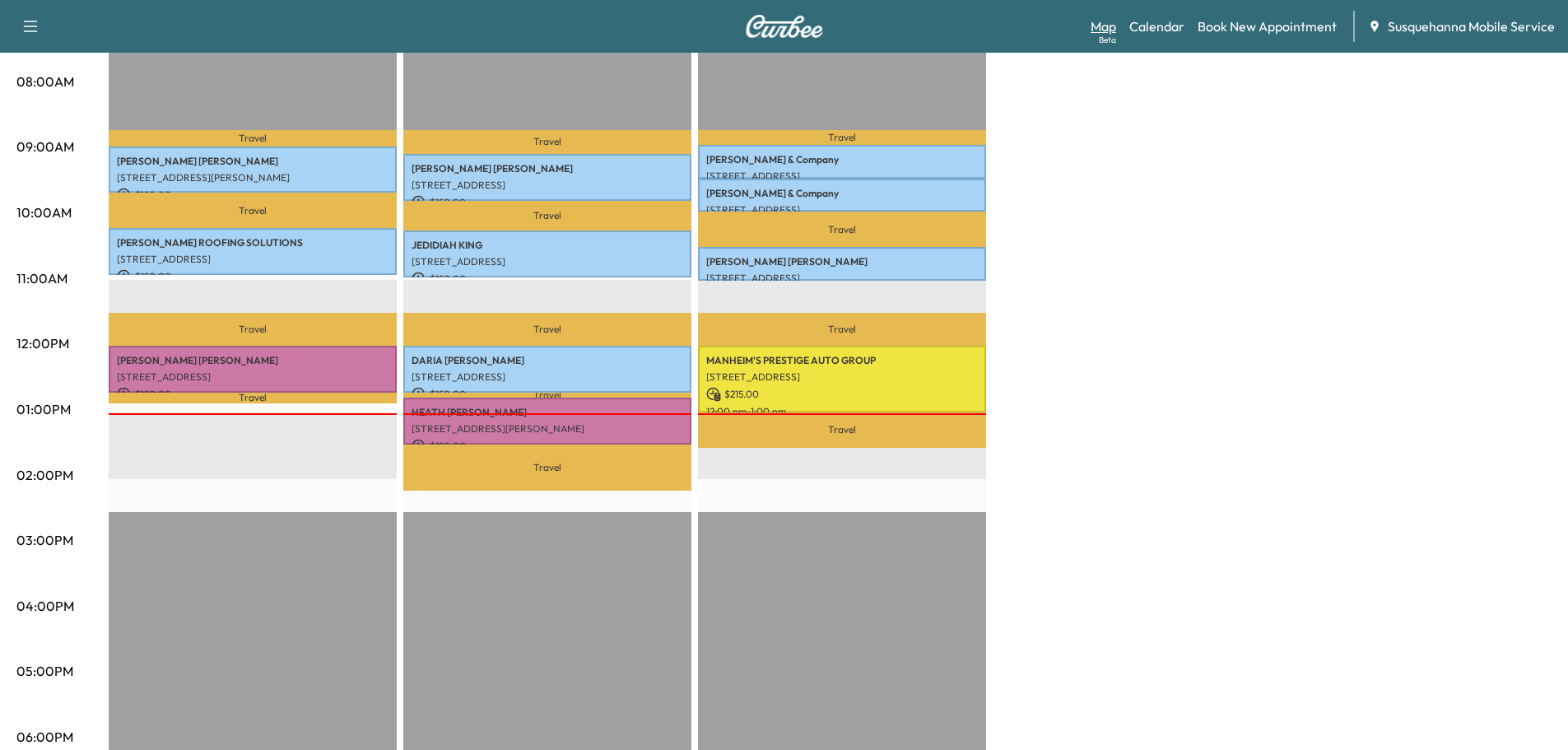
click at [1104, 25] on link "Map Beta" at bounding box center [1103, 26] width 25 height 19
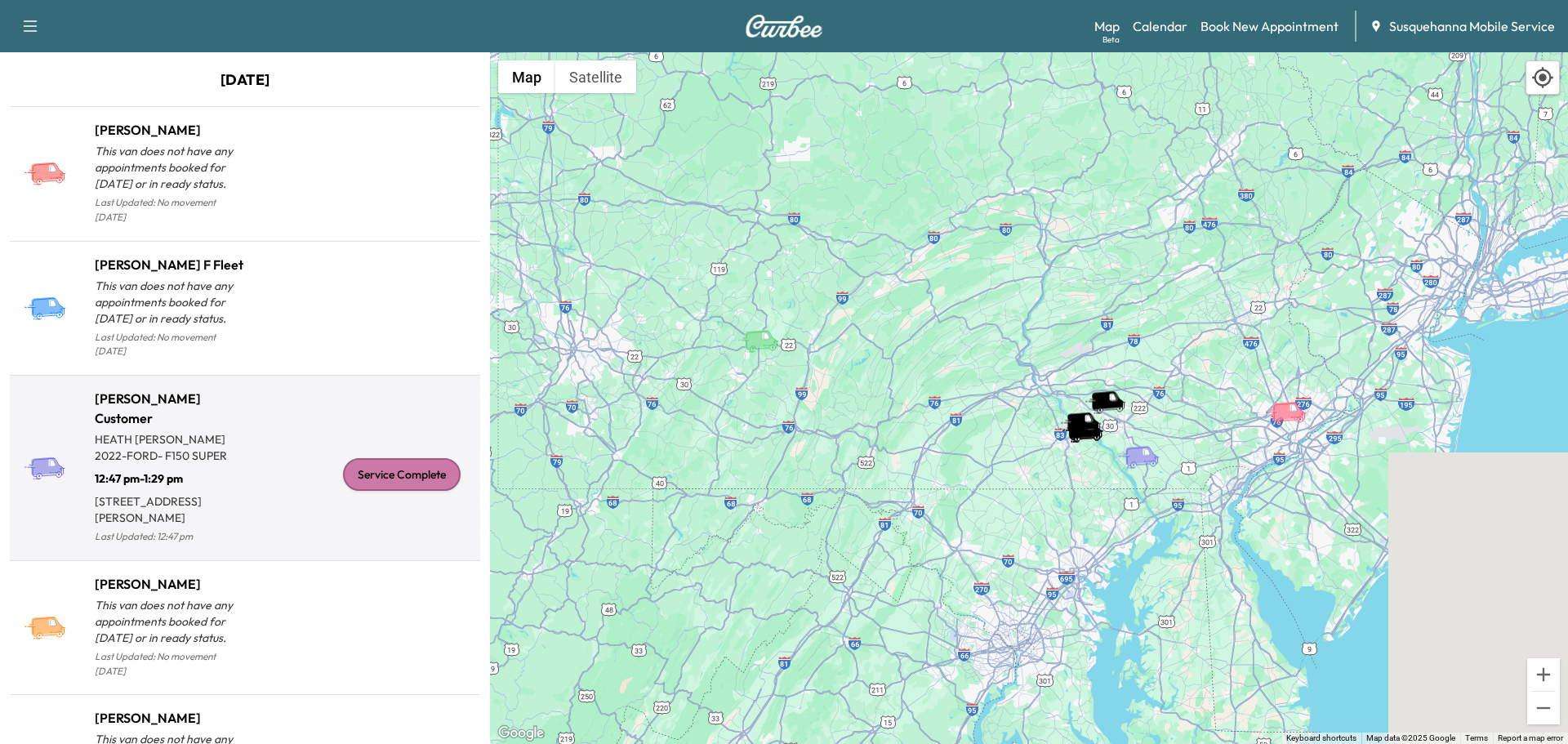
click at [396, 466] on div "Service Complete" at bounding box center [402, 474] width 118 height 33
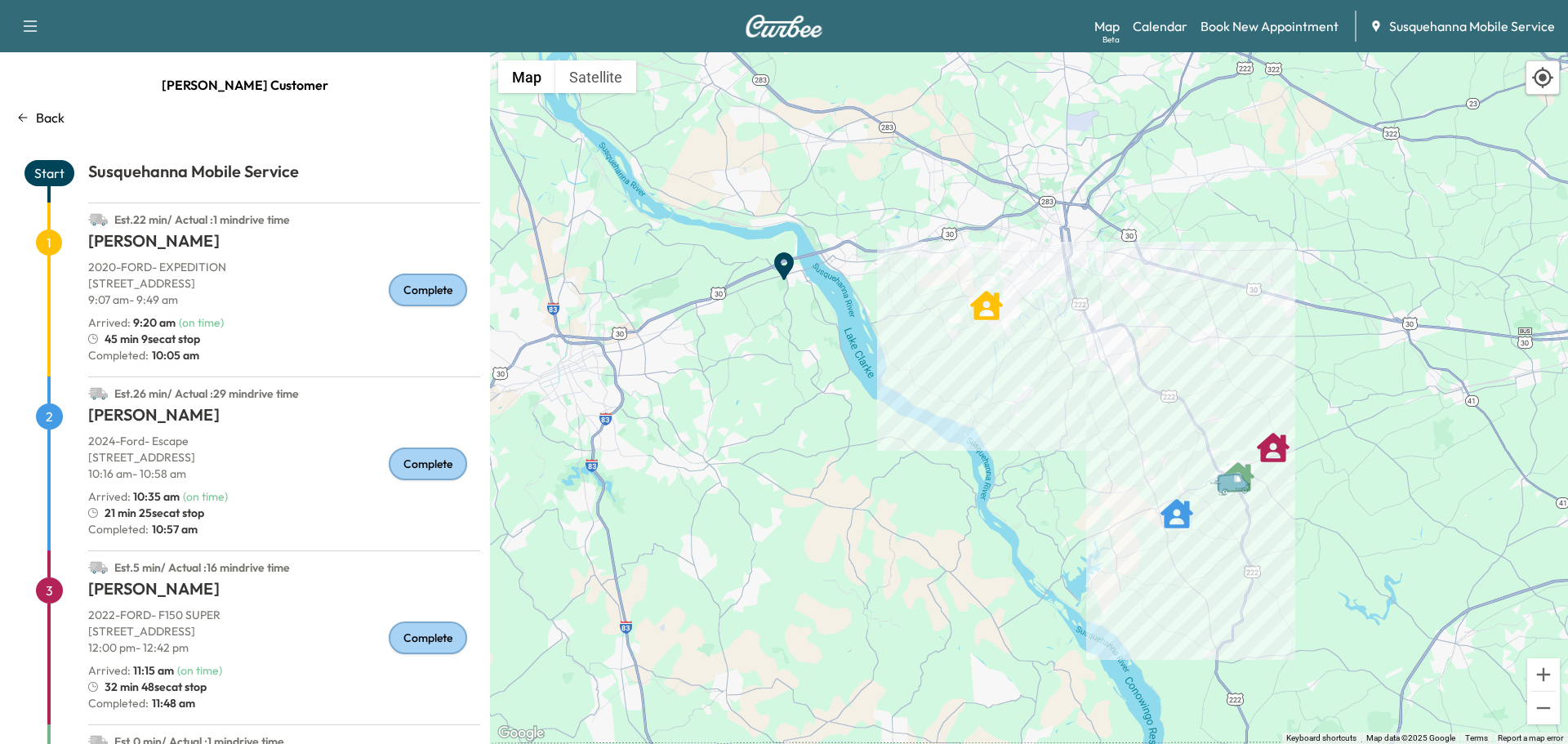
click at [55, 116] on p "Back" at bounding box center [51, 118] width 29 height 19
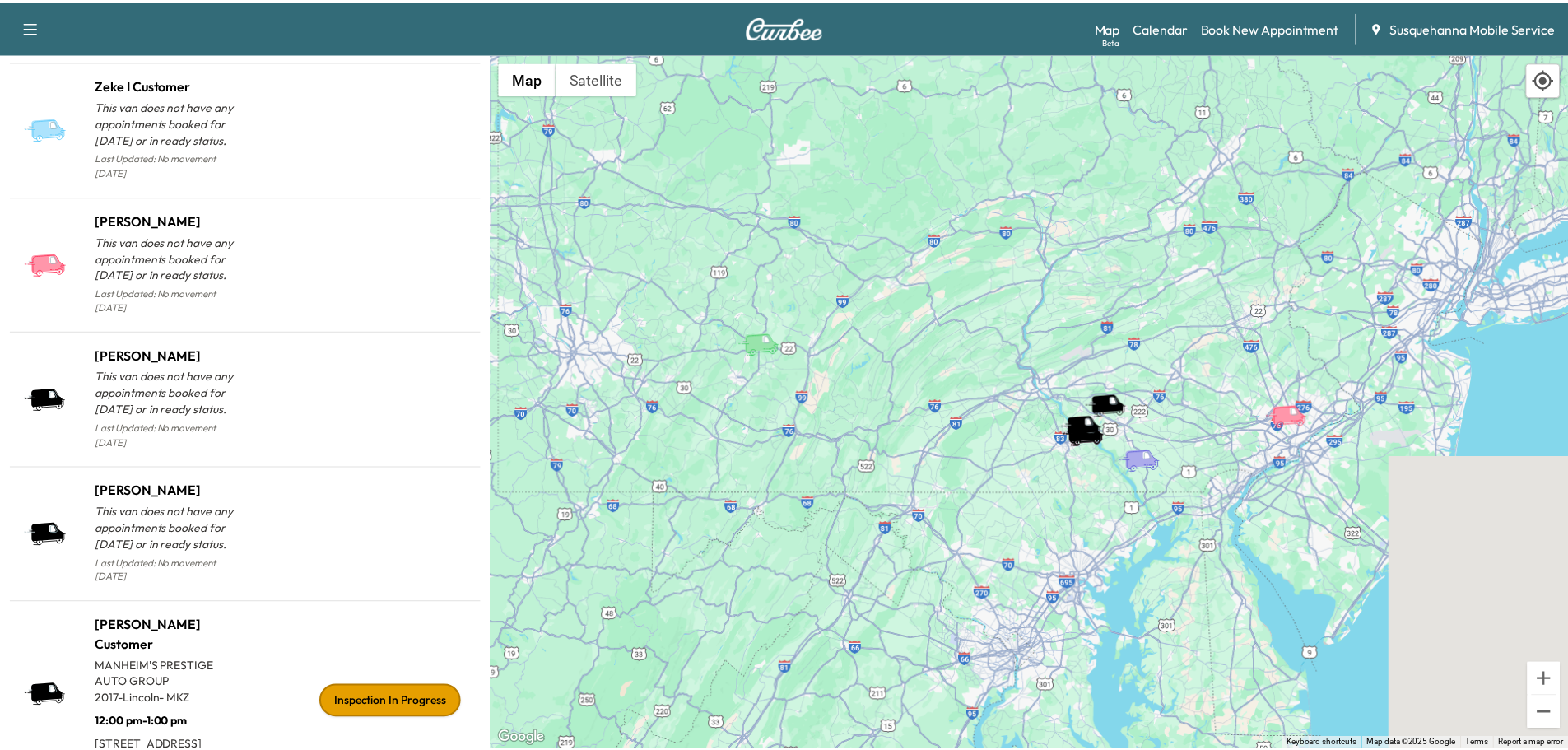
scroll to position [1651, 0]
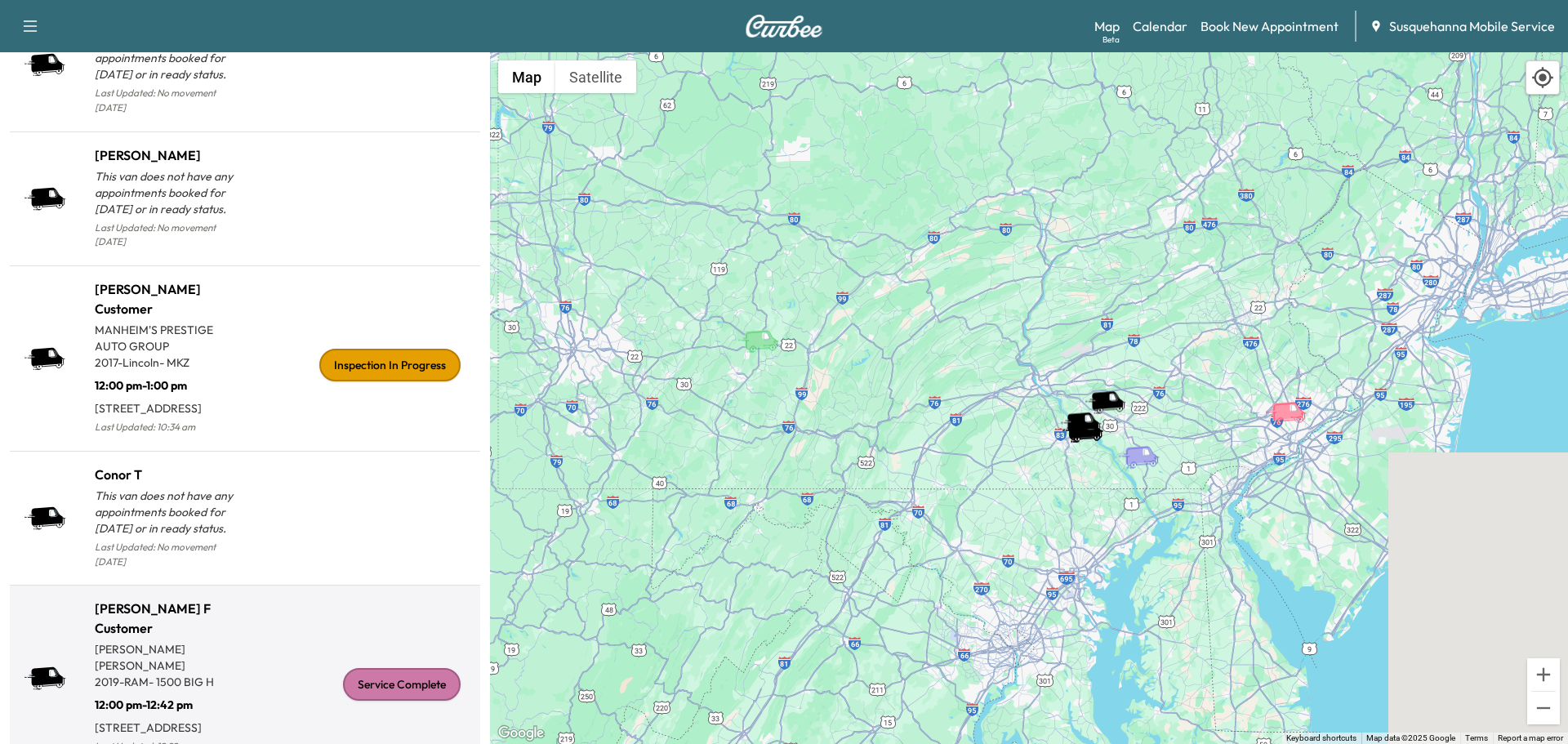
click at [404, 668] on div "Service Complete" at bounding box center [402, 685] width 118 height 33
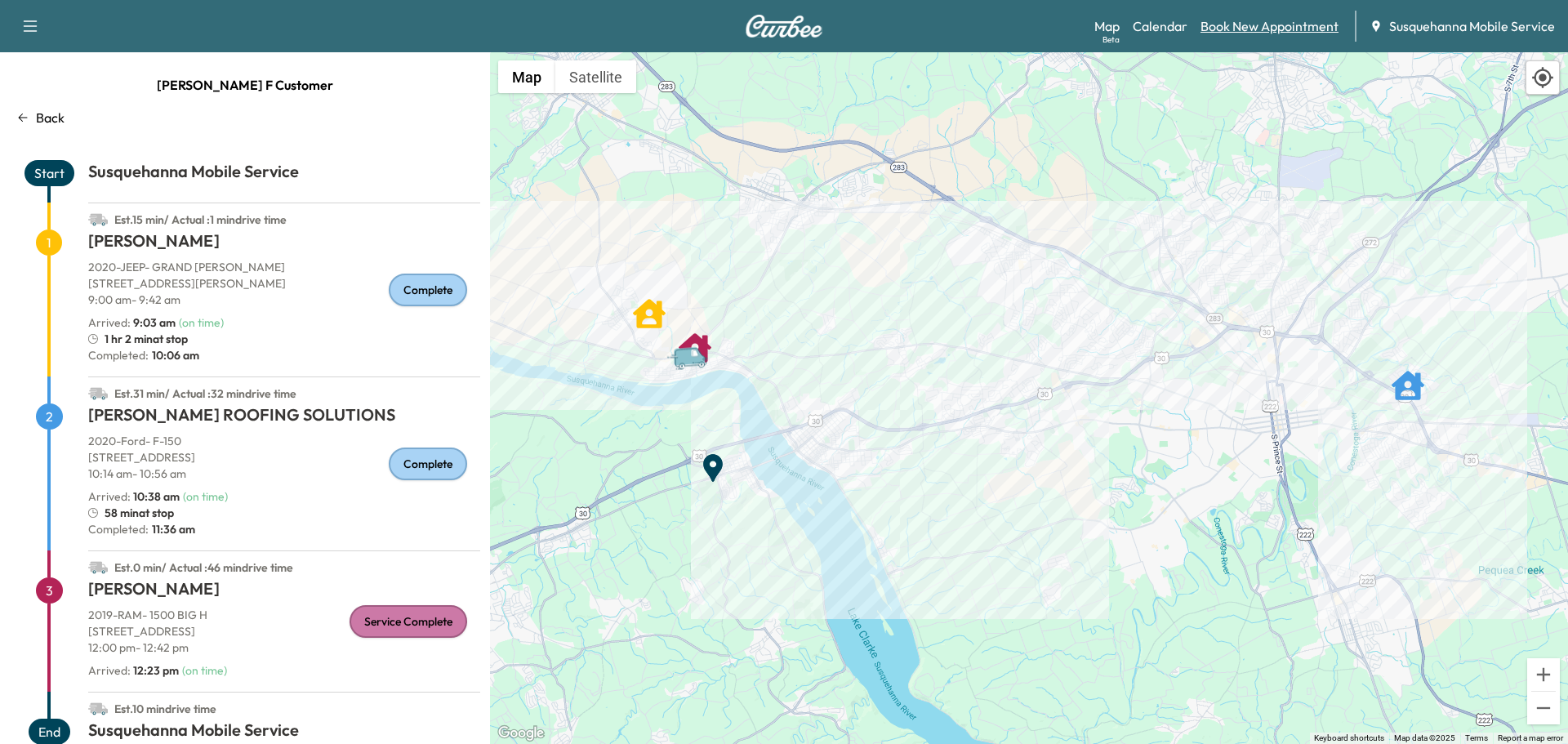
click at [1267, 23] on link "Book New Appointment" at bounding box center [1269, 26] width 138 height 19
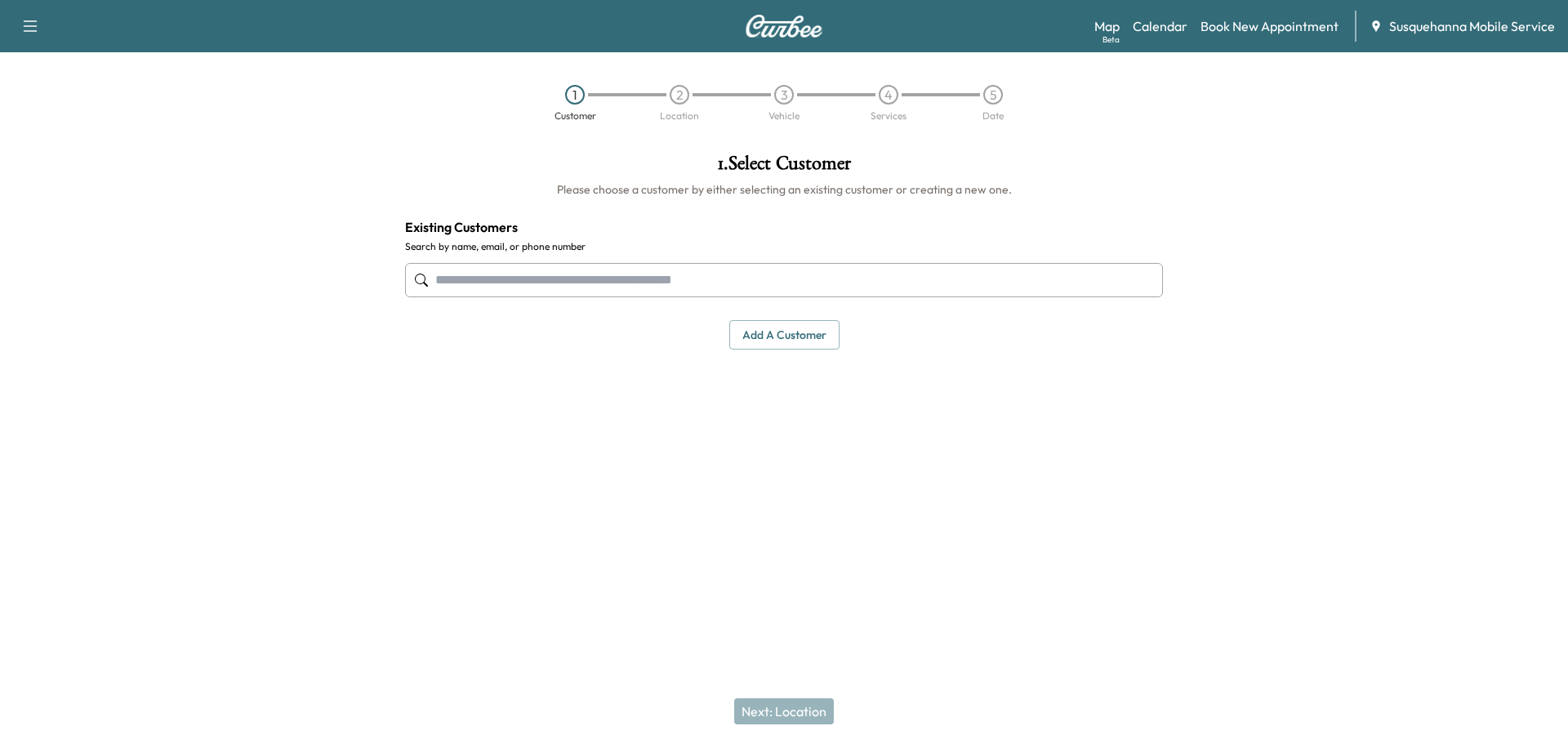
click at [853, 266] on input "text" at bounding box center [784, 280] width 758 height 34
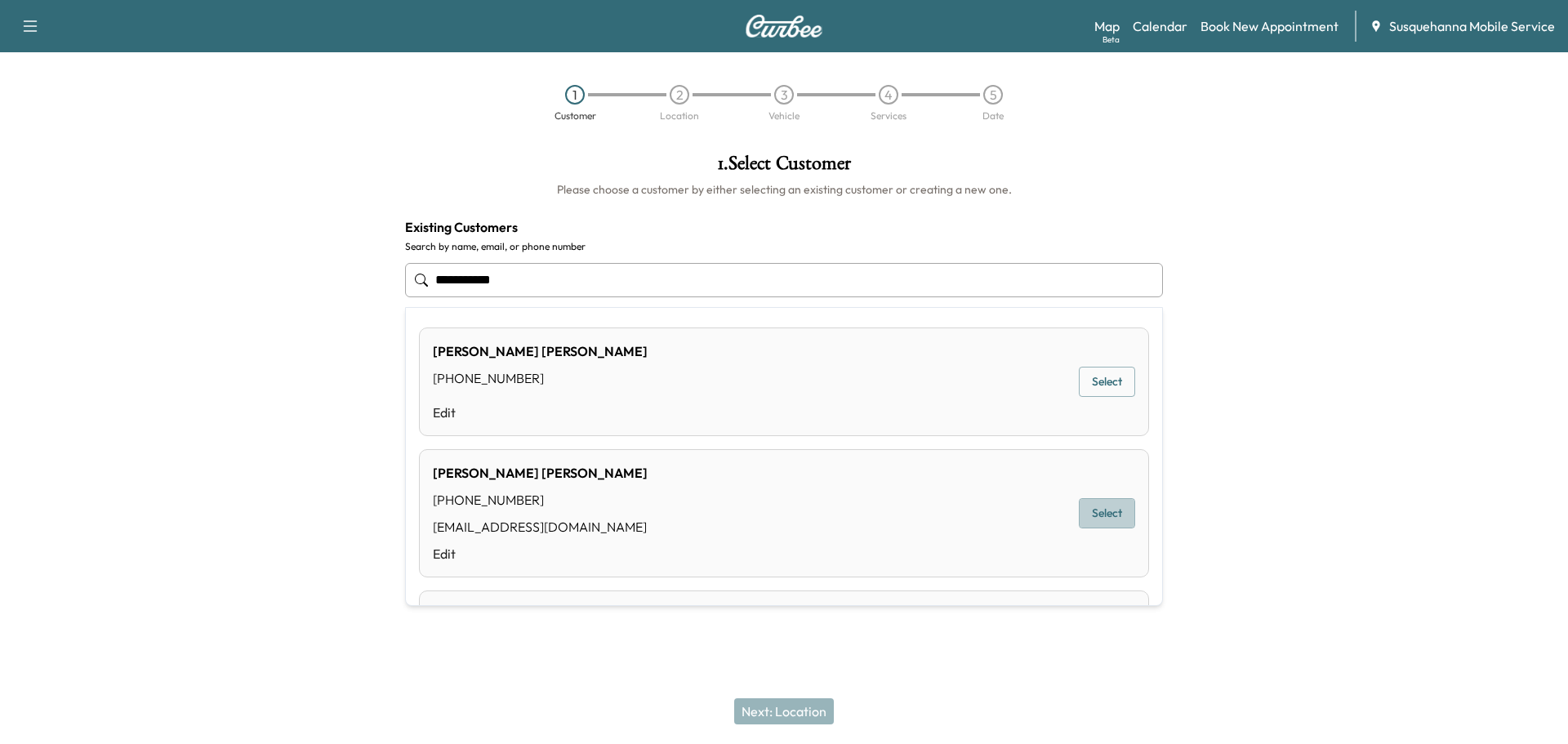
click at [1097, 521] on button "Select" at bounding box center [1106, 514] width 56 height 31
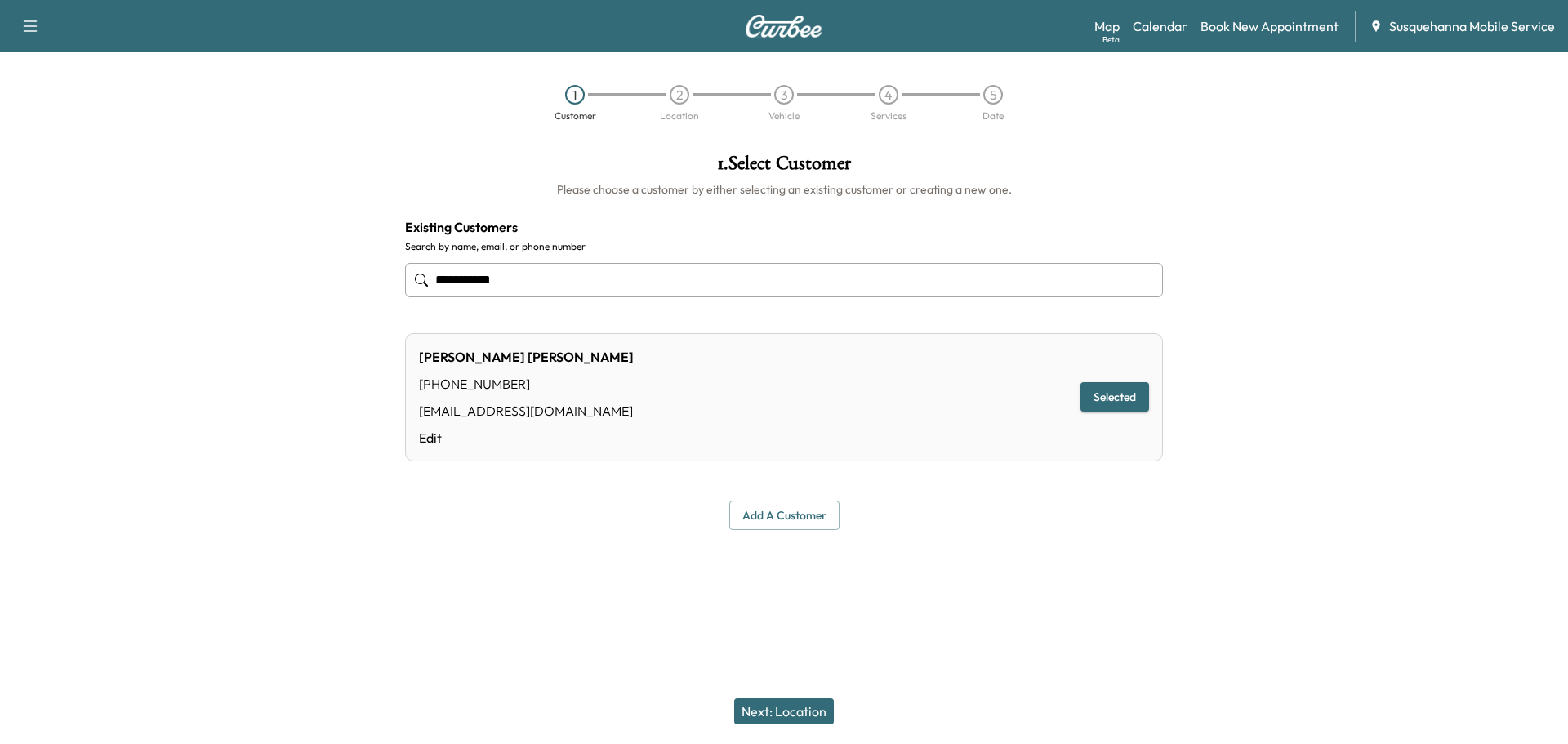
type input "**********"
click at [797, 708] on button "Next: Location" at bounding box center [784, 711] width 99 height 26
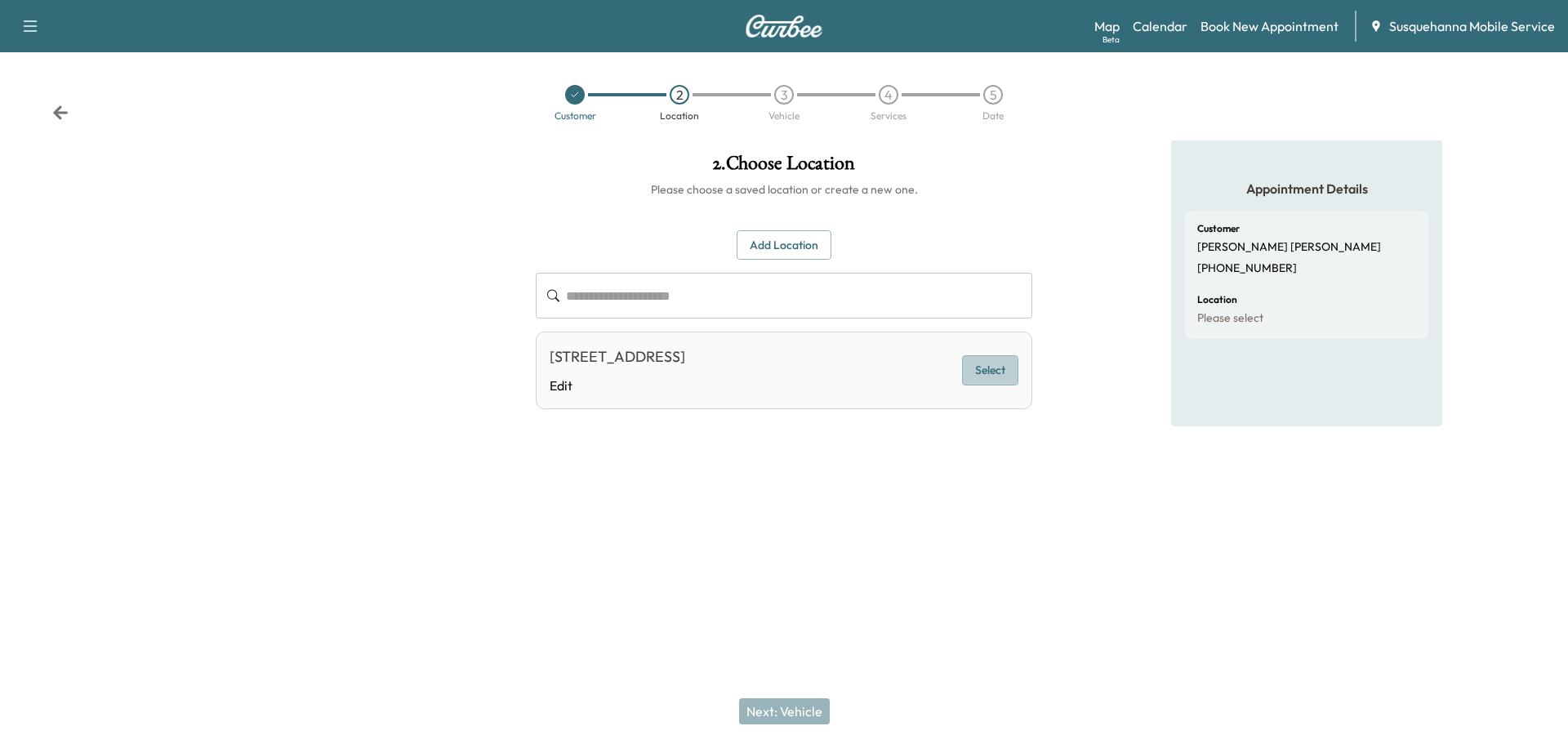
click at [990, 374] on button "Select" at bounding box center [990, 370] width 56 height 31
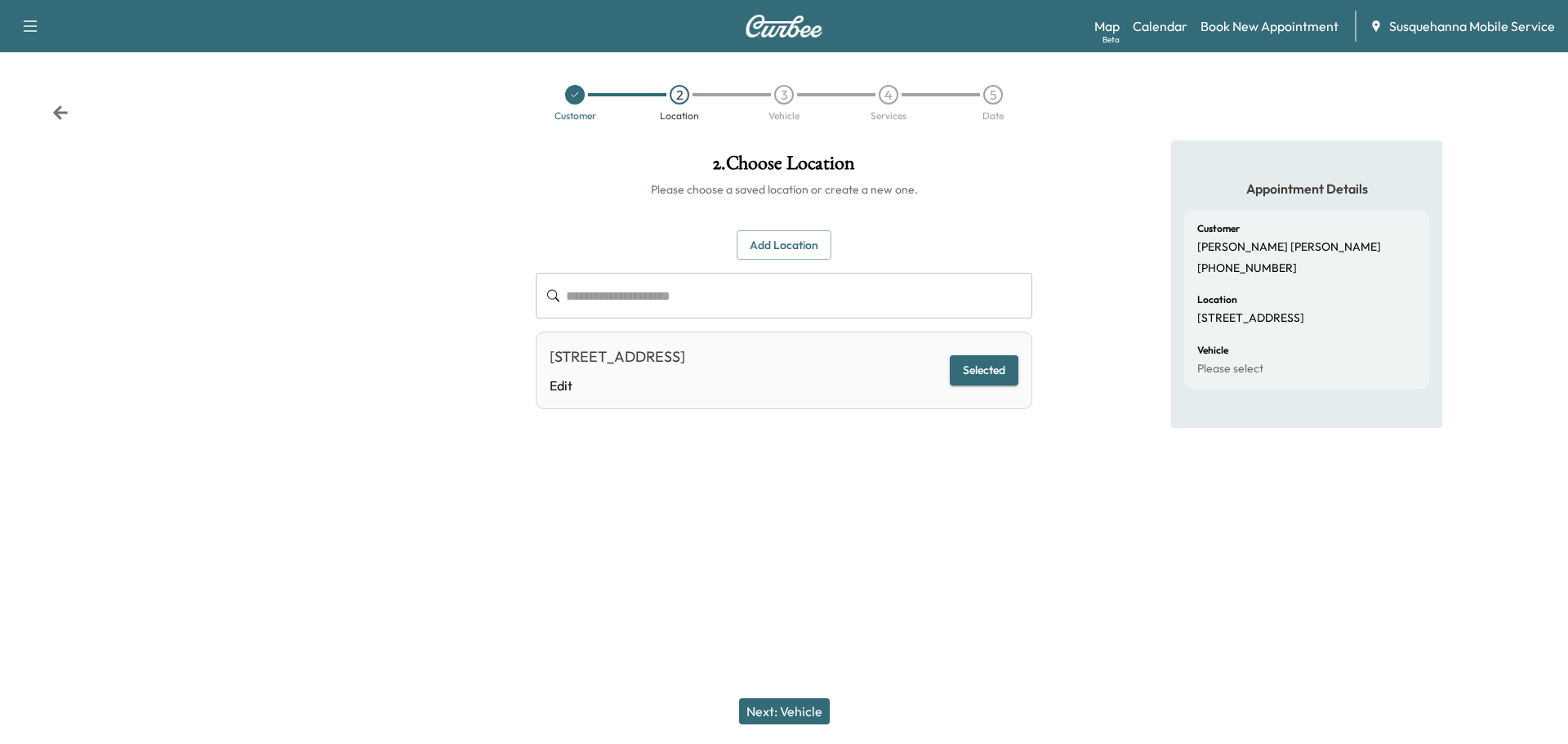
click at [808, 708] on button "Next: Vehicle" at bounding box center [784, 711] width 91 height 26
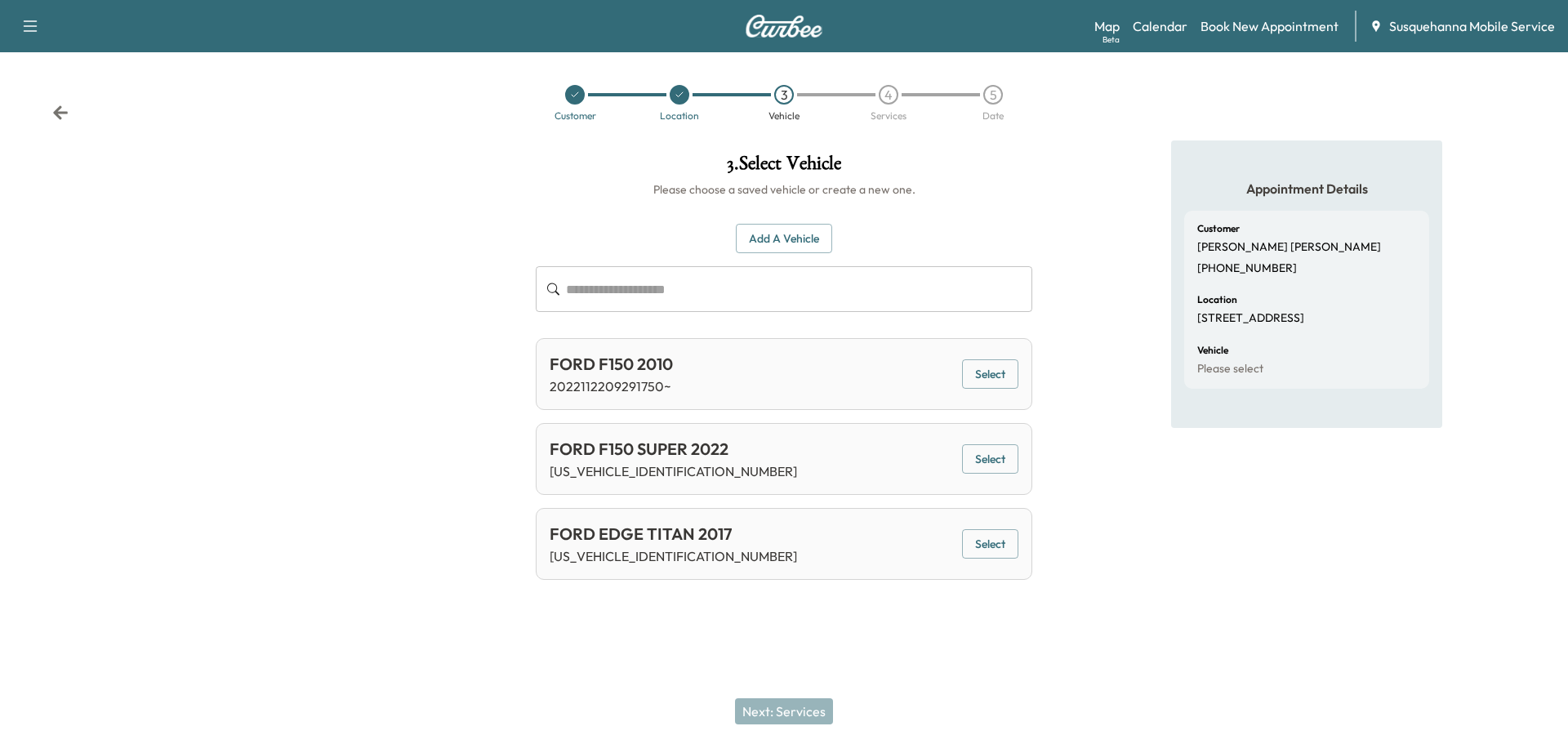
click at [976, 538] on button "Select" at bounding box center [990, 544] width 56 height 31
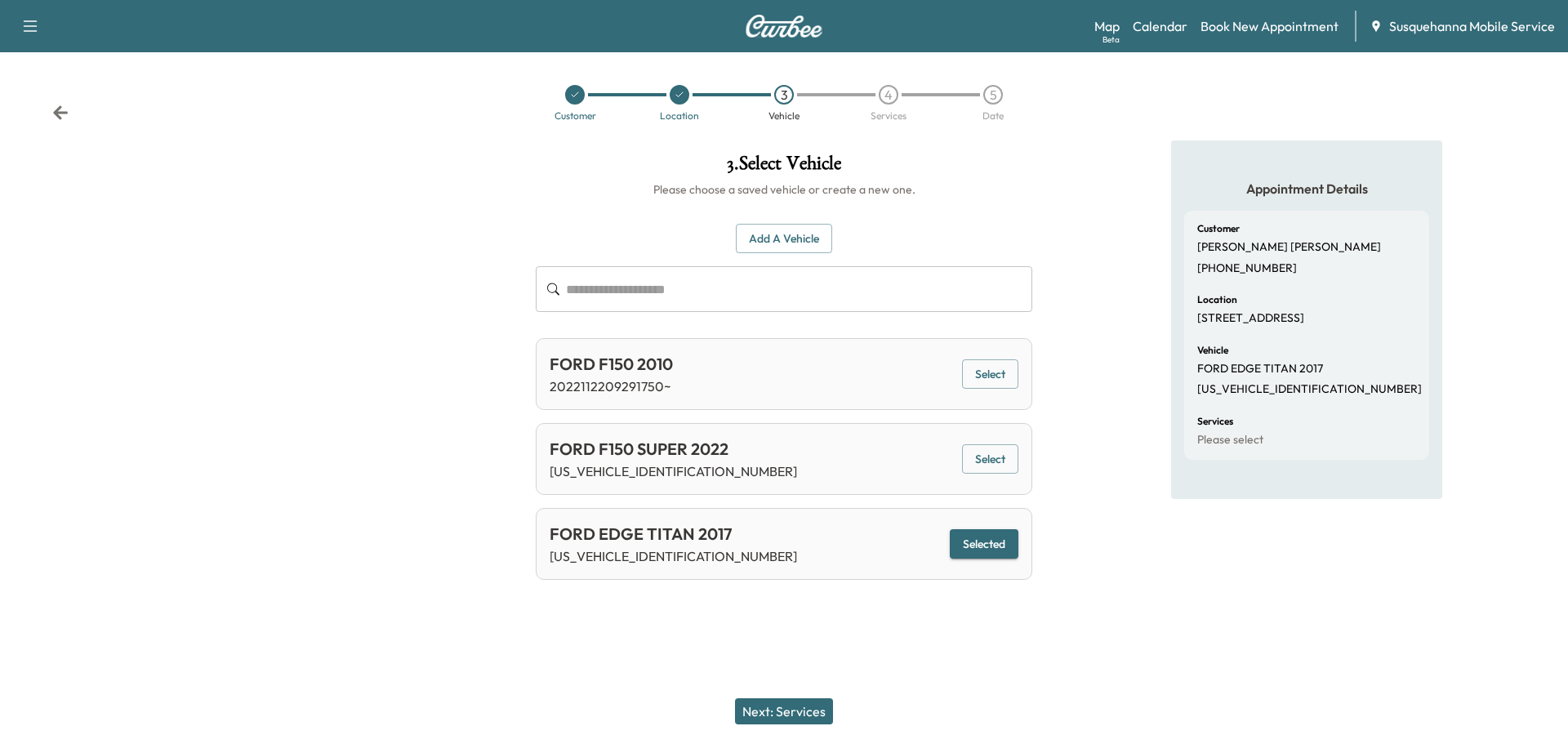
click at [819, 711] on button "Next: Services" at bounding box center [784, 711] width 98 height 26
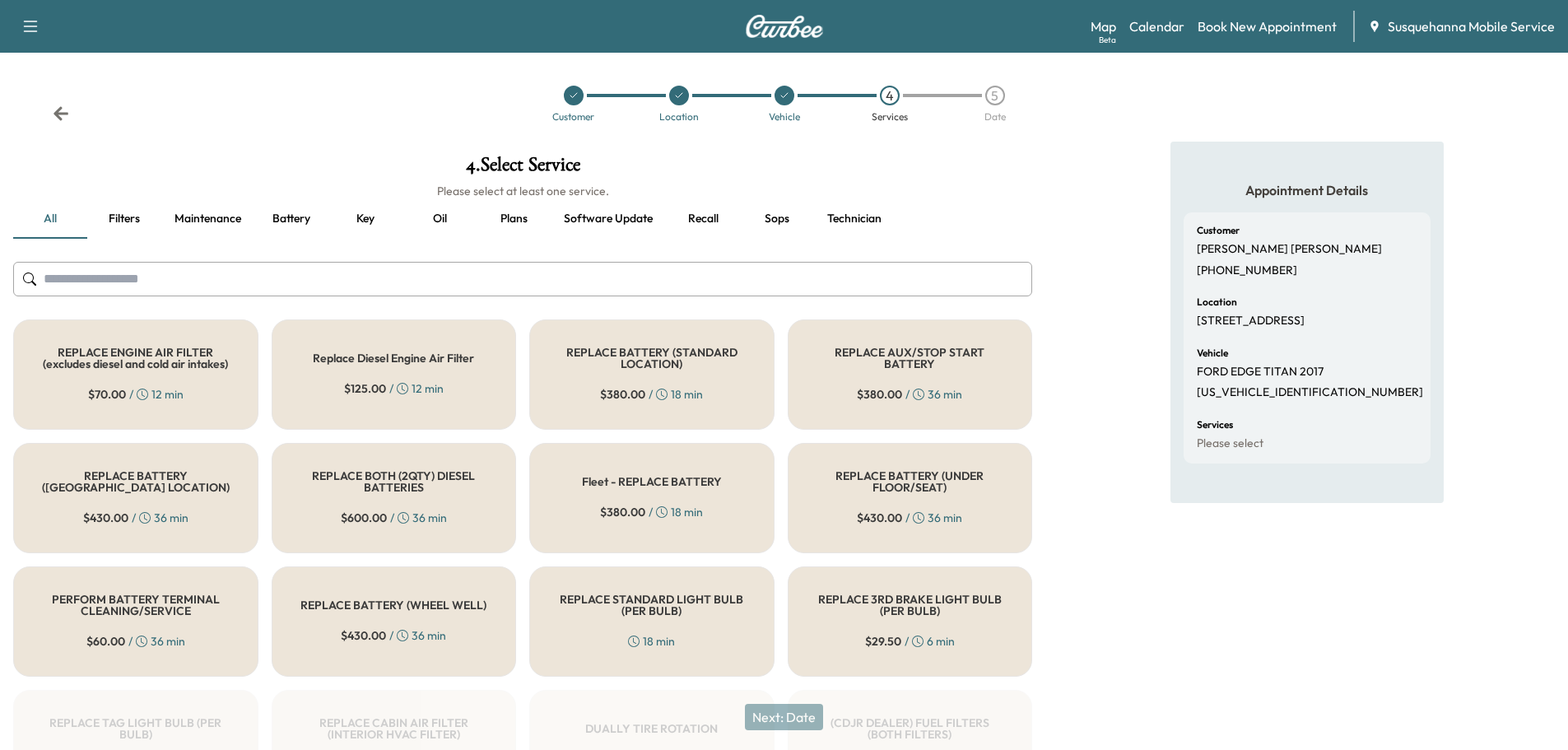
click at [506, 284] on input "text" at bounding box center [522, 280] width 1019 height 35
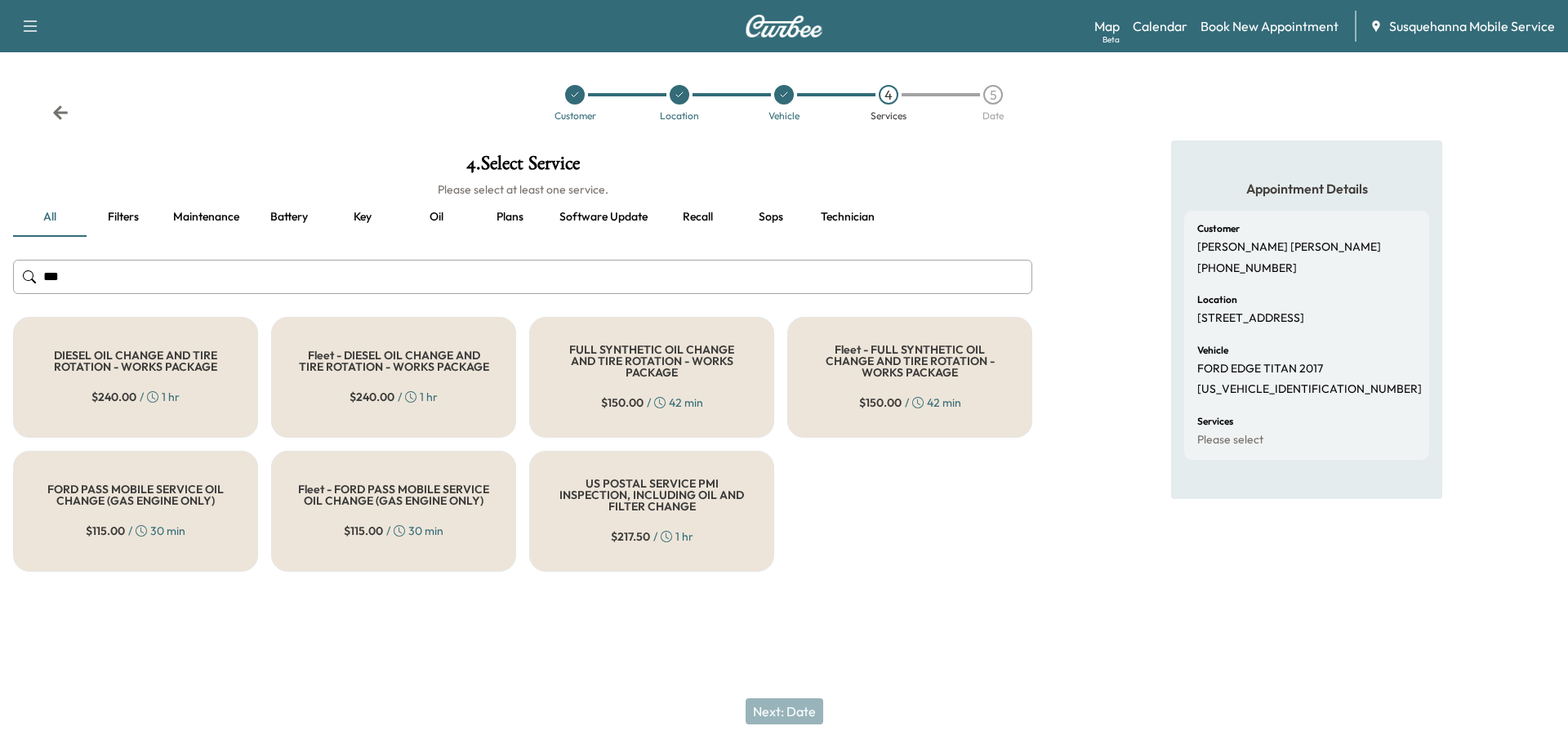
type input "***"
click at [635, 363] on h5 "FULL SYNTHETIC OIL CHANGE AND TIRE ROTATION - WORKS PACKAGE" at bounding box center [652, 361] width 191 height 34
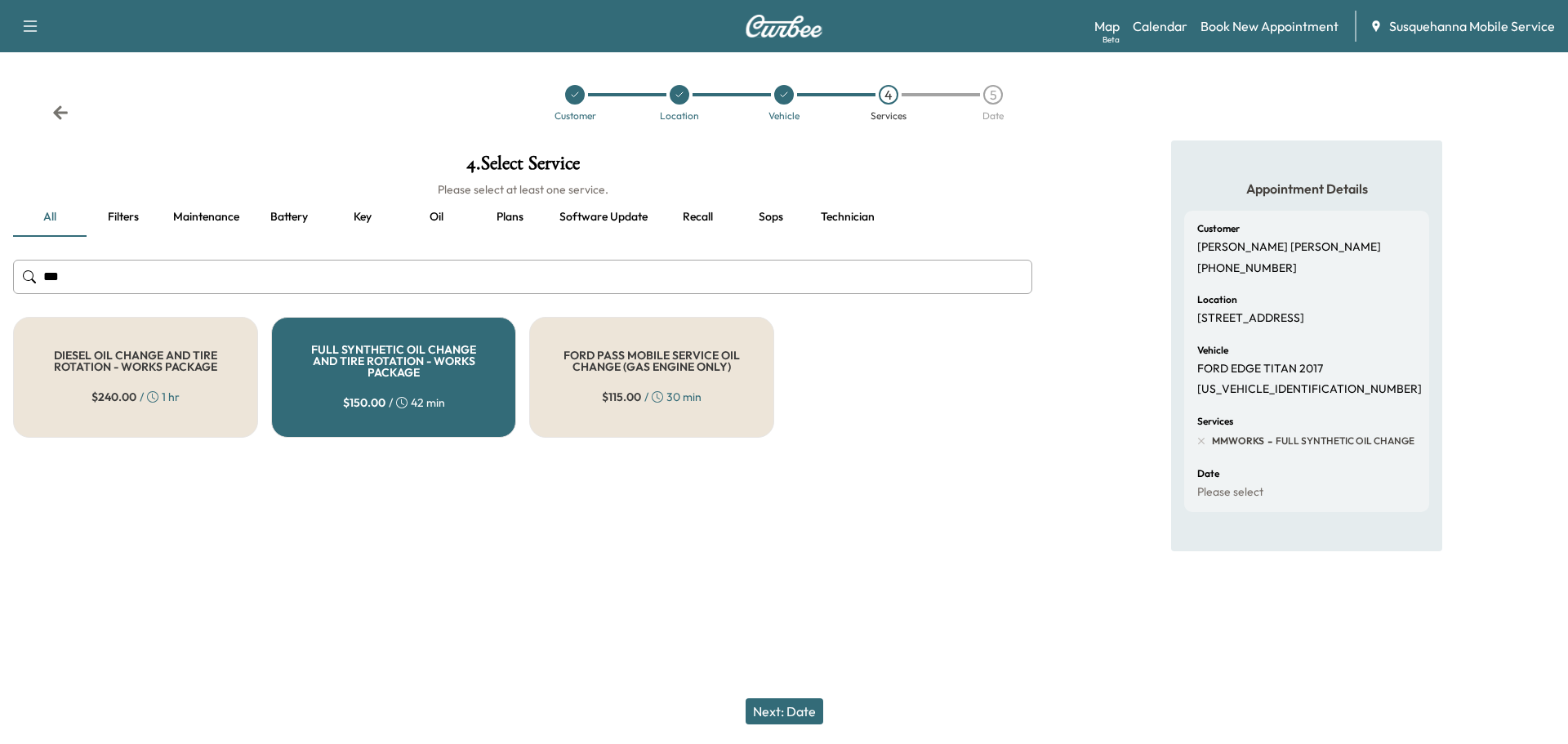
click at [774, 712] on button "Next: Date" at bounding box center [784, 711] width 77 height 26
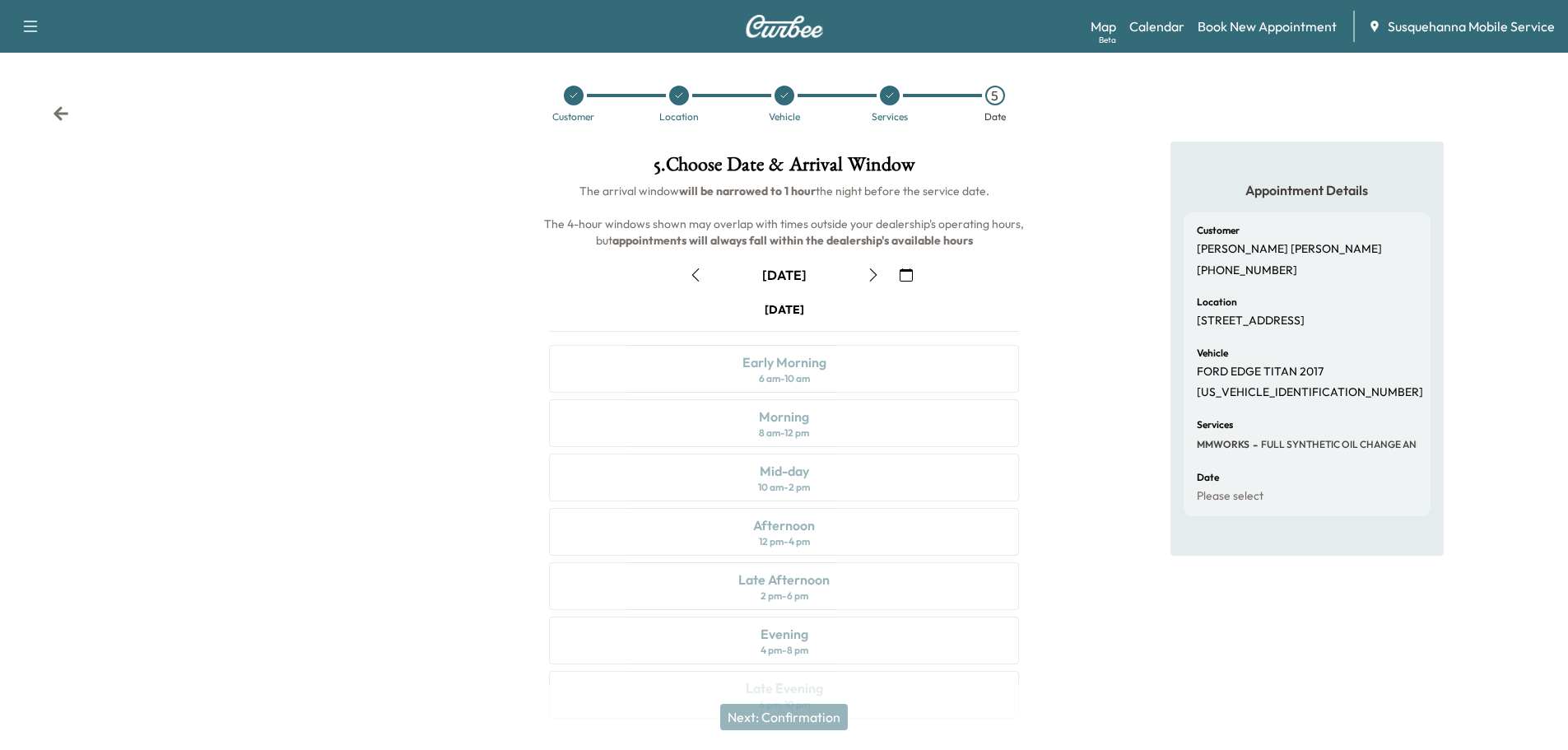
click at [877, 274] on icon "button" at bounding box center [873, 275] width 13 height 13
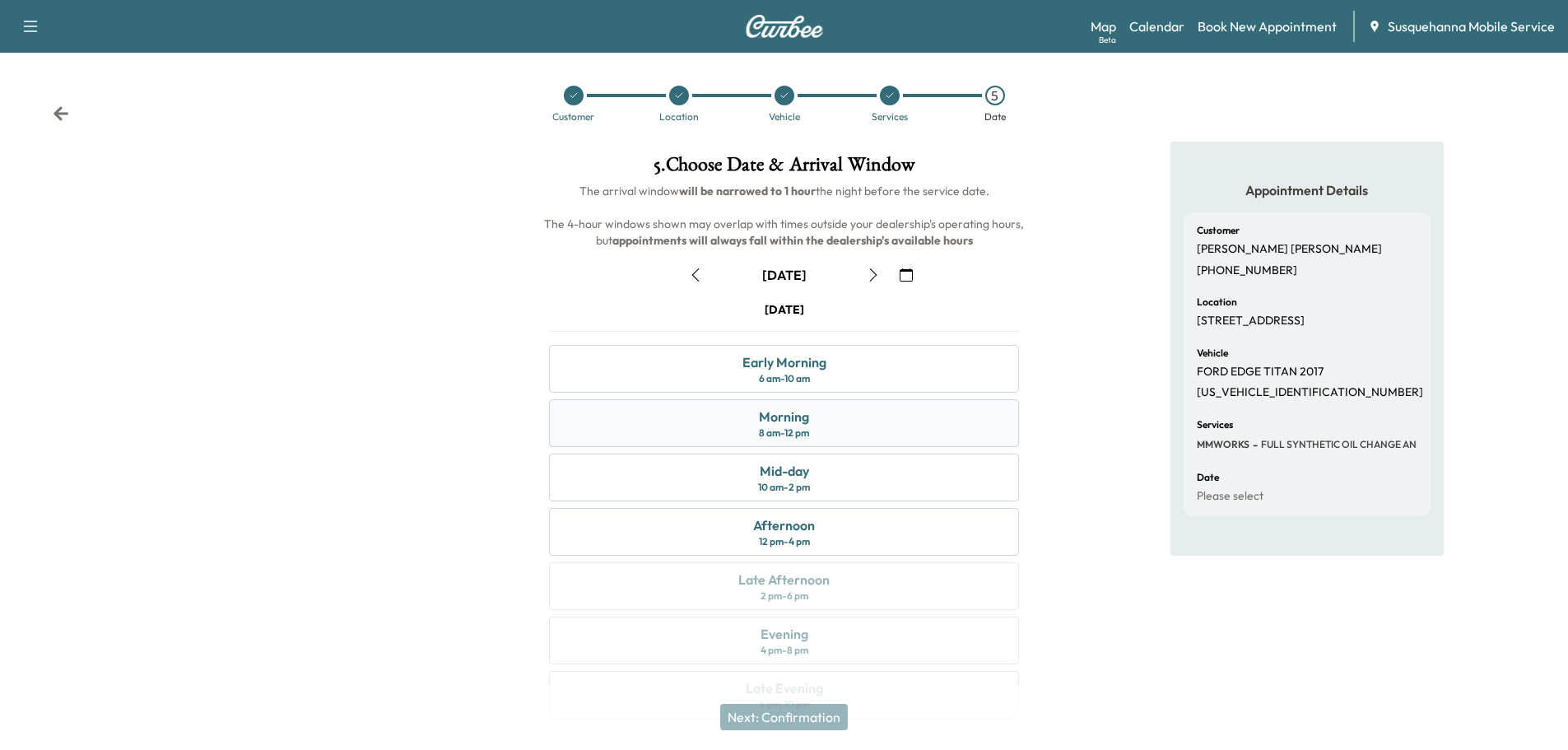
click at [827, 415] on div "Morning 8 am - 12 pm" at bounding box center [784, 423] width 470 height 48
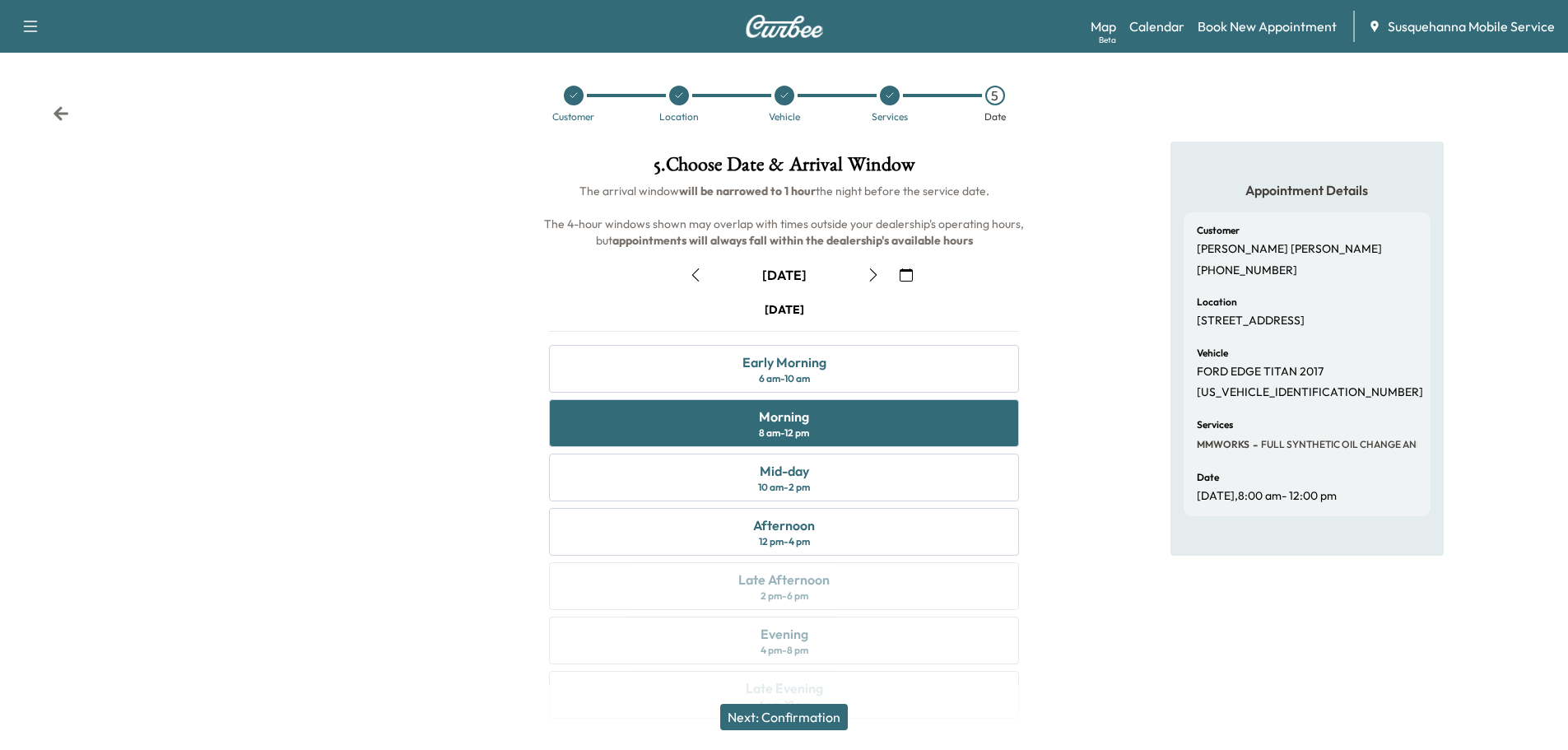
click at [810, 719] on button "Next: Confirmation" at bounding box center [784, 716] width 127 height 26
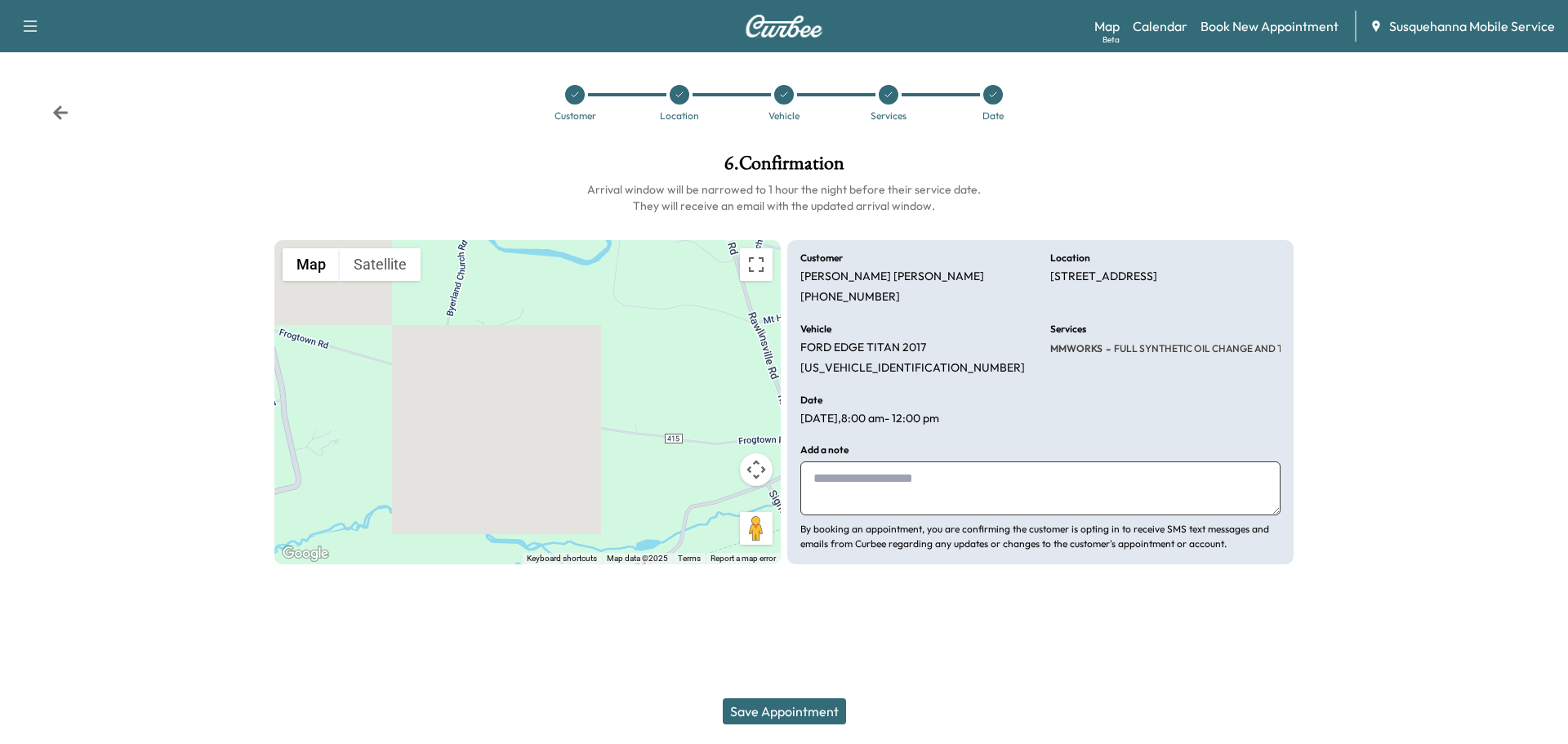
click at [928, 481] on textarea at bounding box center [1040, 489] width 480 height 54
type textarea "**********"
click at [797, 713] on button "Save Appointment" at bounding box center [784, 711] width 123 height 26
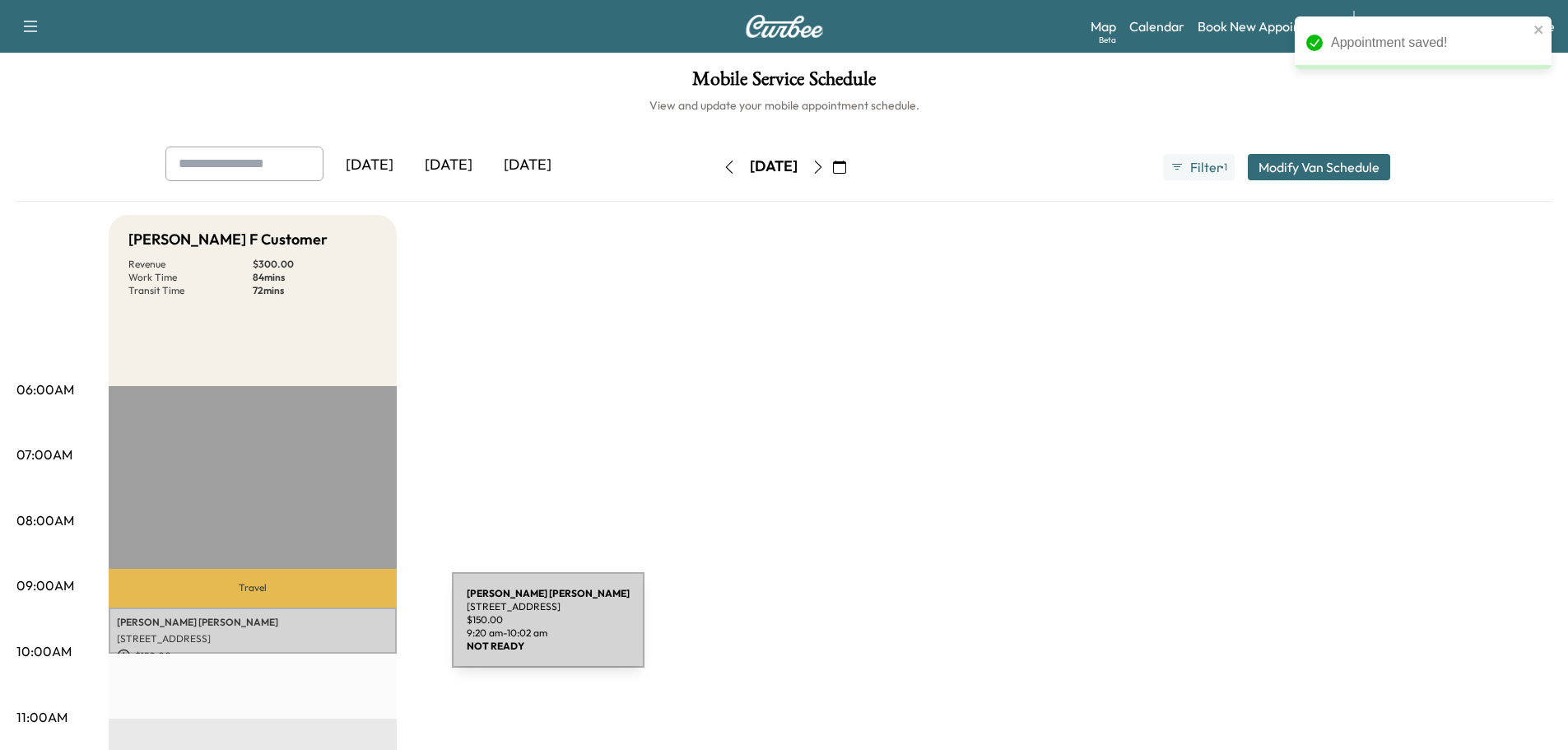
click at [329, 632] on p "[STREET_ADDRESS]" at bounding box center [252, 639] width 272 height 13
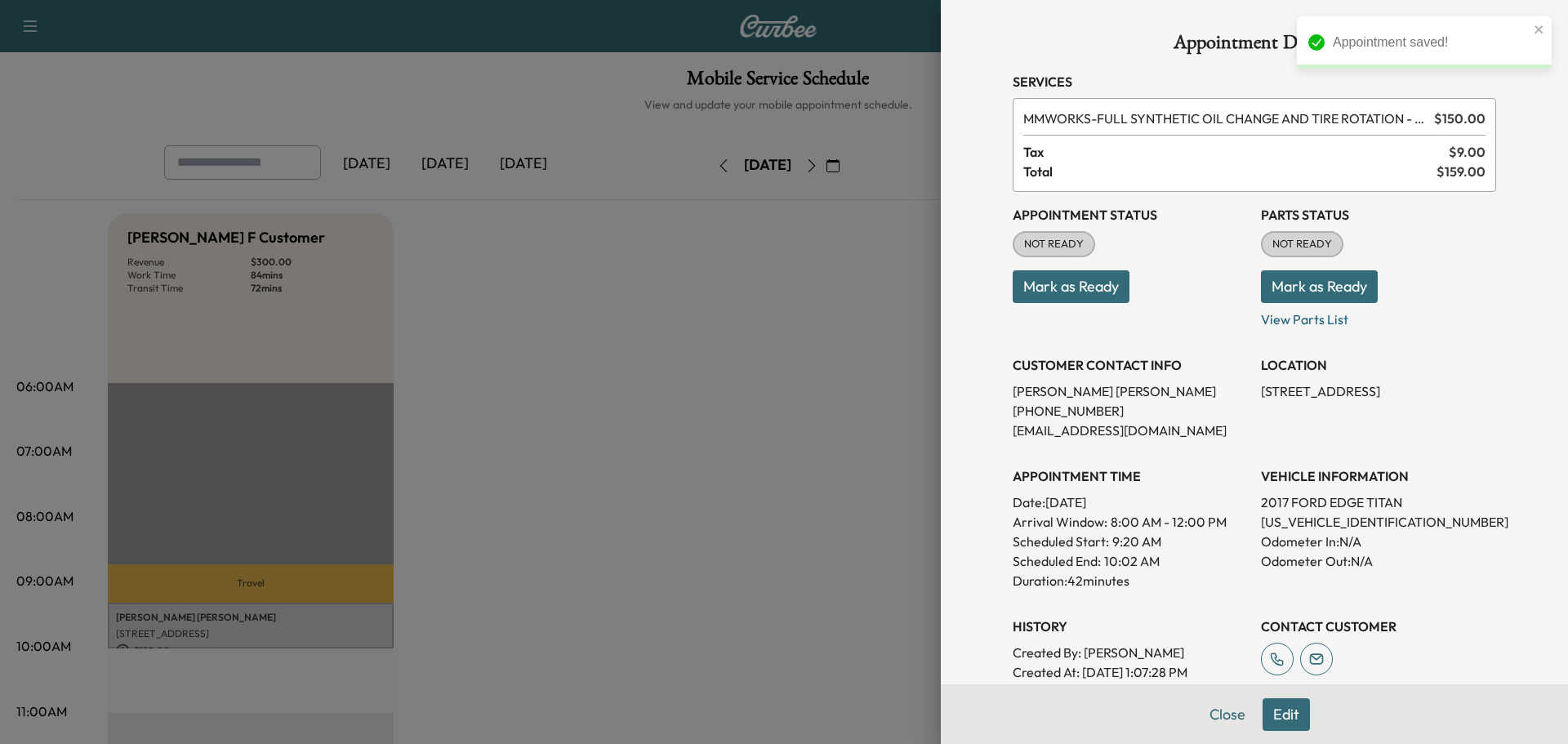
click at [1268, 288] on button "Mark as Ready" at bounding box center [1319, 287] width 117 height 33
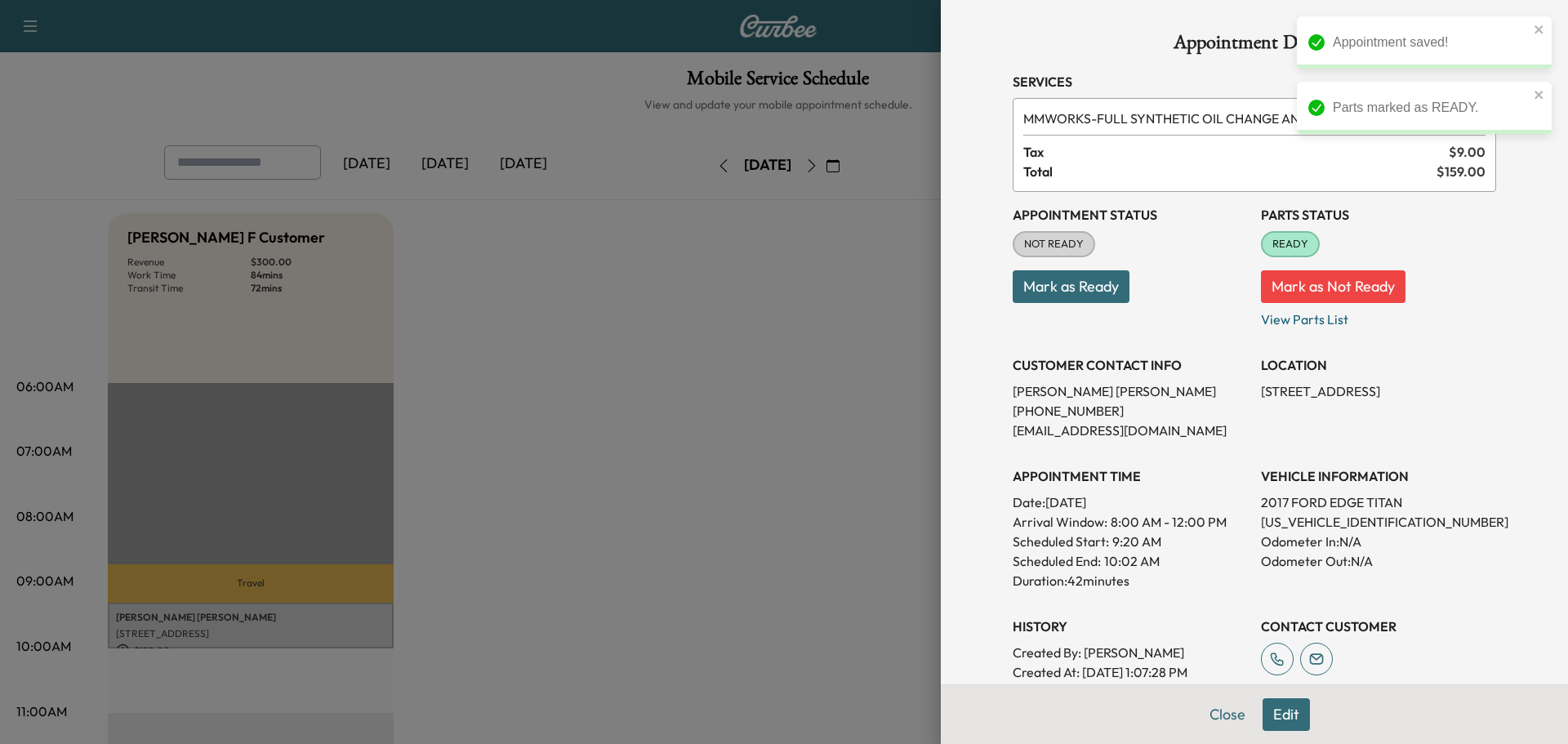
click at [1088, 295] on button "Mark as Ready" at bounding box center [1071, 287] width 117 height 33
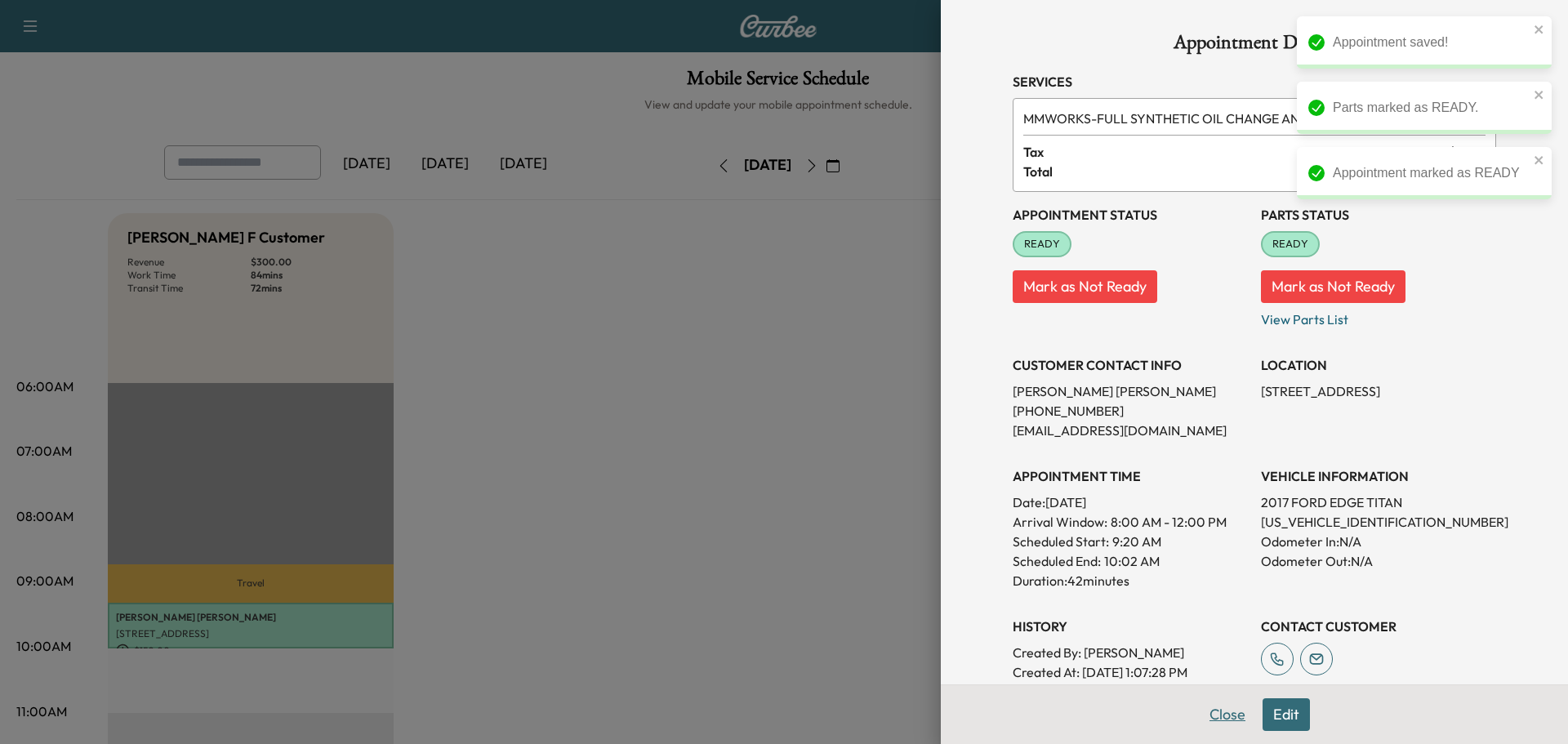
click at [1218, 711] on button "Close" at bounding box center [1228, 714] width 57 height 33
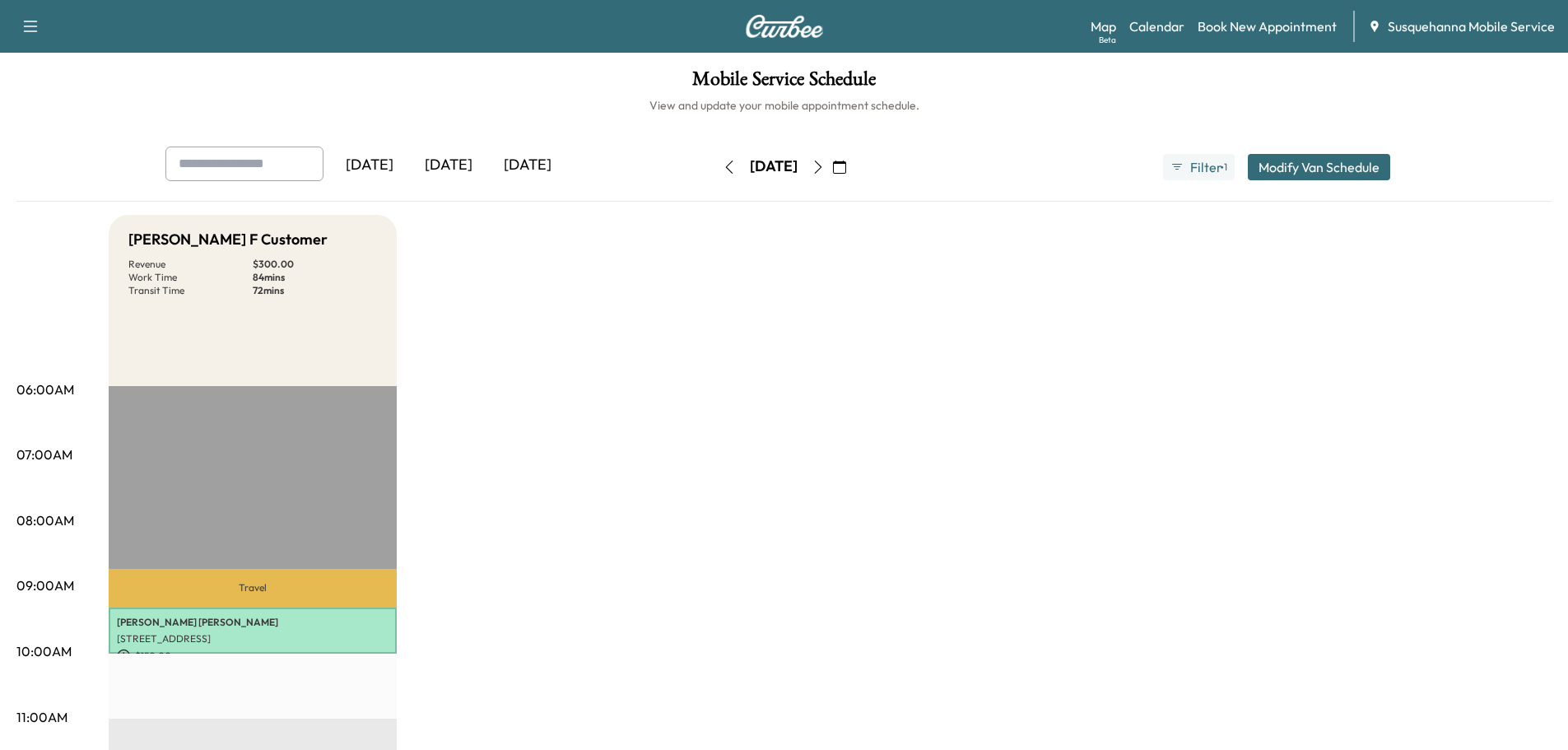
click at [846, 167] on icon "button" at bounding box center [839, 168] width 13 height 13
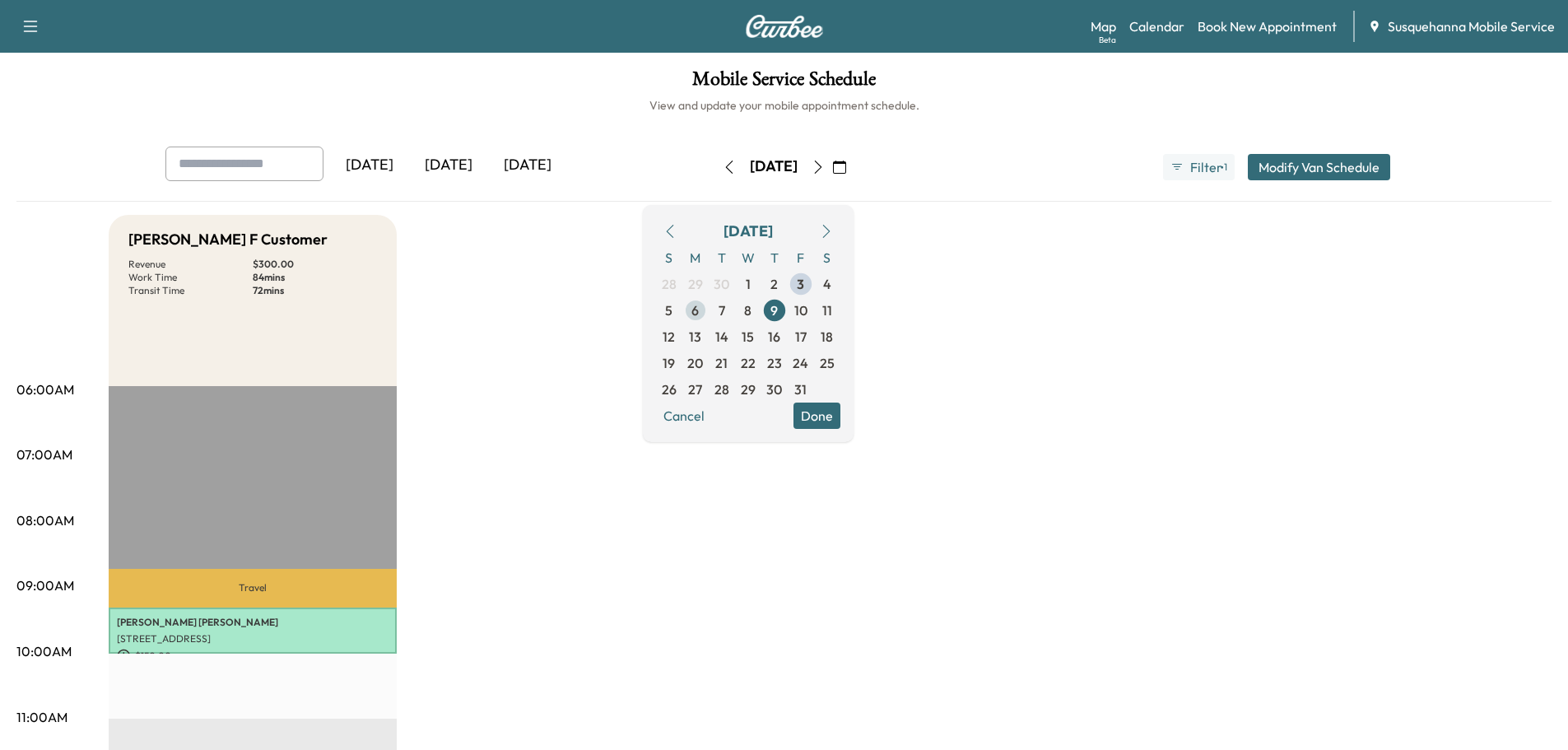
click at [708, 311] on span "6" at bounding box center [695, 309] width 26 height 26
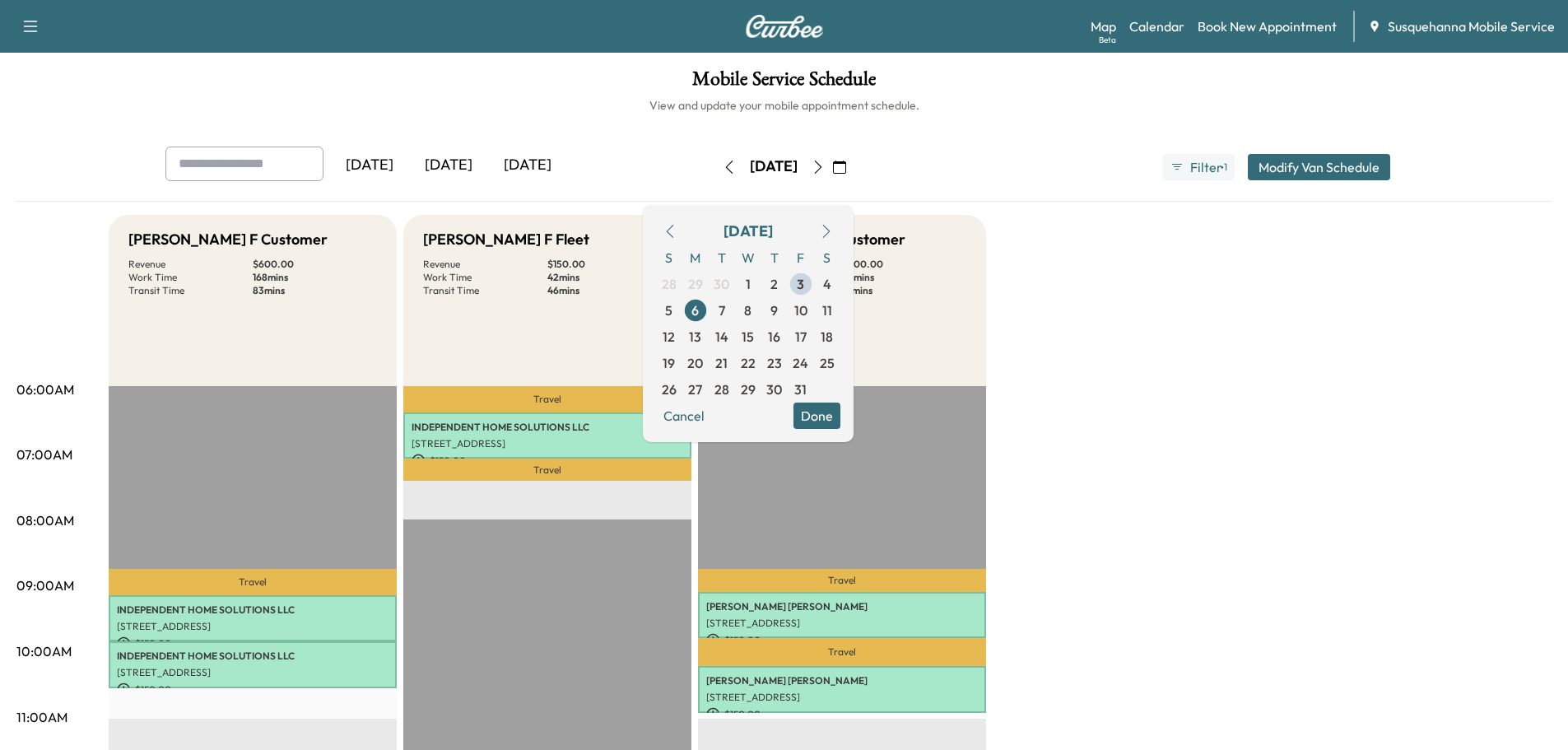
click at [840, 417] on button "Done" at bounding box center [816, 415] width 47 height 26
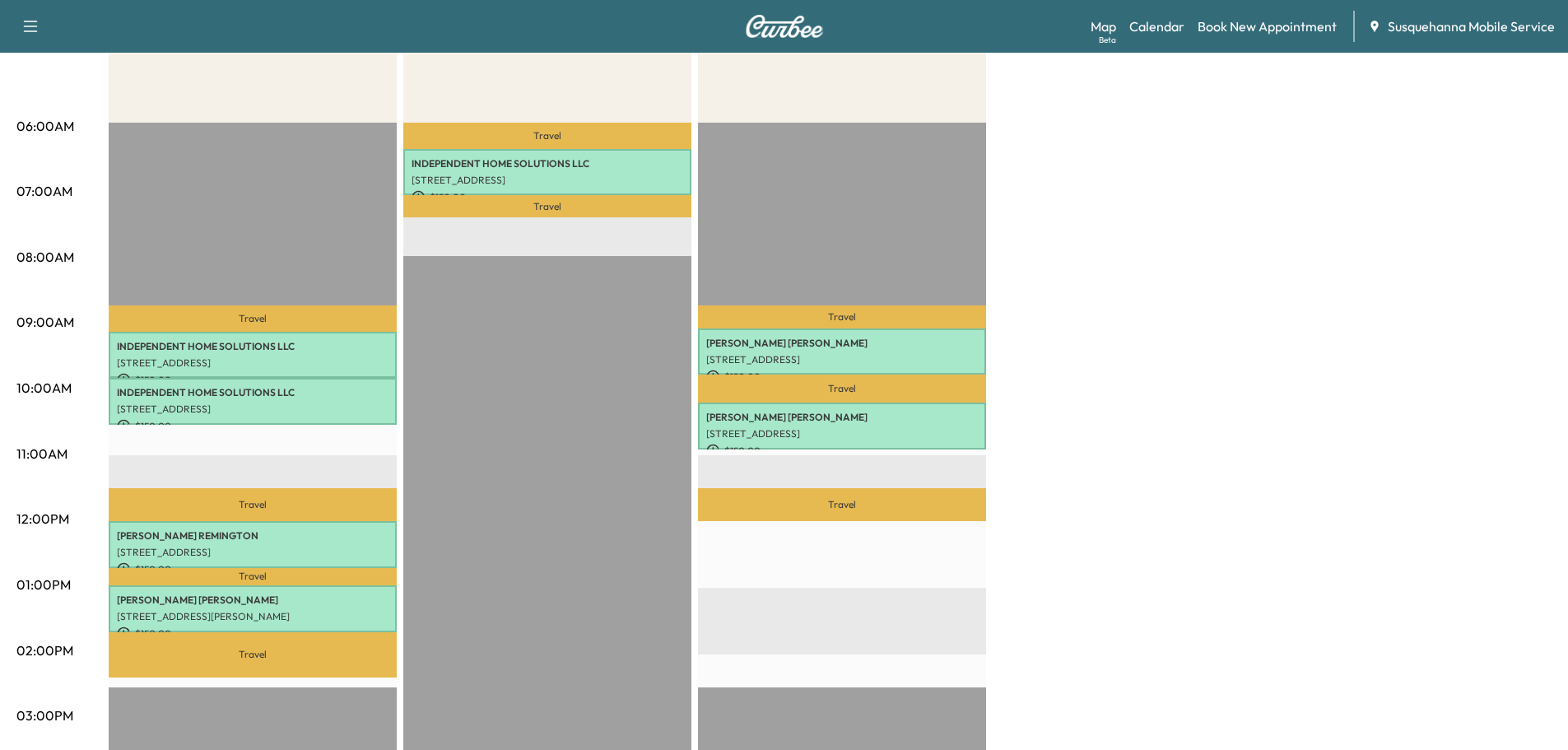
scroll to position [352, 0]
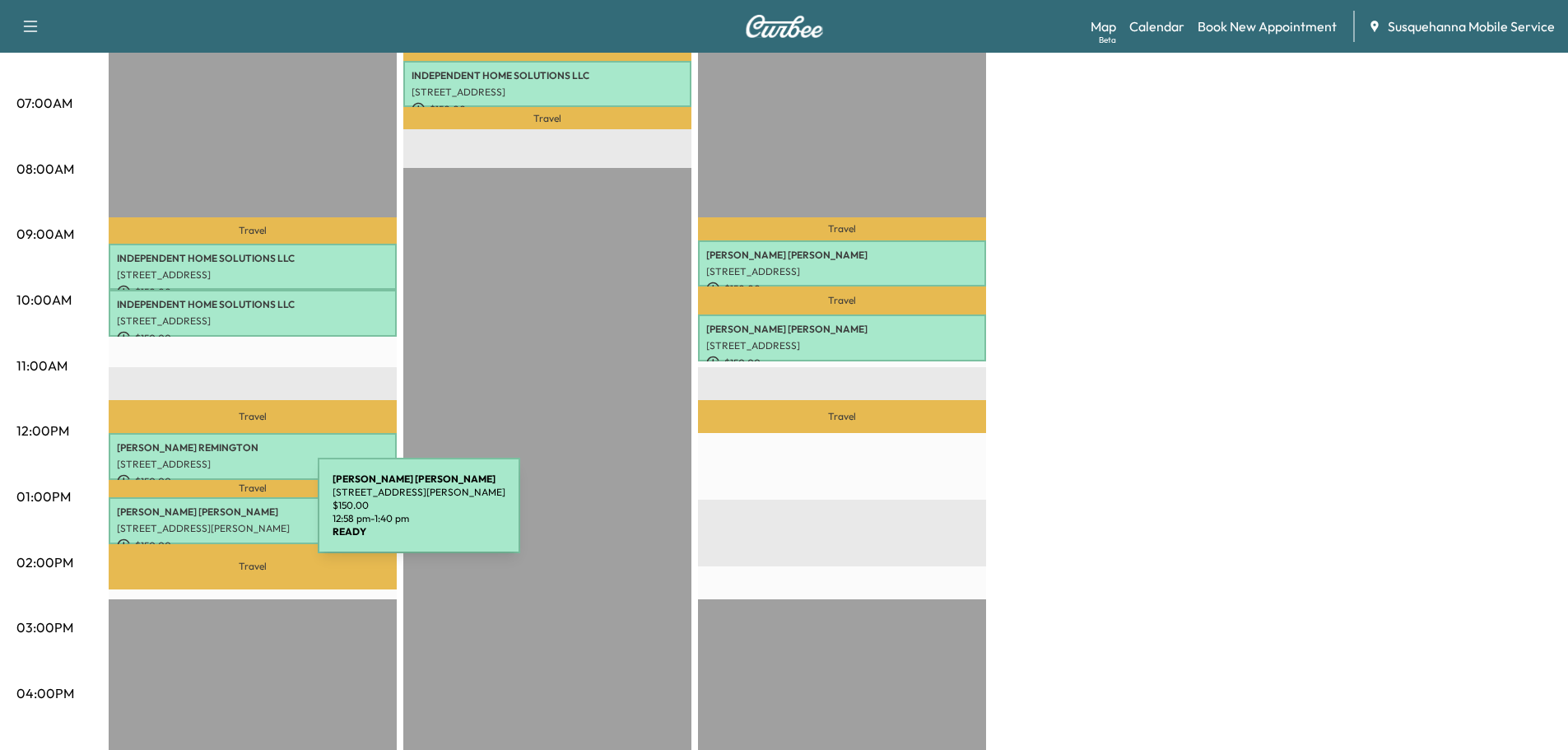
click at [195, 516] on div "[PERSON_NAME] [STREET_ADDRESS][PERSON_NAME] $ 150.00 12:58 pm - 1:40 pm" at bounding box center [252, 521] width 288 height 47
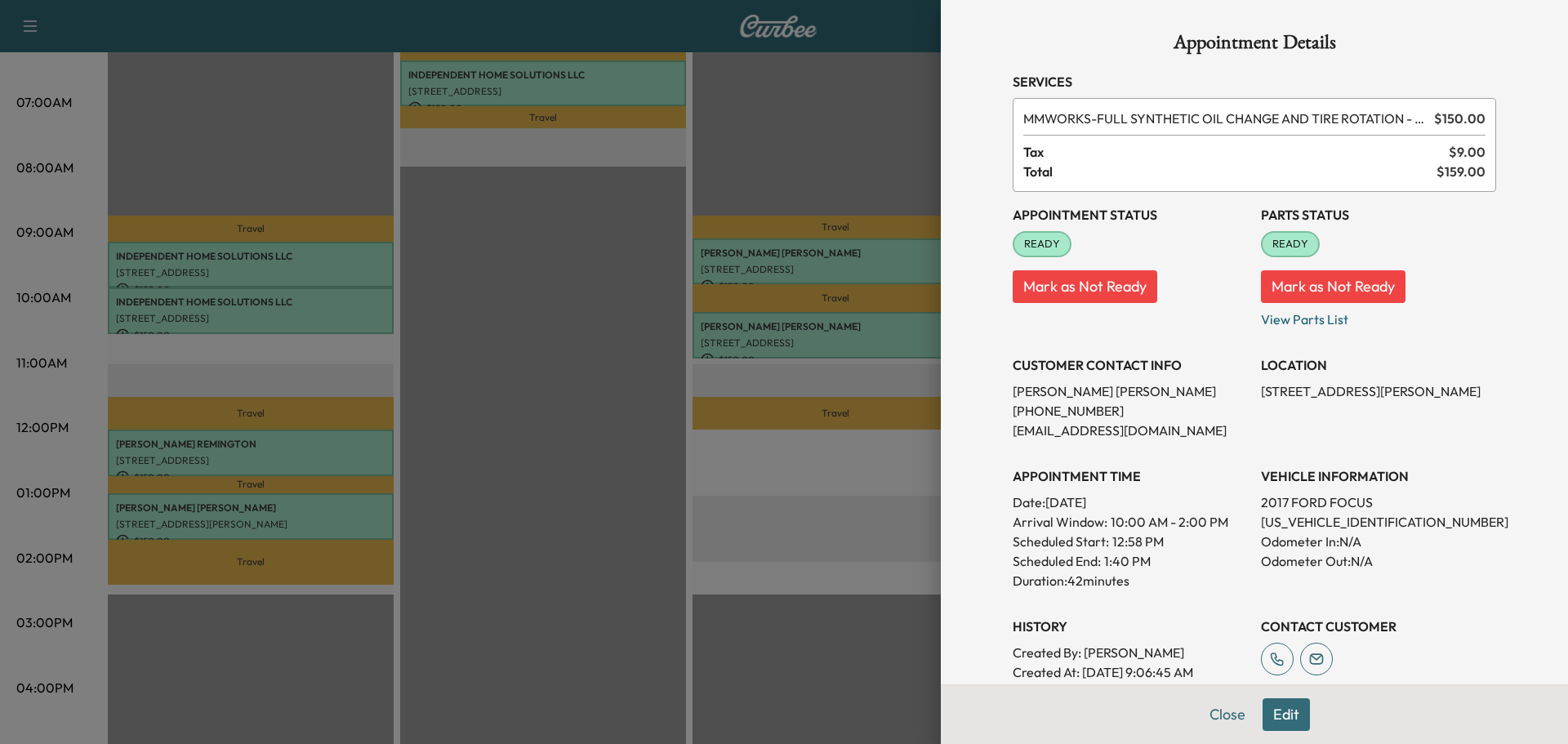
click at [1272, 722] on button "Edit" at bounding box center [1286, 714] width 48 height 33
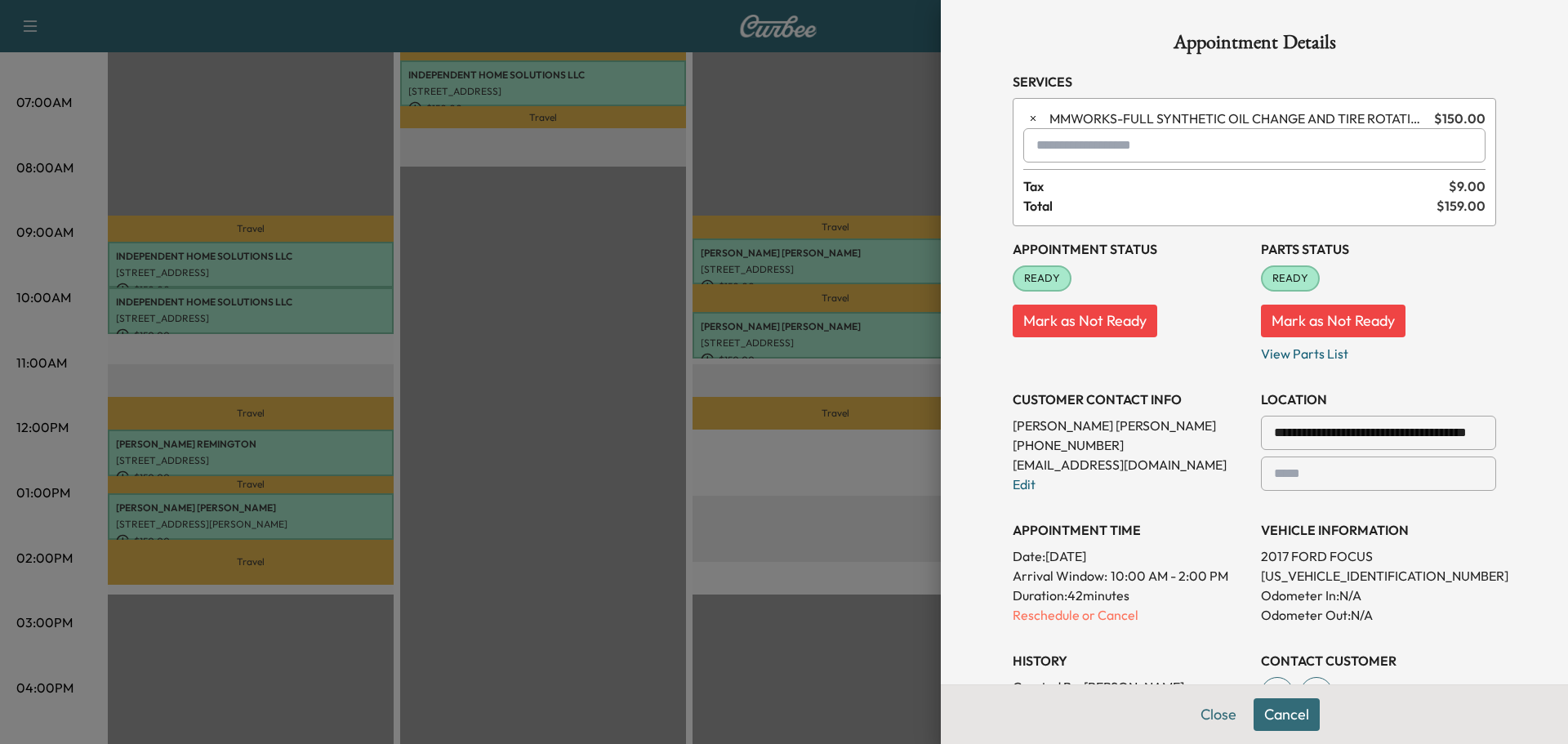
click at [1133, 152] on input "text" at bounding box center [1253, 145] width 462 height 34
click at [1099, 178] on p "TJJ - Tech: [PERSON_NAME]" at bounding box center [1195, 187] width 355 height 23
type input "**********"
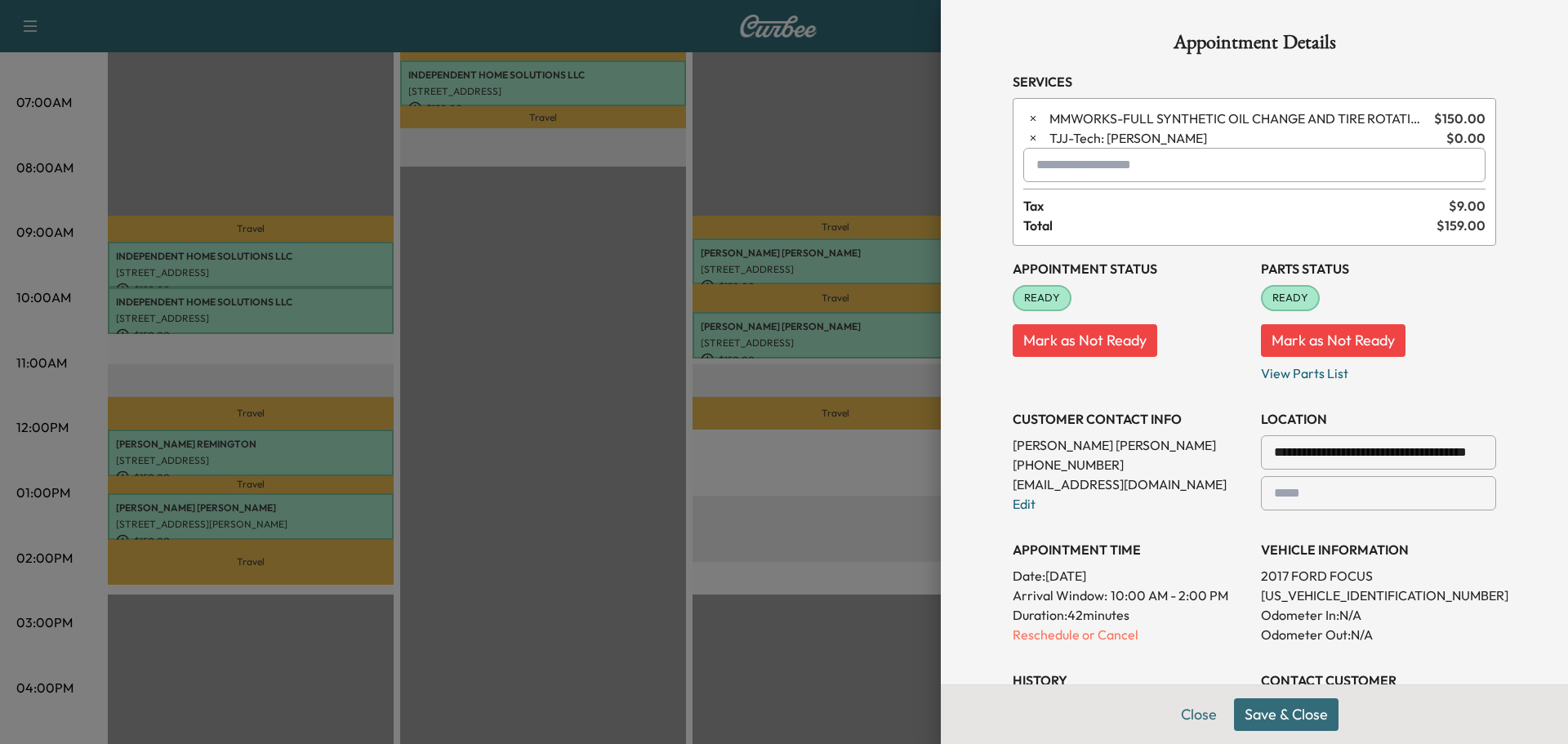
click at [1261, 702] on button "Save & Close" at bounding box center [1285, 714] width 104 height 33
